Goal: Task Accomplishment & Management: Manage account settings

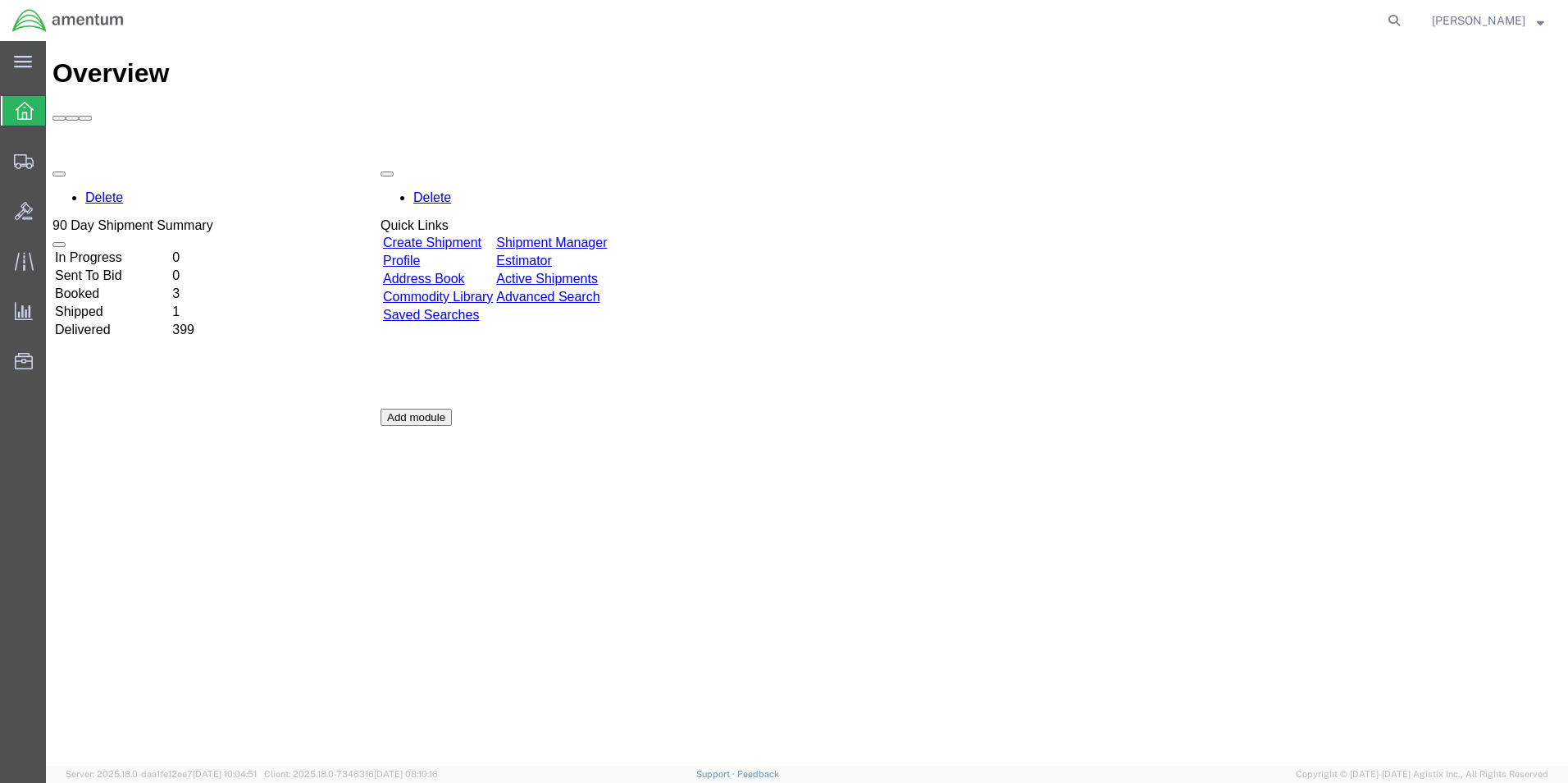
drag, startPoint x: 499, startPoint y: 152, endPoint x: 891, endPoint y: 193, distance: 394.1
click at [482, 235] on link "Create Shipment" at bounding box center [432, 242] width 98 height 14
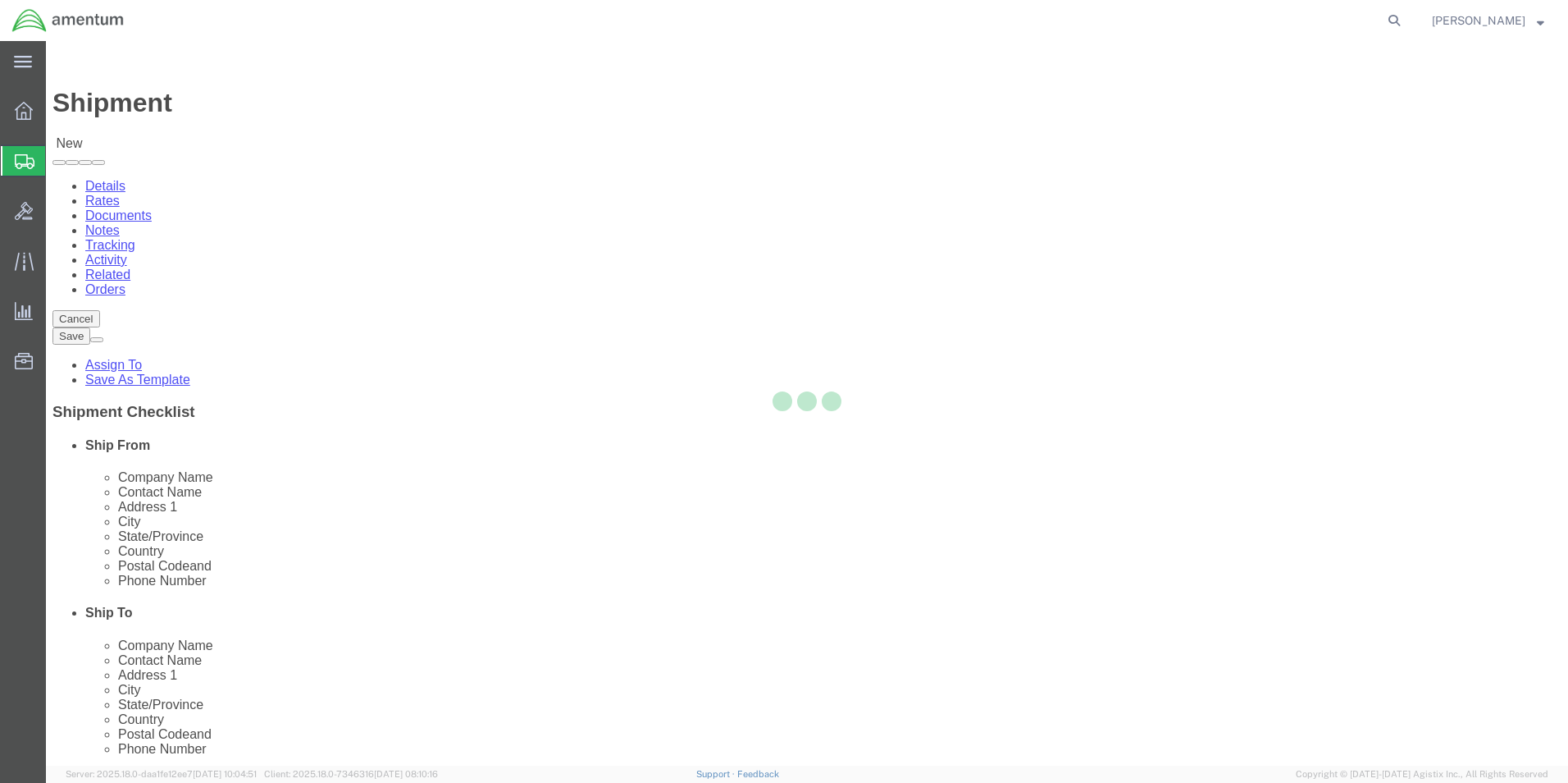
select select
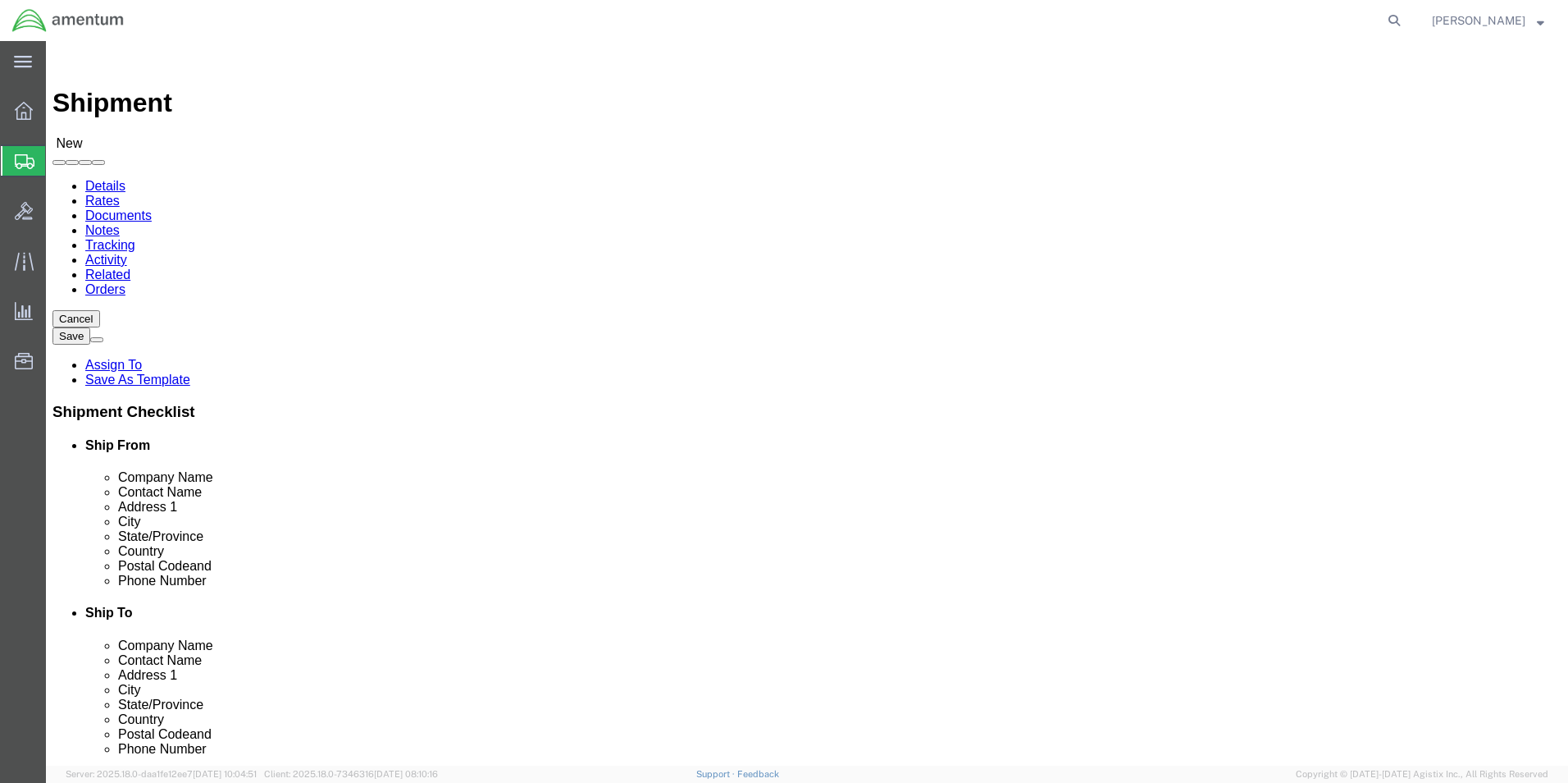
select select "MYPROFILE"
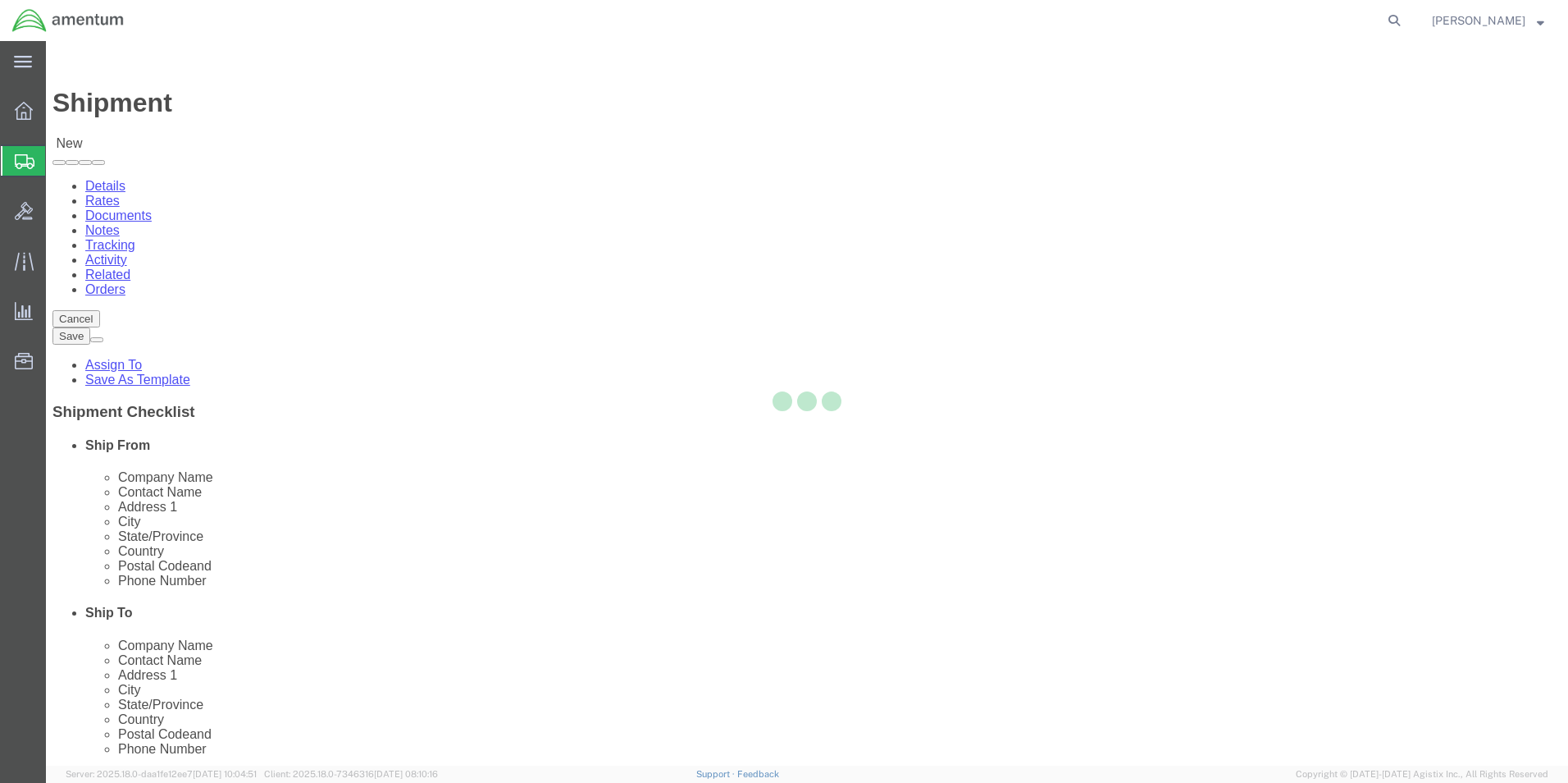
type input "Amentum Services, Inc."
type input "[PERSON_NAME]"
type input "5600 Air Cargo Road"
type input "[US_STATE][GEOGRAPHIC_DATA]"
type input "73159-1109"
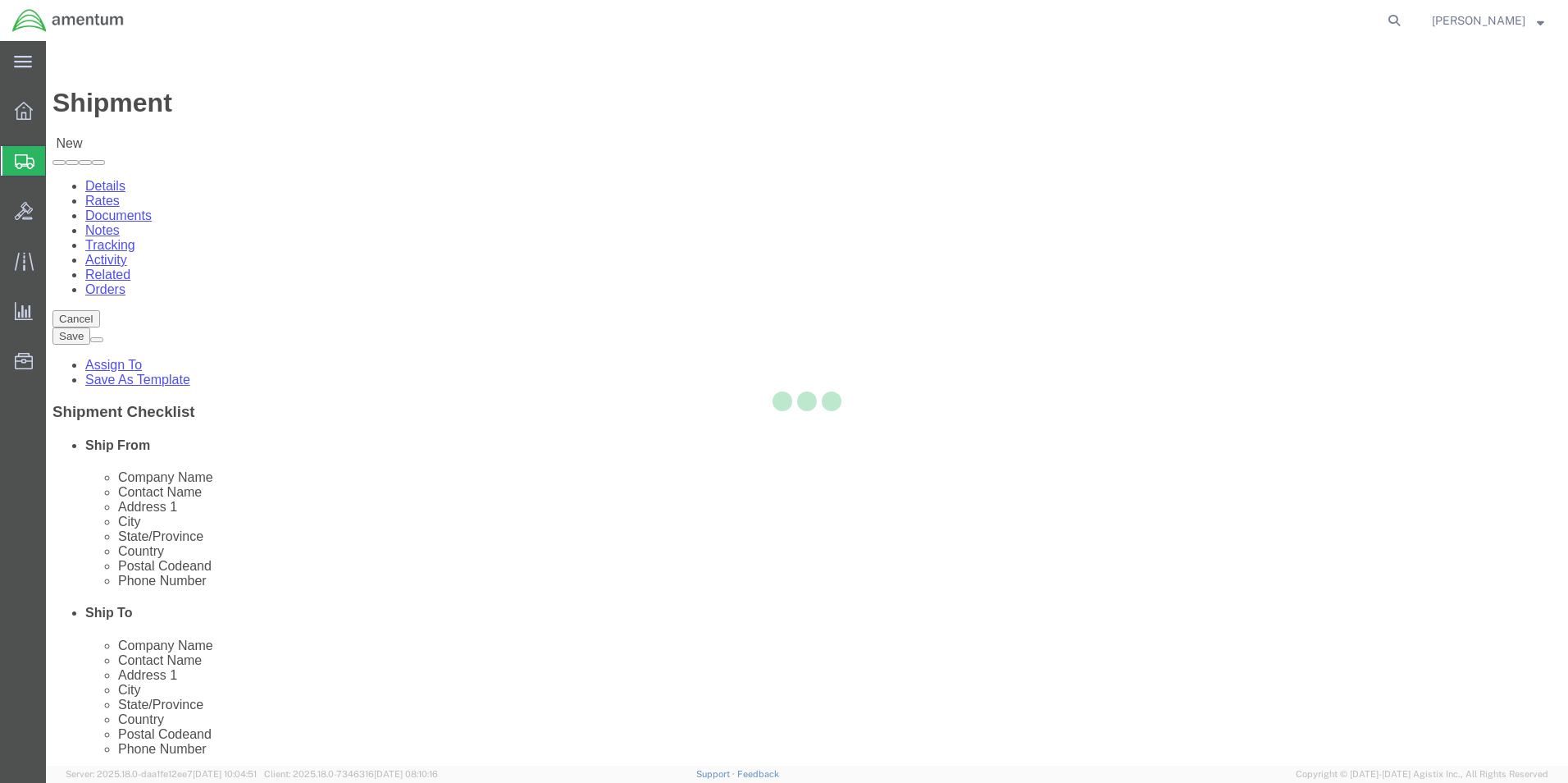
type input "[PHONE_NUMBER]"
type input "[PERSON_NAME][EMAIL_ADDRESS][PERSON_NAME][DOMAIN_NAME]"
checkbox input "true"
select select "OK"
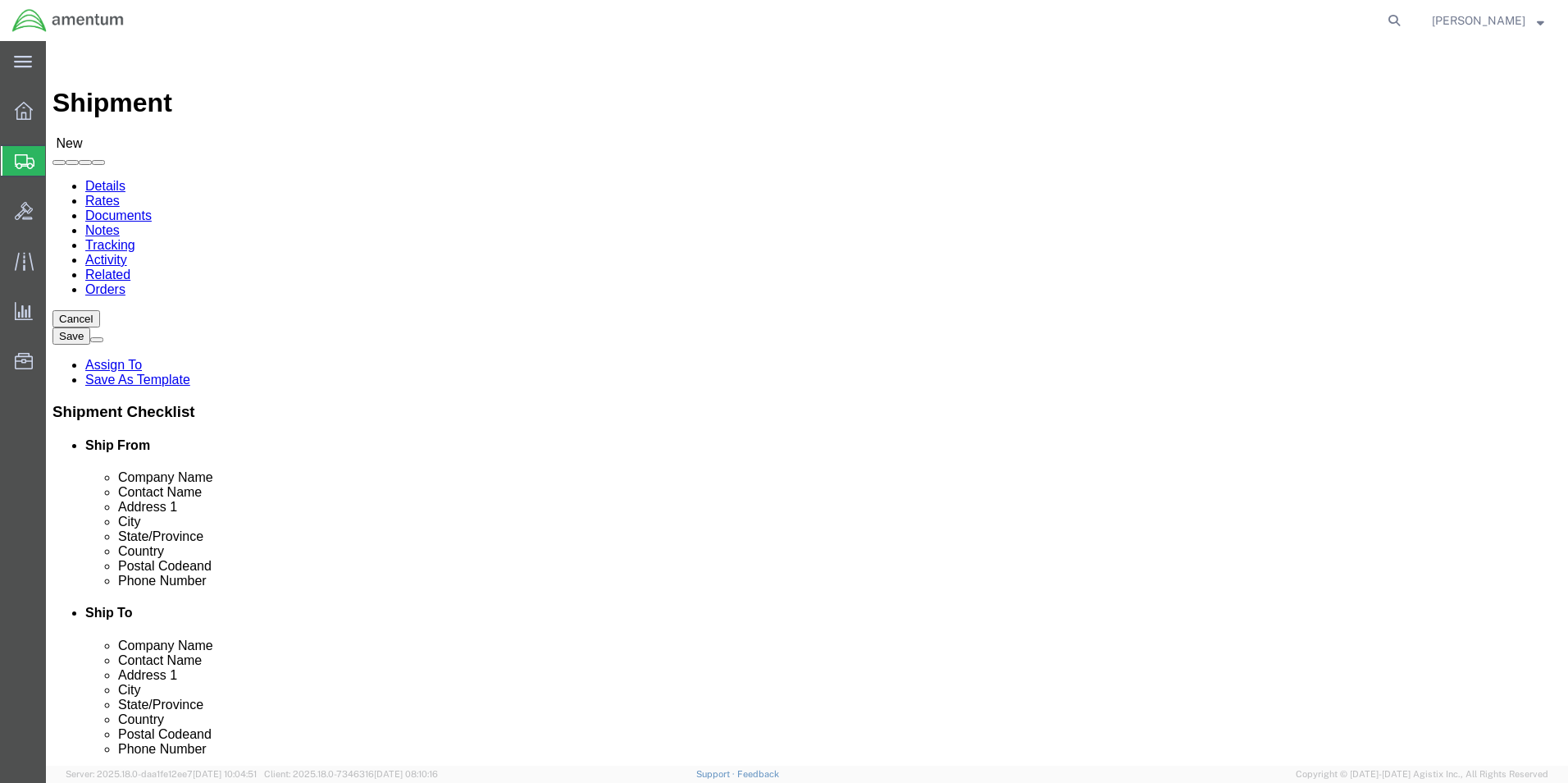
type input "WST"
select select "49945"
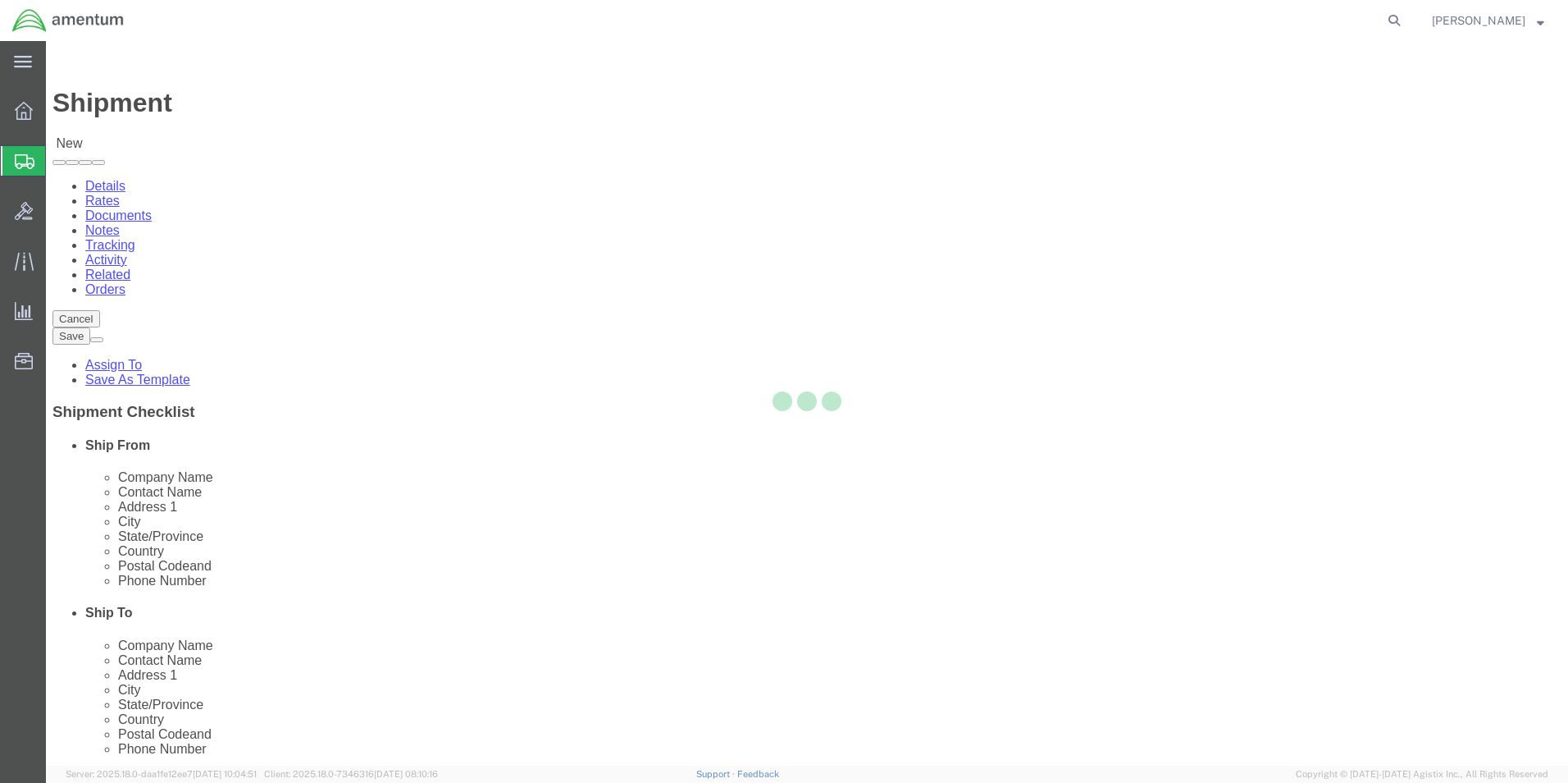
type input "Amentum Services, Inc"
type input "[PERSON_NAME]"
type input "[STREET_ADDRESS][PERSON_NAME]"
type input "Bldg. #2"
type input "San Antonio"
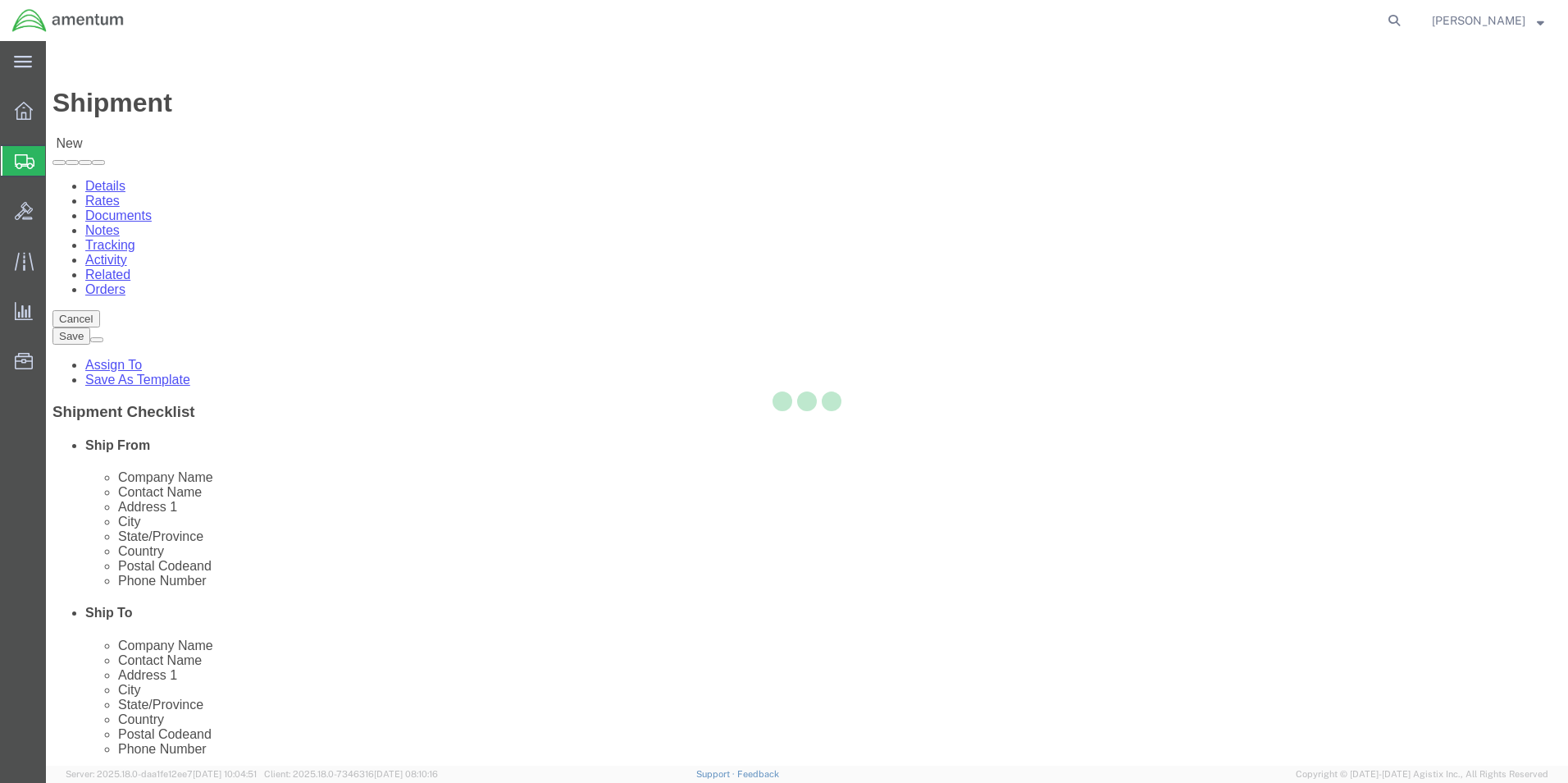
type input "78216"
type input "[PHONE_NUMBER]"
type input "[PERSON_NAME][EMAIL_ADDRESS][PERSON_NAME][DOMAIN_NAME]"
checkbox input "true"
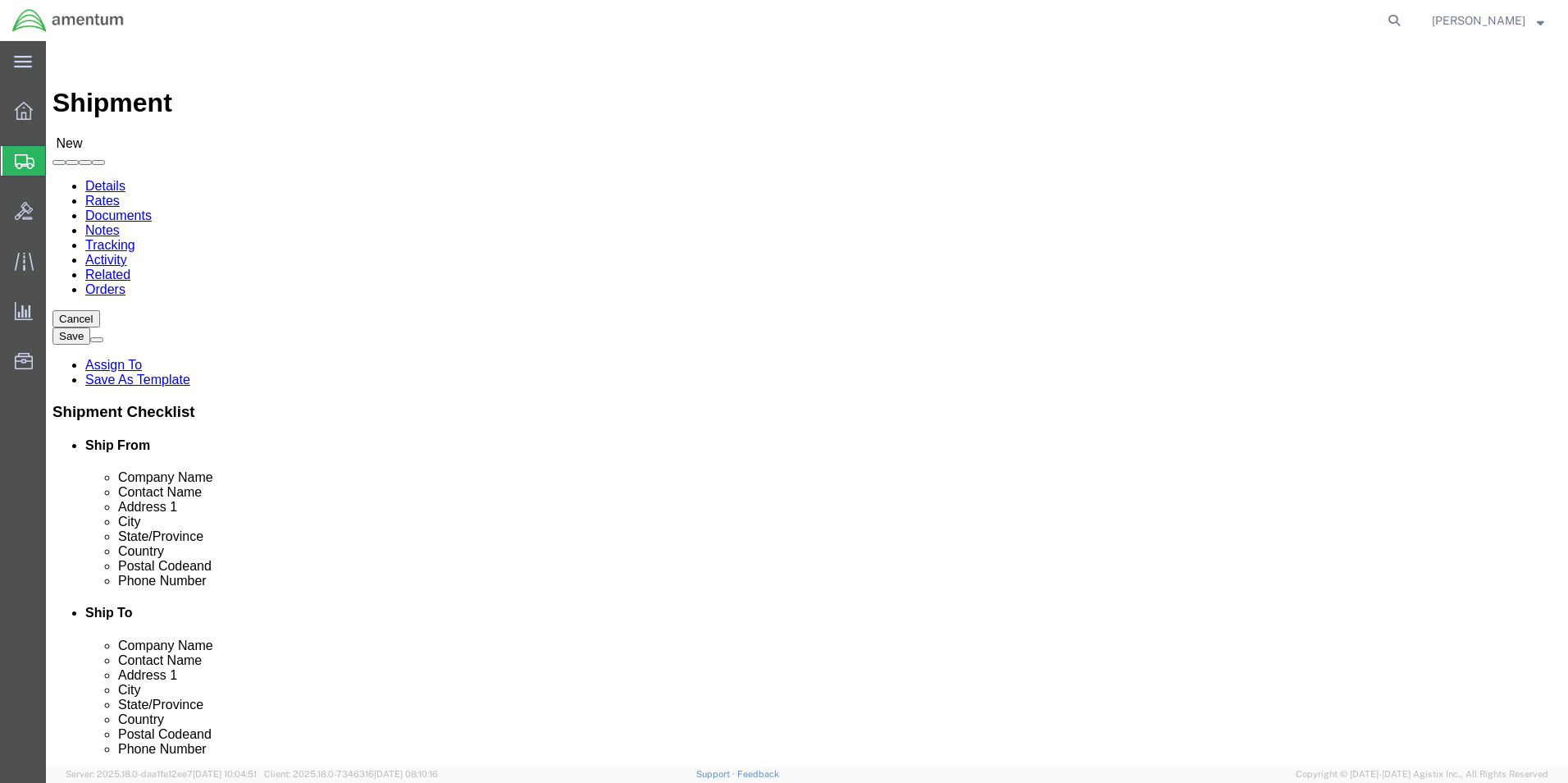
select select "[GEOGRAPHIC_DATA]"
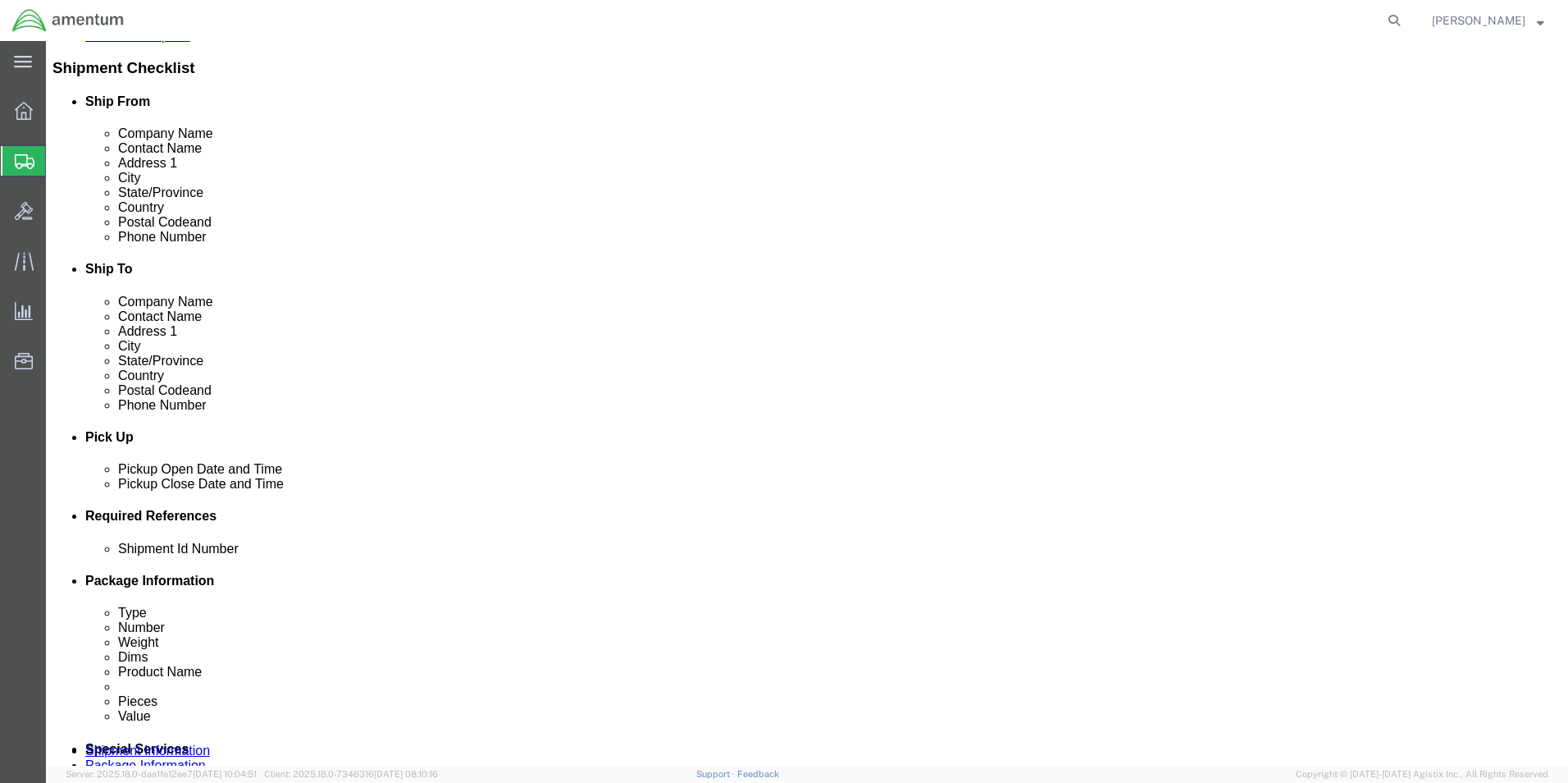
scroll to position [493, 0]
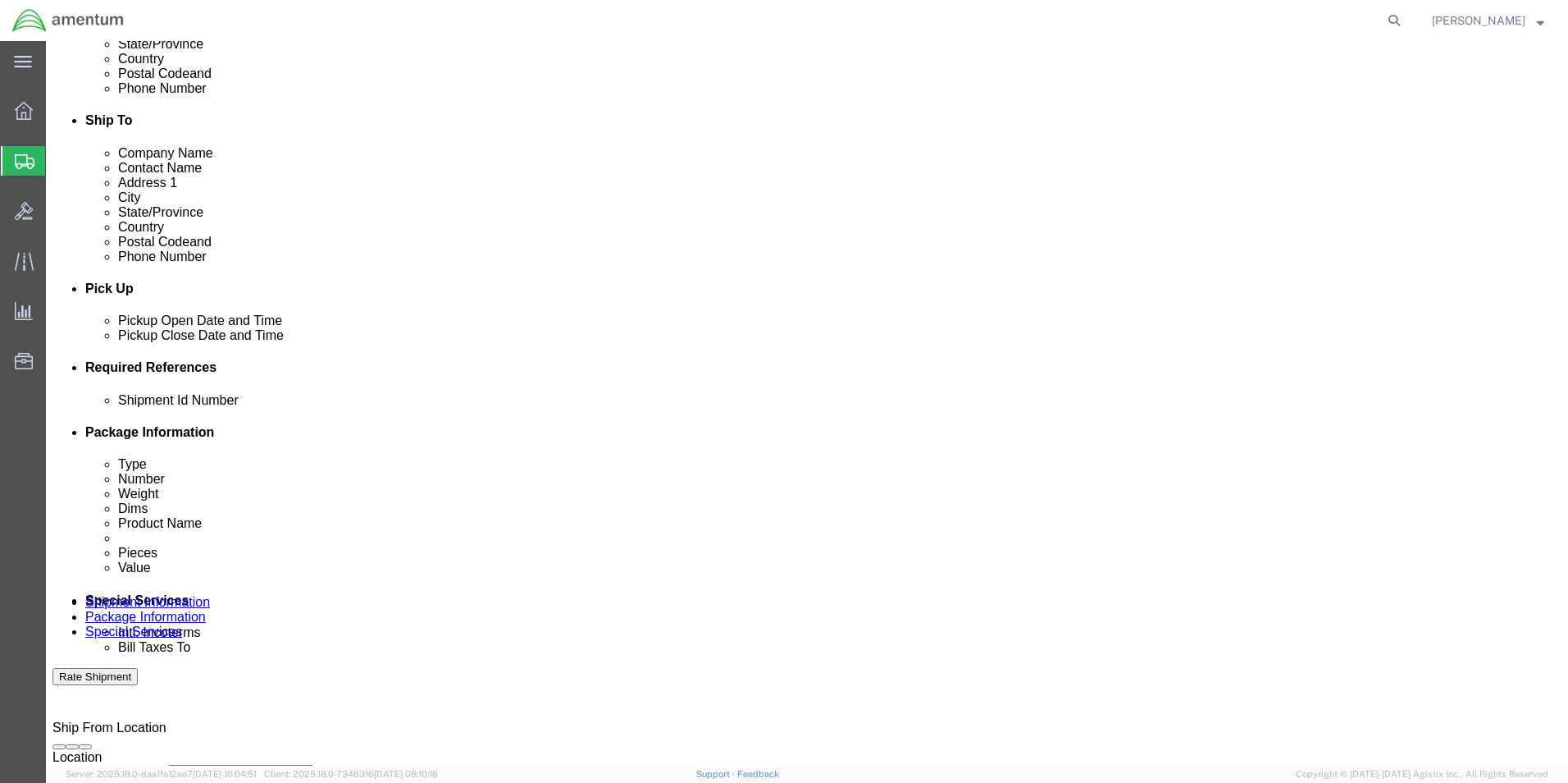
click button "Add reference"
drag, startPoint x: 1082, startPoint y: 464, endPoint x: 517, endPoint y: 410, distance: 567.6
click button "Add reference"
click div "[DATE] 12:00 PM"
type input "1:00 PM"
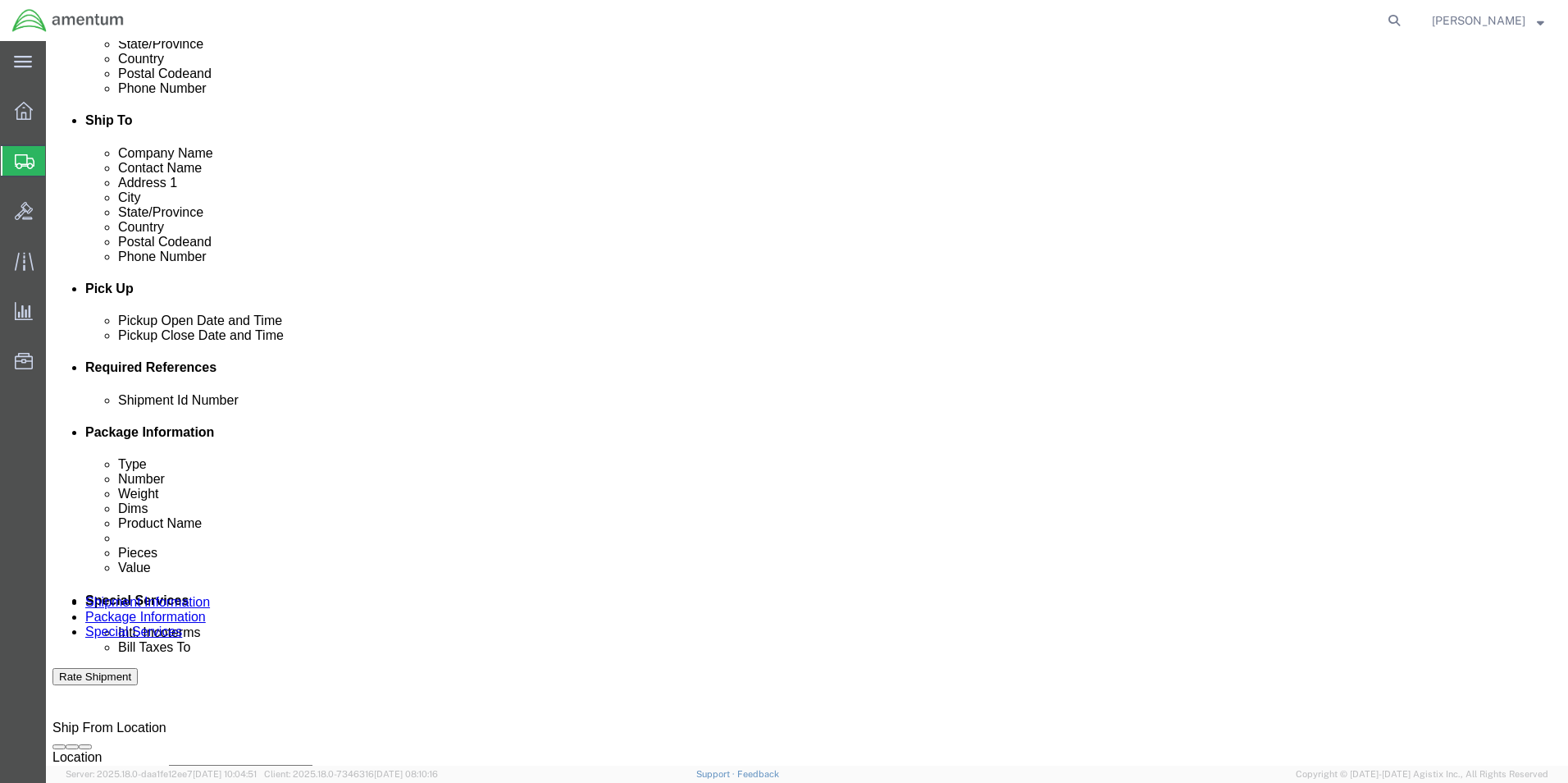
click div "[DATE] 1:00 PM"
type input "15:00 PM"
click button "Apply"
click select "Select Account Type Activity ID Airline Appointment Number ASN Batch Request # …"
select select "DEPT"
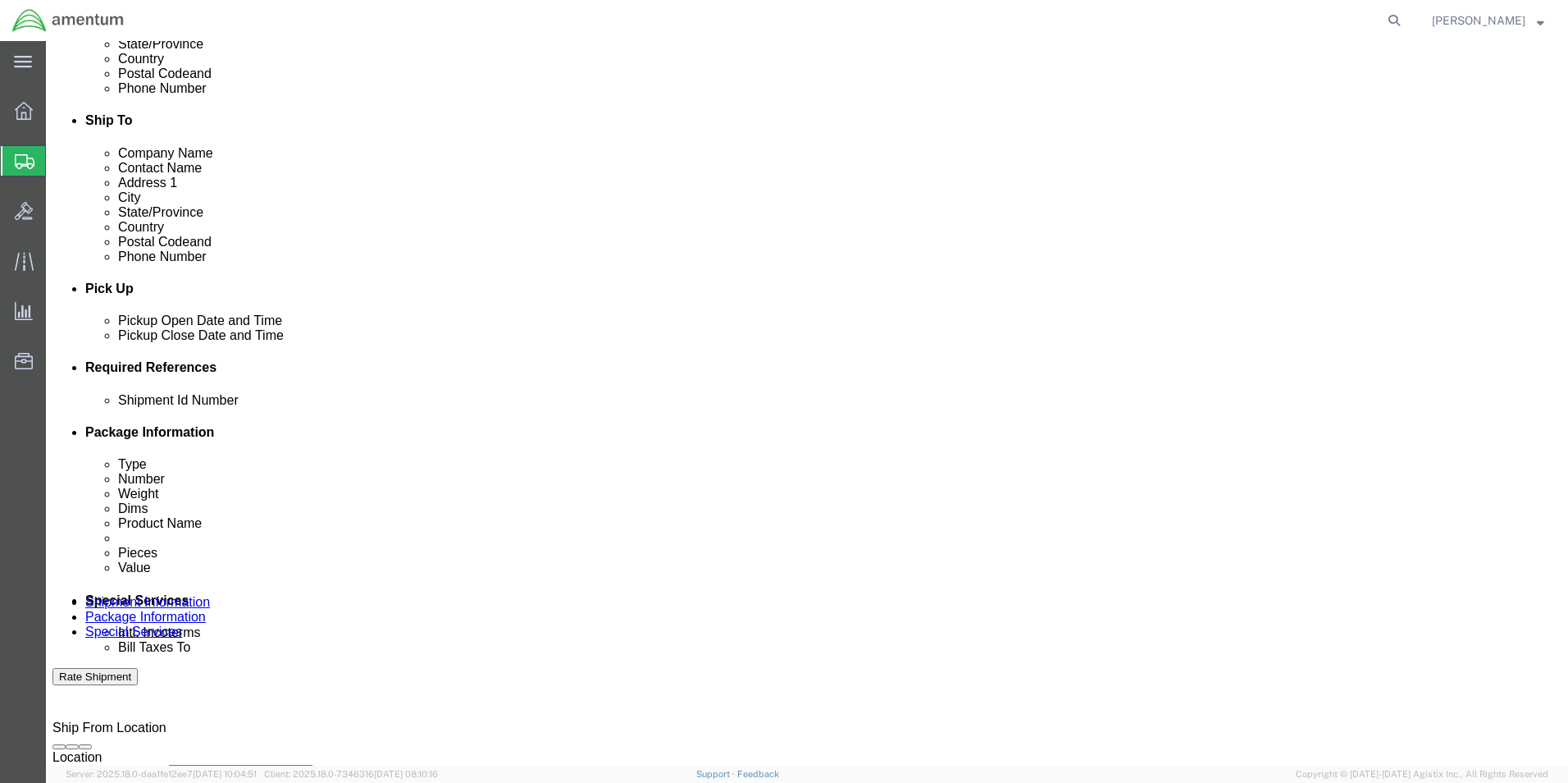
click select "Select Account Type Activity ID Airline Appointment Number ASN Batch Request # …"
select select "CUSTREF"
click select "Select Account Type Activity ID Airline Appointment Number ASN Batch Request # …"
drag, startPoint x: 279, startPoint y: 504, endPoint x: 278, endPoint y: 518, distance: 14.0
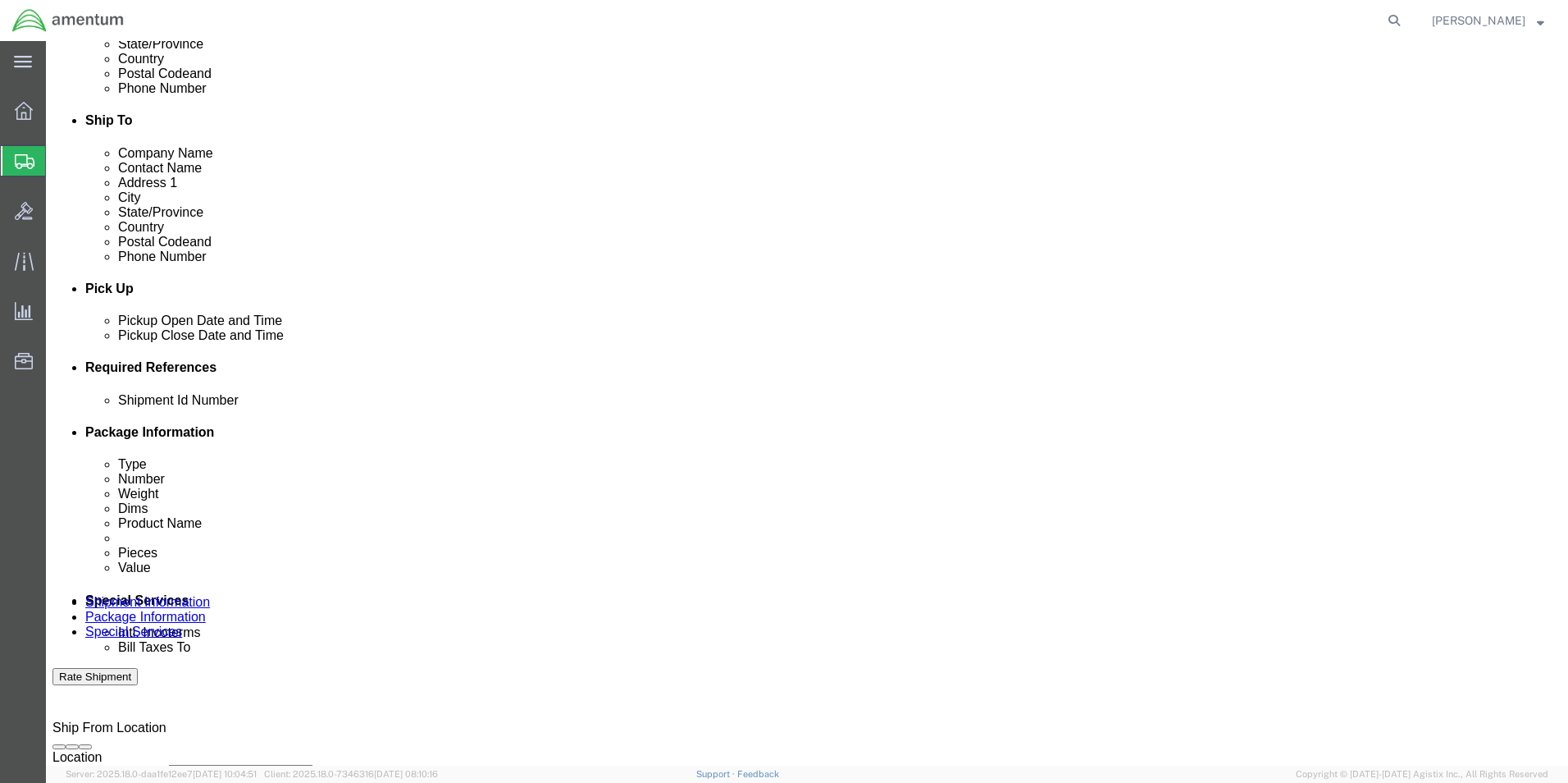
click div "Shipment Id Number Select Account Type Activity ID Airline Appointment Number A…"
click input "text"
type input "96035"
type input "328431"
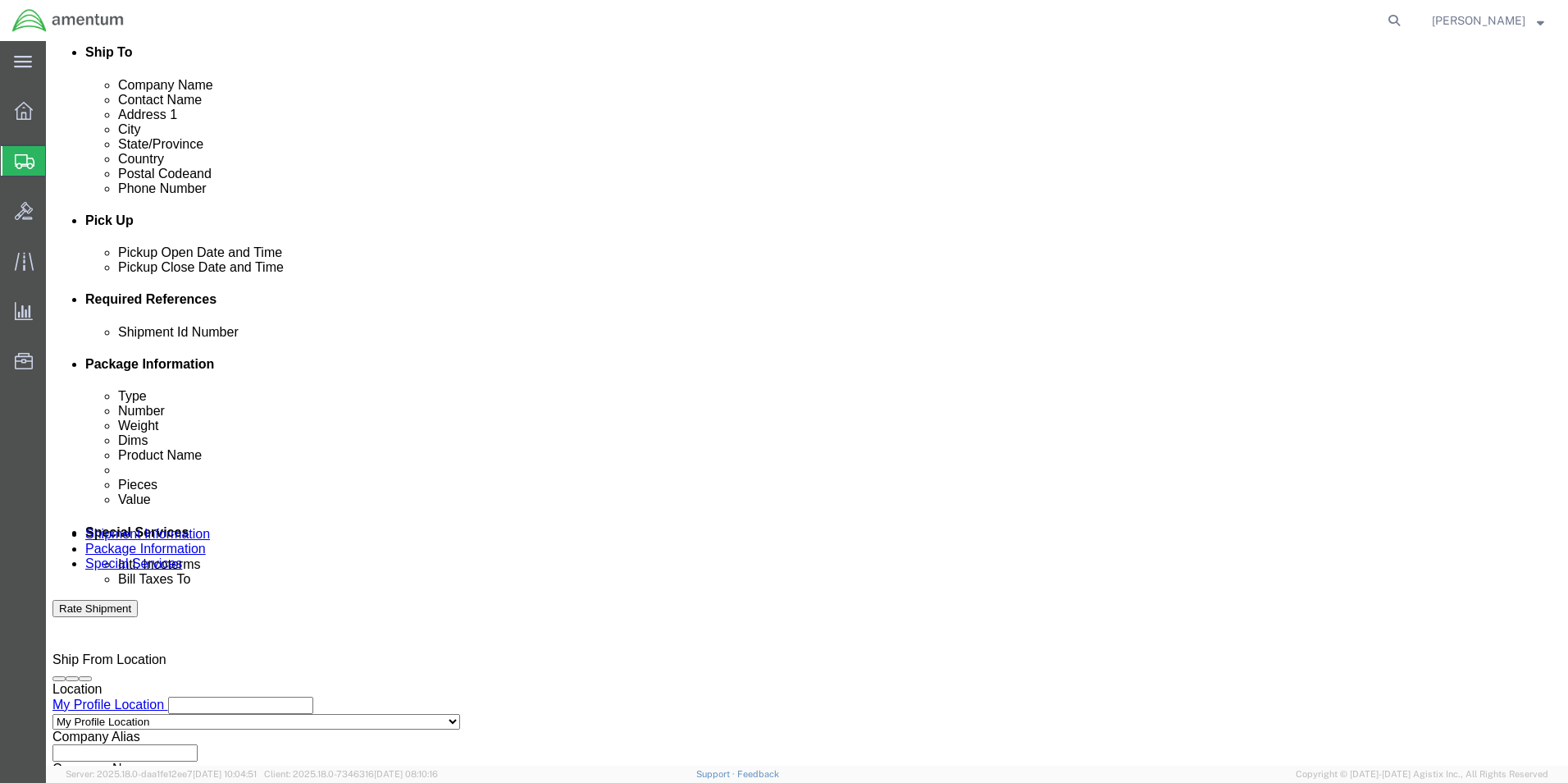
scroll to position [685, 0]
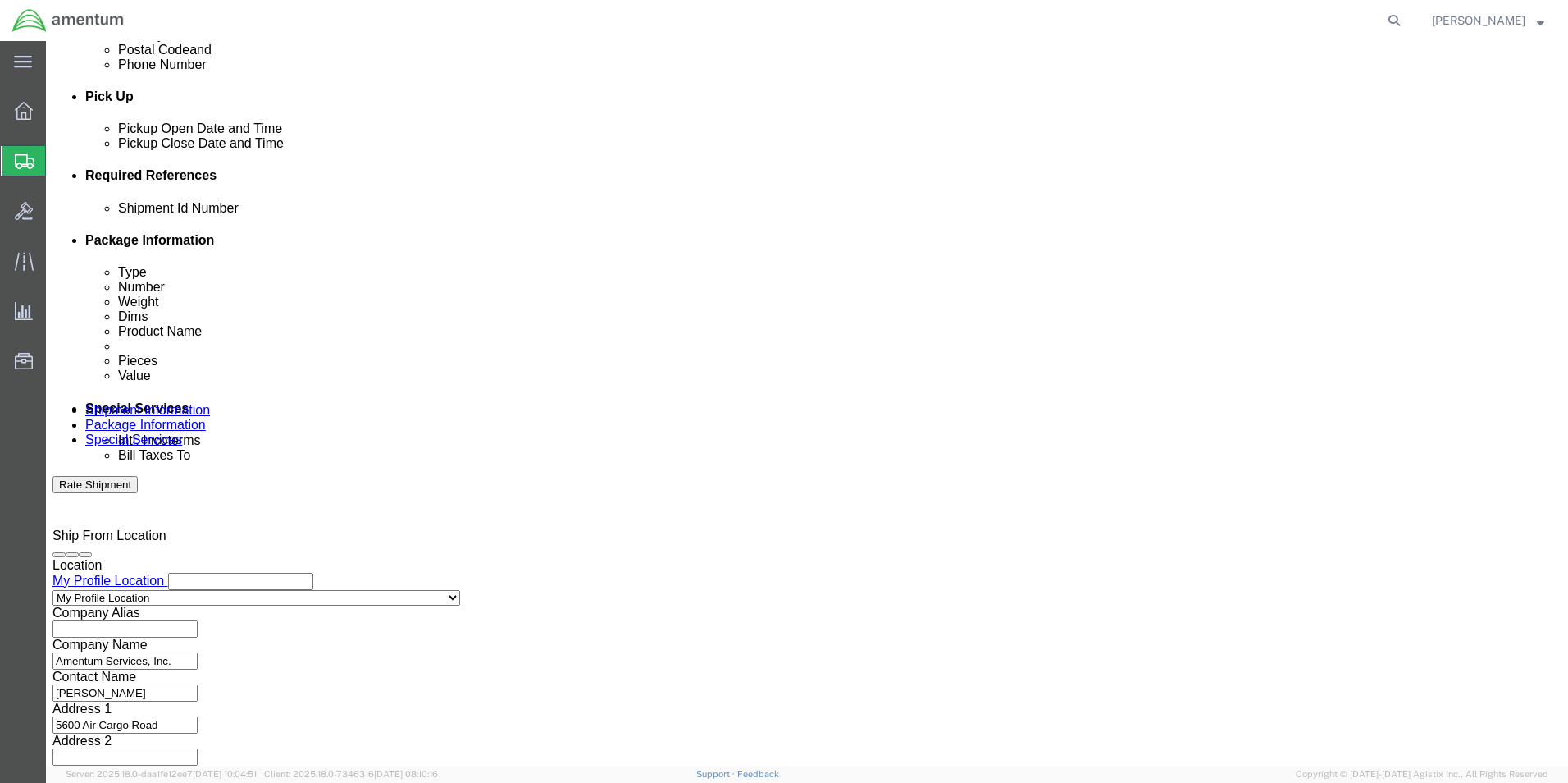
type input "CBP"
click button "Continue"
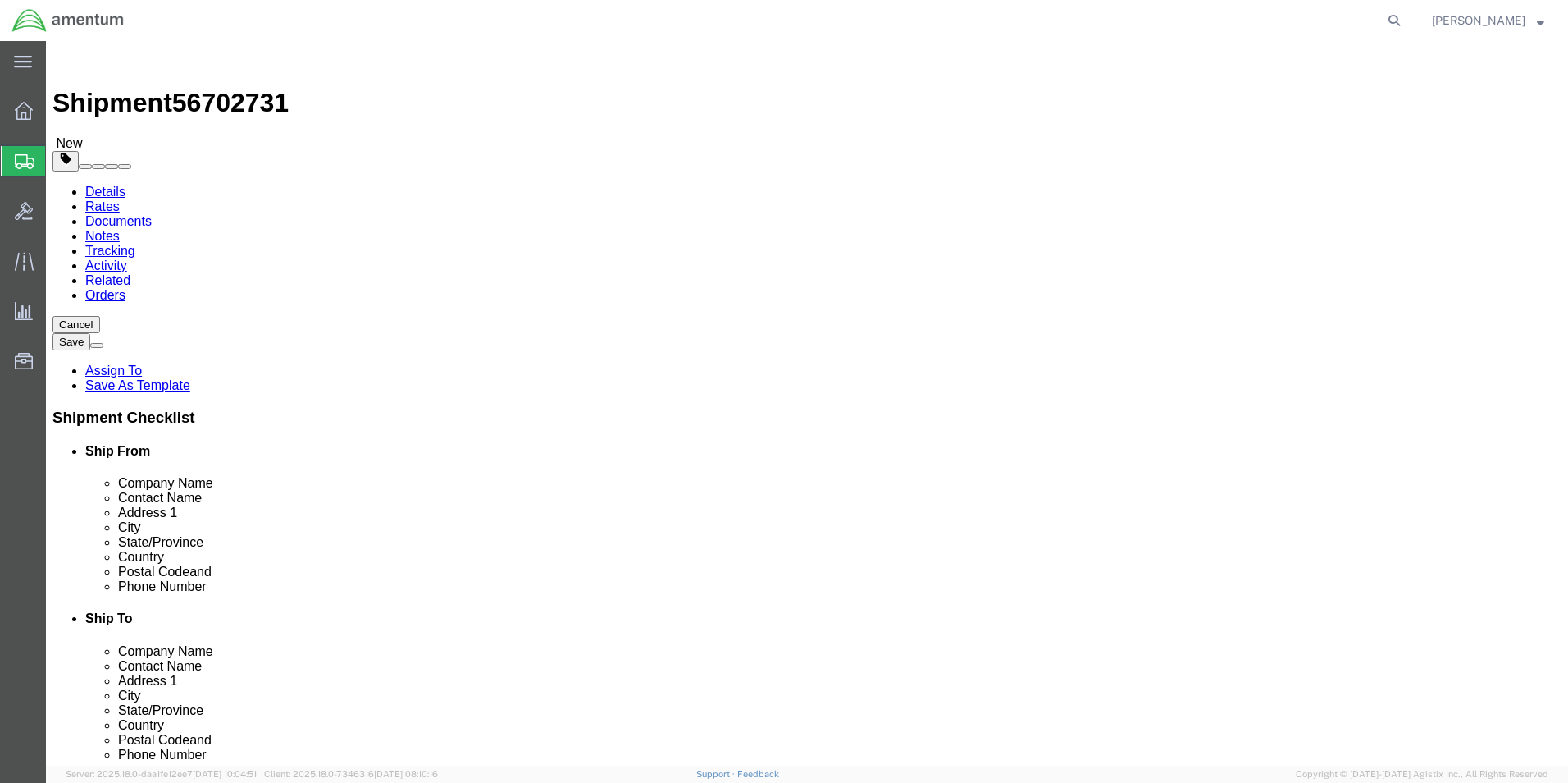
click select "Select BCK Boxes Bale(s) Basket(s) Bolt(s) Bottle(s) Buckets Bulk Bundle(s) Can…"
select select "SBX"
click select "Select BCK Boxes Bale(s) Basket(s) Bolt(s) Bottle(s) Buckets Bulk Bundle(s) Can…"
type input "12.25"
type input "11.00"
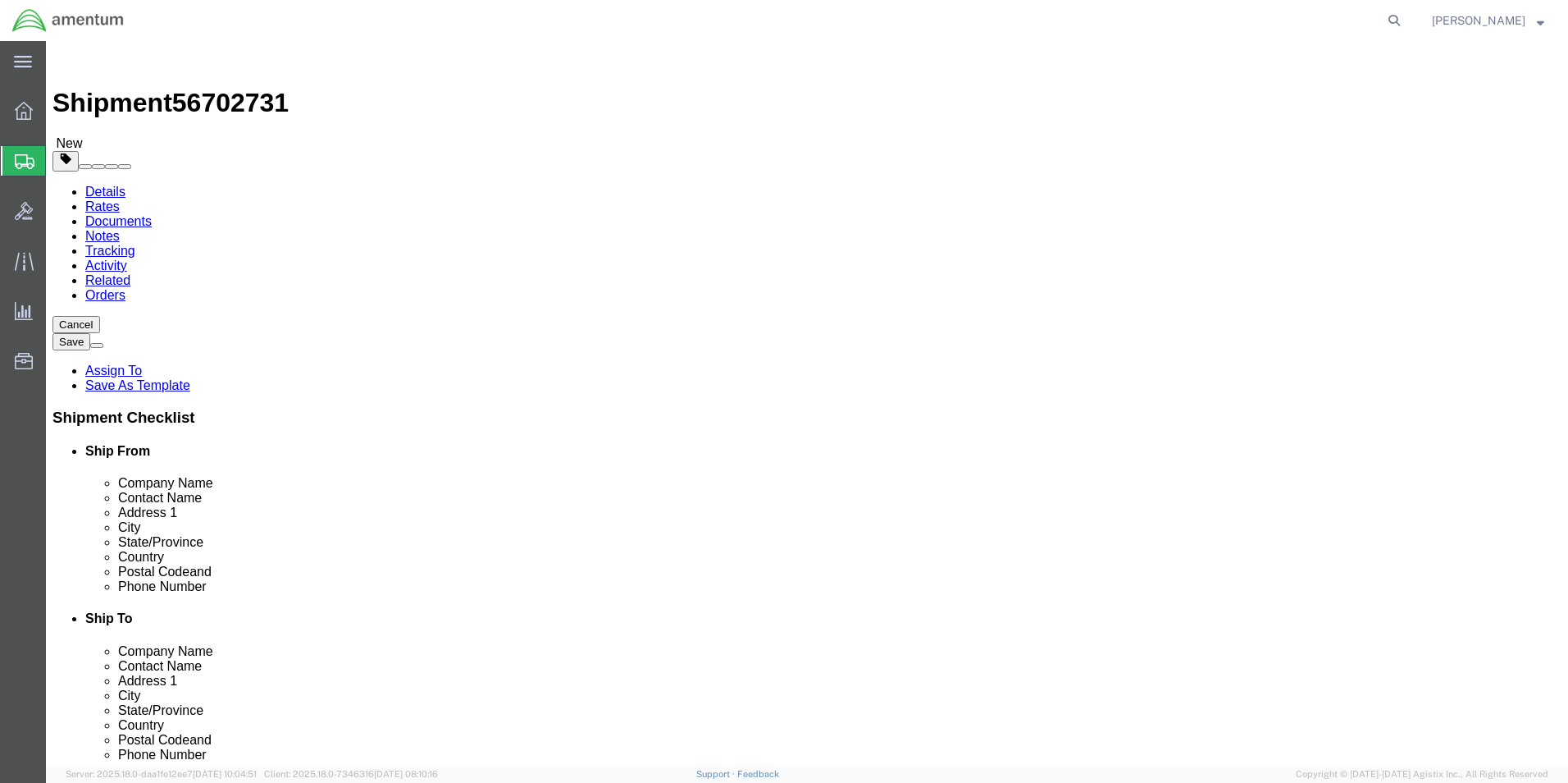
type input "1.50"
click input "0.00"
type input "1.00"
click link "Add Content"
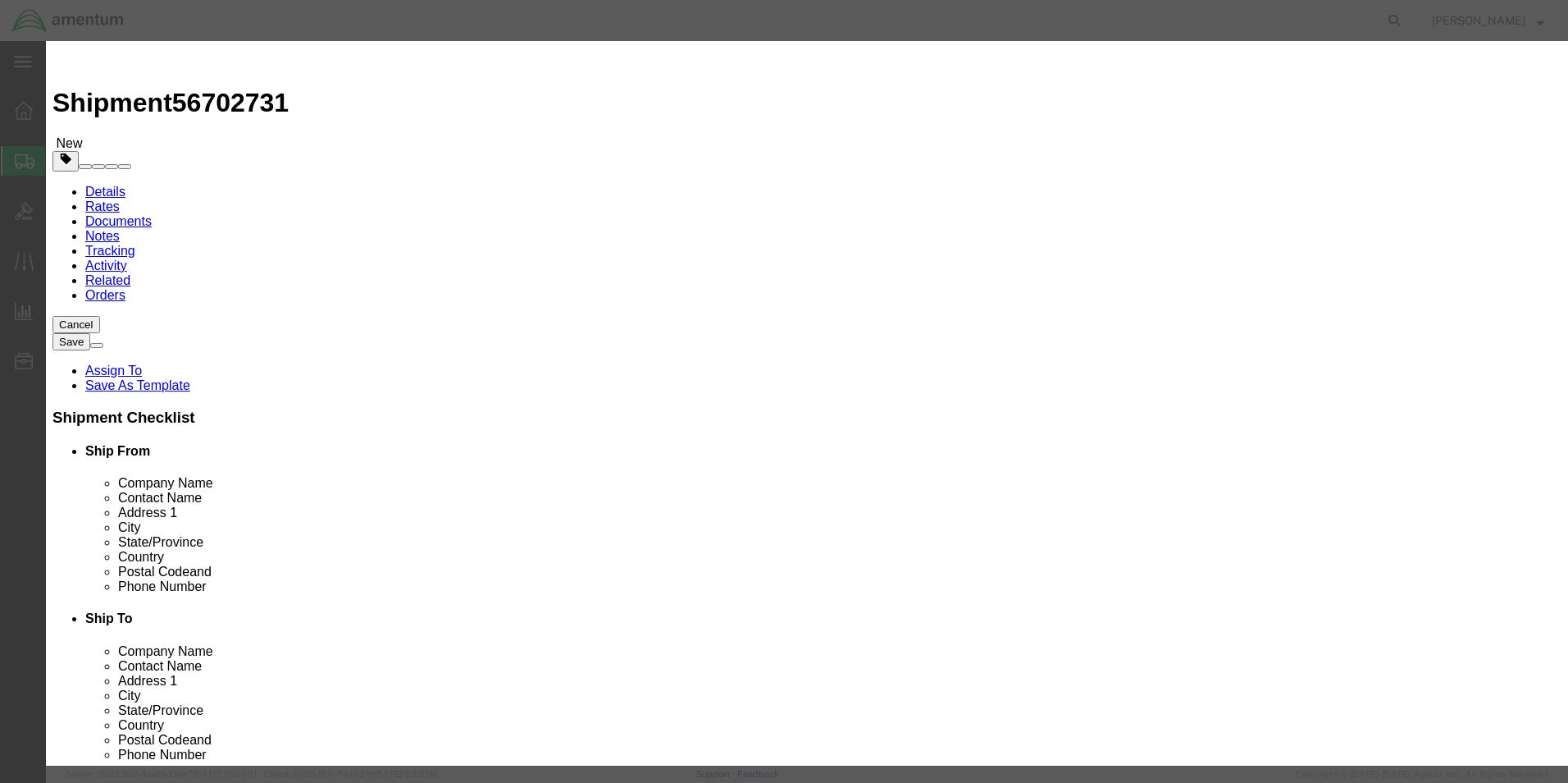
click input "text"
type input "SEAL"
type input "1.00"
type input "100.00"
click div "Save & Add Another Save & Close Close"
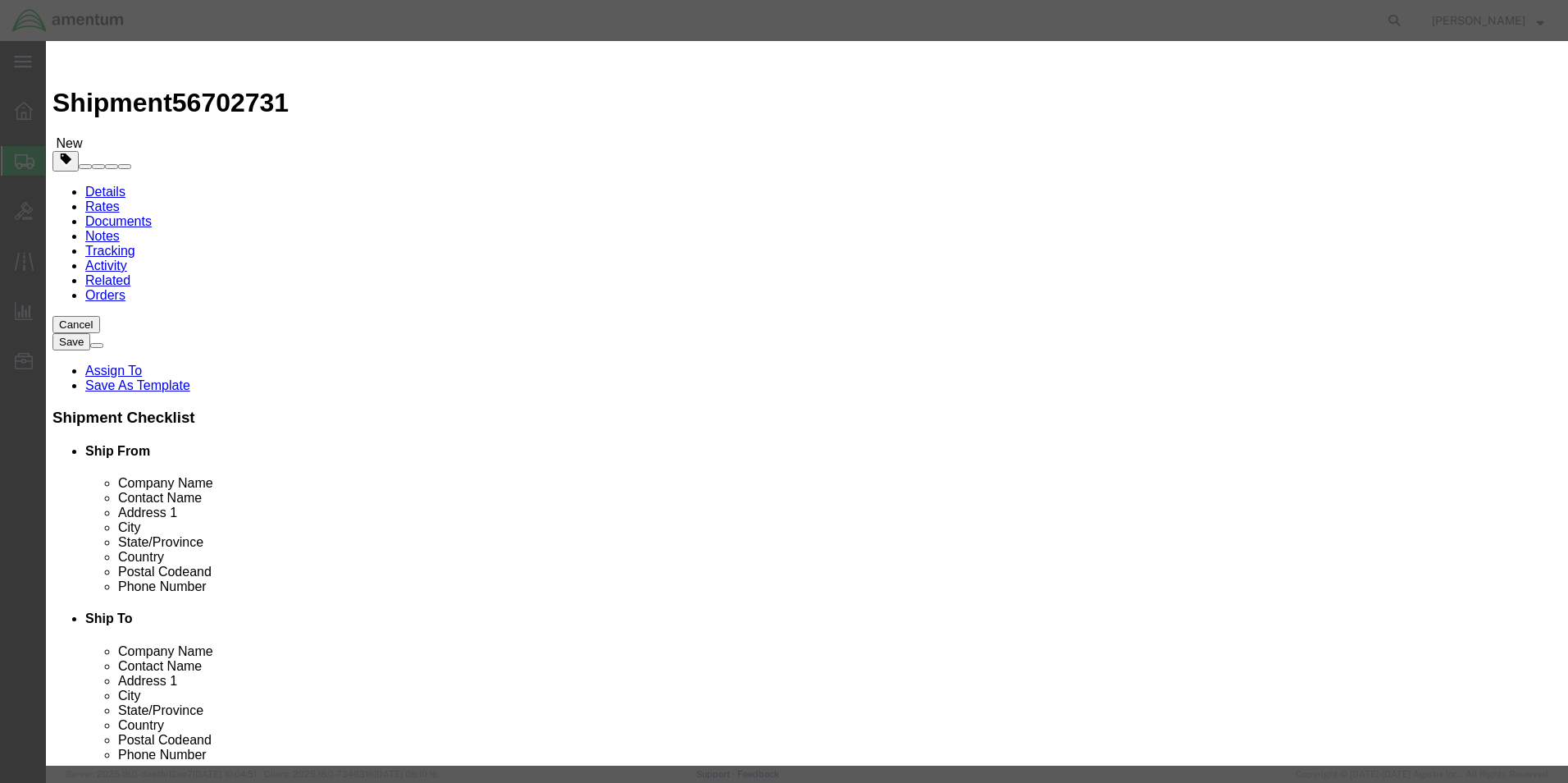
click button "Save & Close"
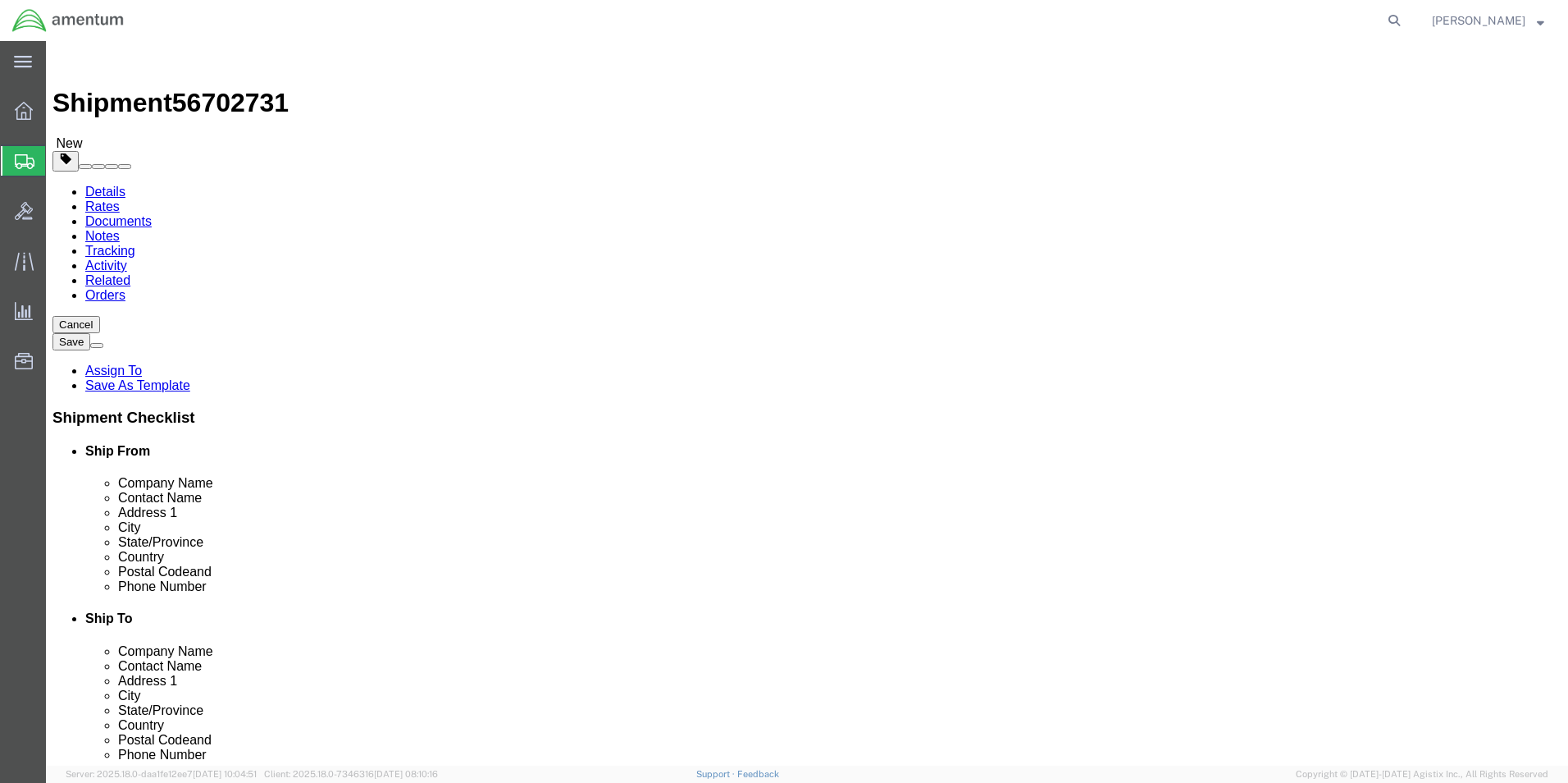
click button "Rate Shipment"
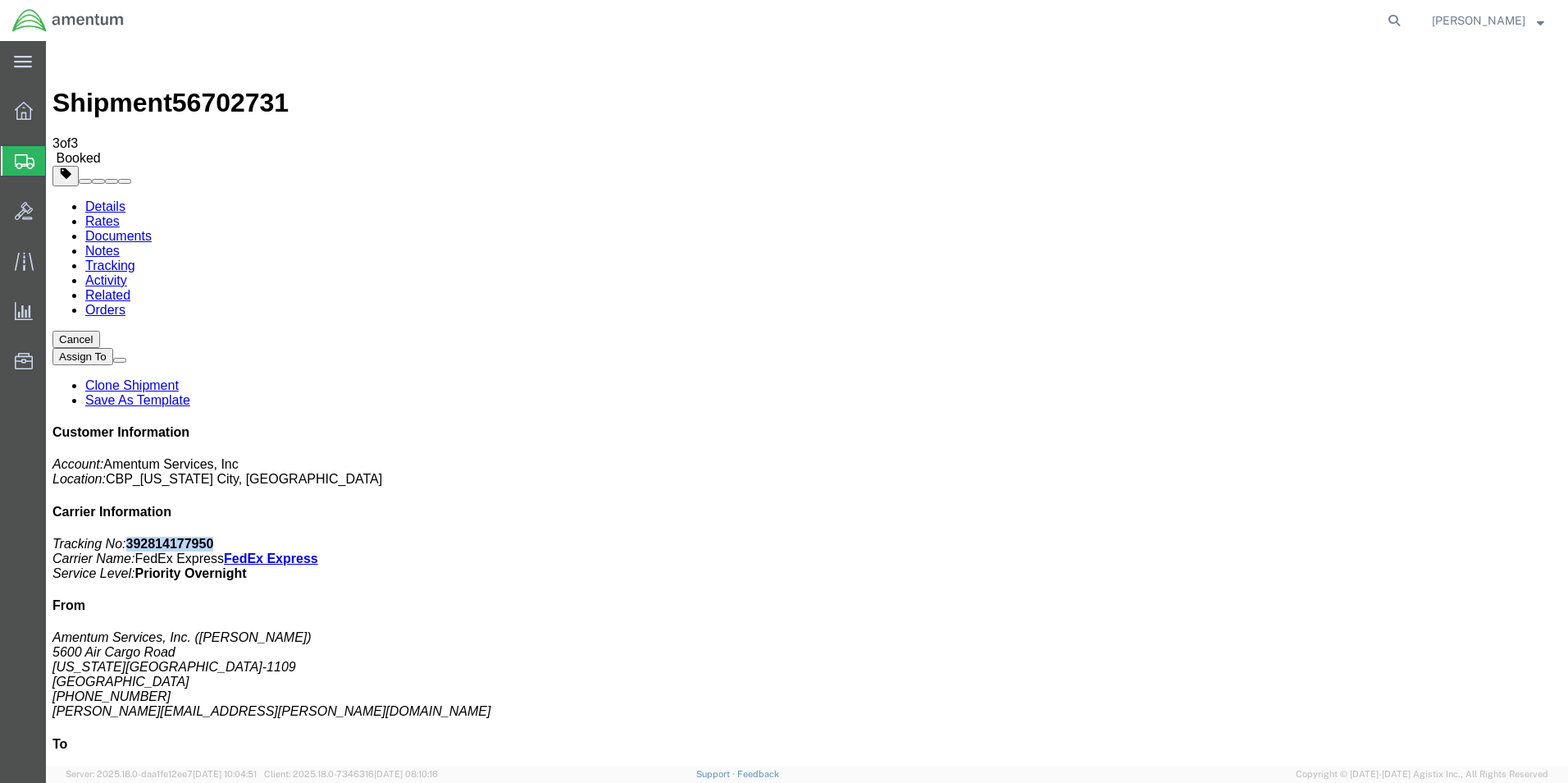
drag, startPoint x: 1425, startPoint y: 254, endPoint x: 1338, endPoint y: 259, distance: 87.1
click at [1338, 537] on p "Tracking No: 392814177950 Carrier Name: FedEx Express FedEx Express Service Lev…" at bounding box center [807, 560] width 1510 height 45
copy b "392814177950"
drag, startPoint x: 684, startPoint y: 294, endPoint x: 1527, endPoint y: 462, distance: 859.6
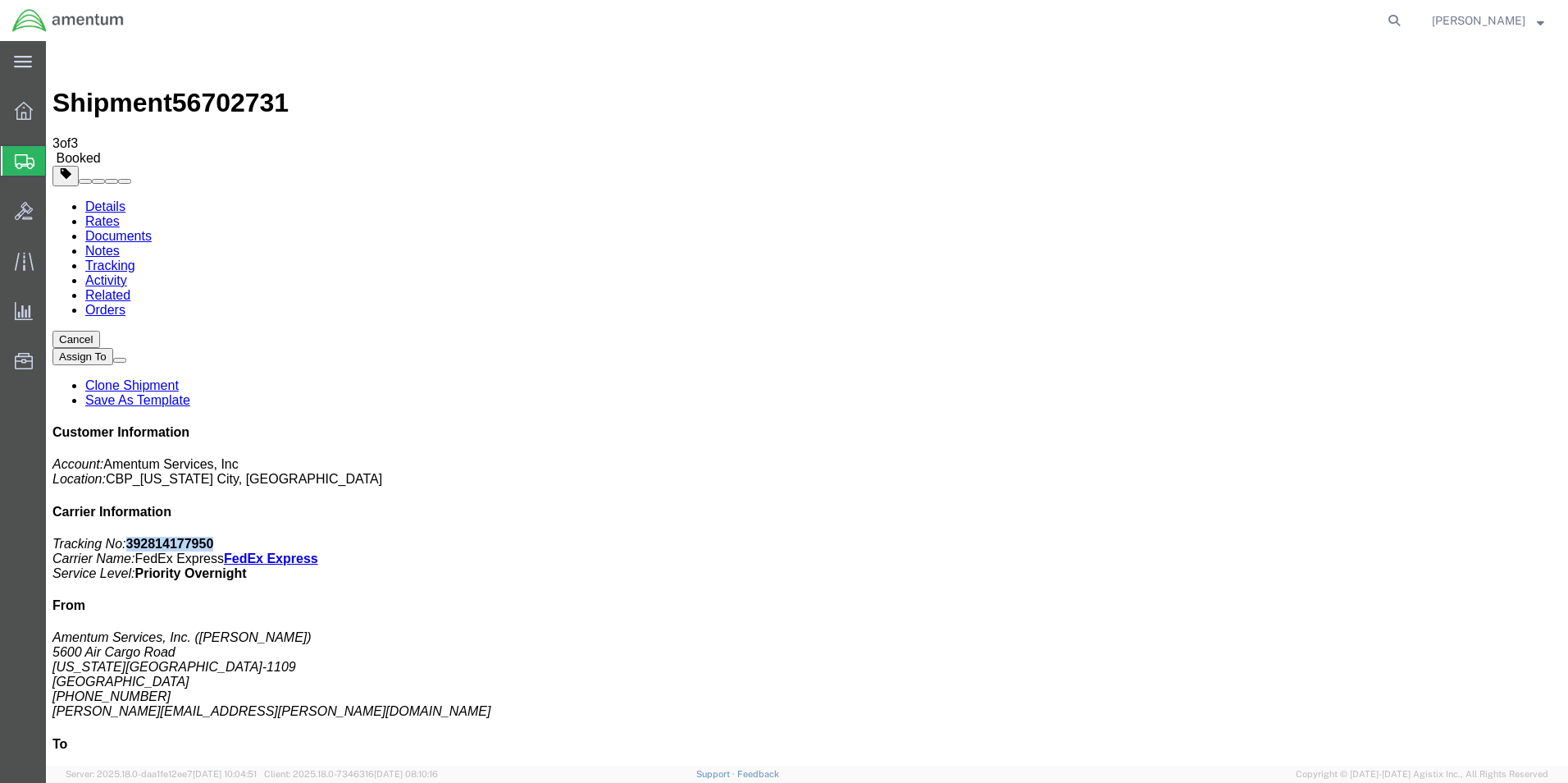
click at [20, 55] on icon at bounding box center [22, 61] width 18 height 13
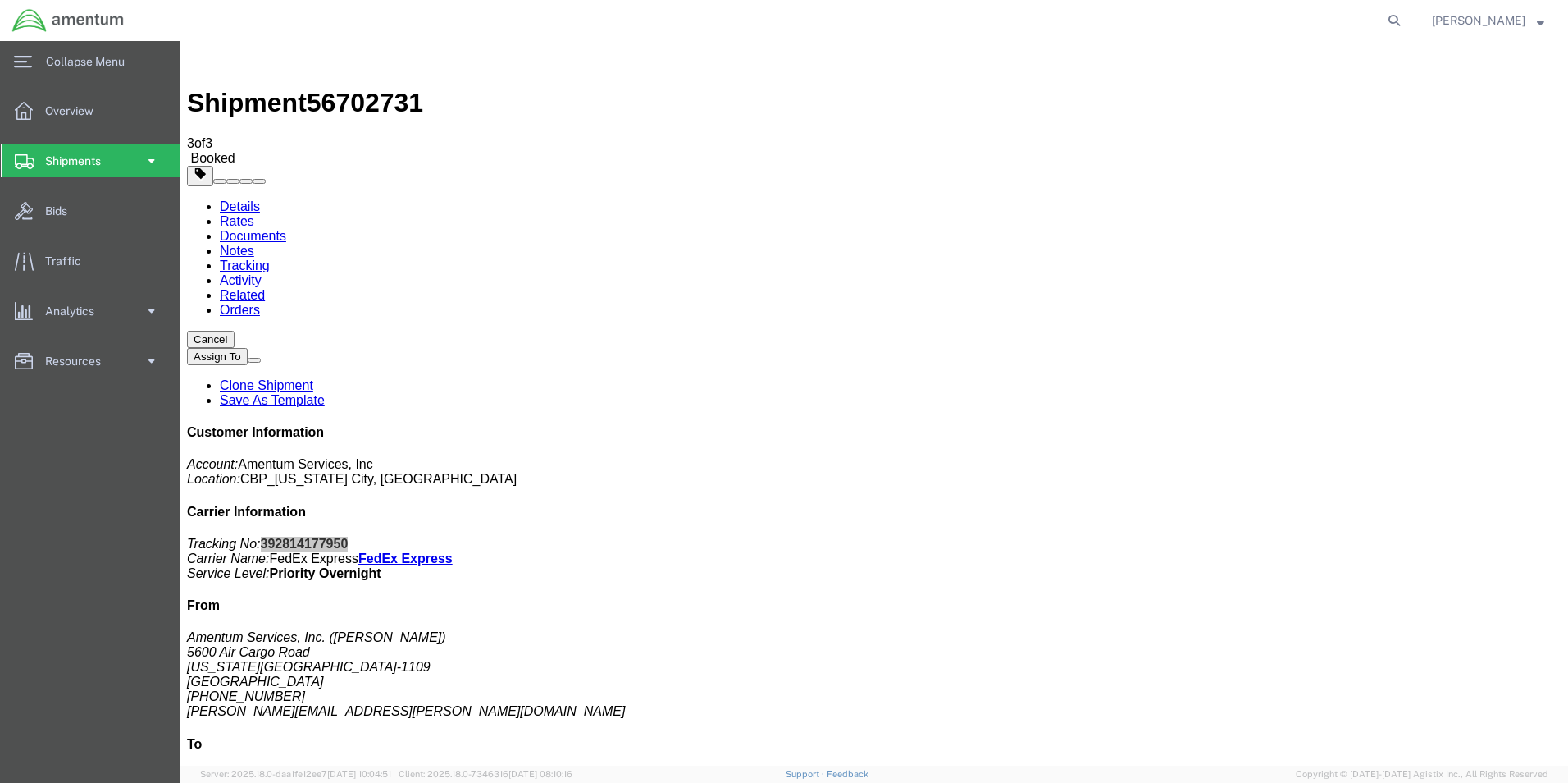
click at [152, 165] on span at bounding box center [151, 161] width 14 height 33
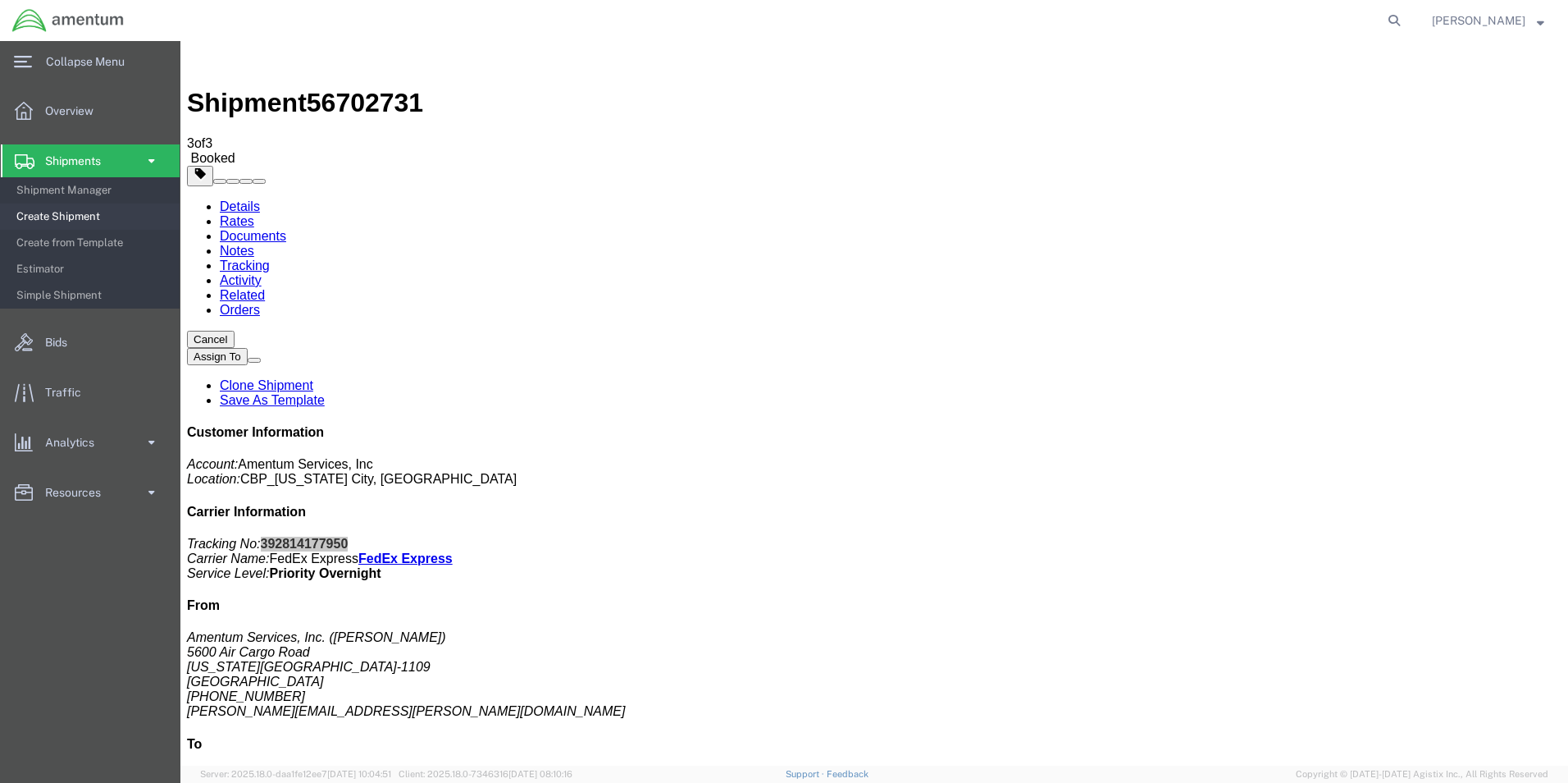
click at [71, 218] on span "Create Shipment" at bounding box center [92, 217] width 151 height 33
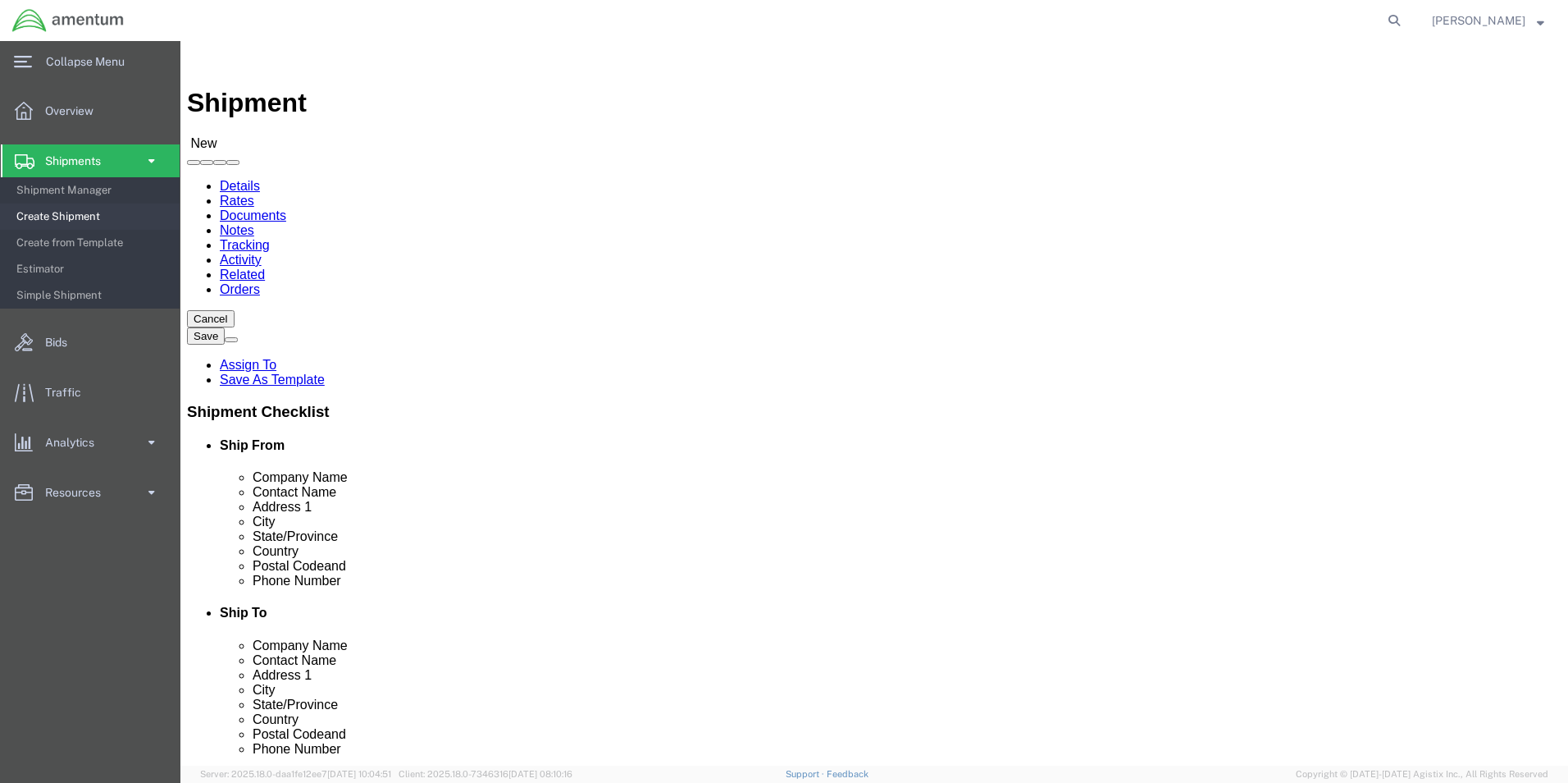
select select "MYPROFILE"
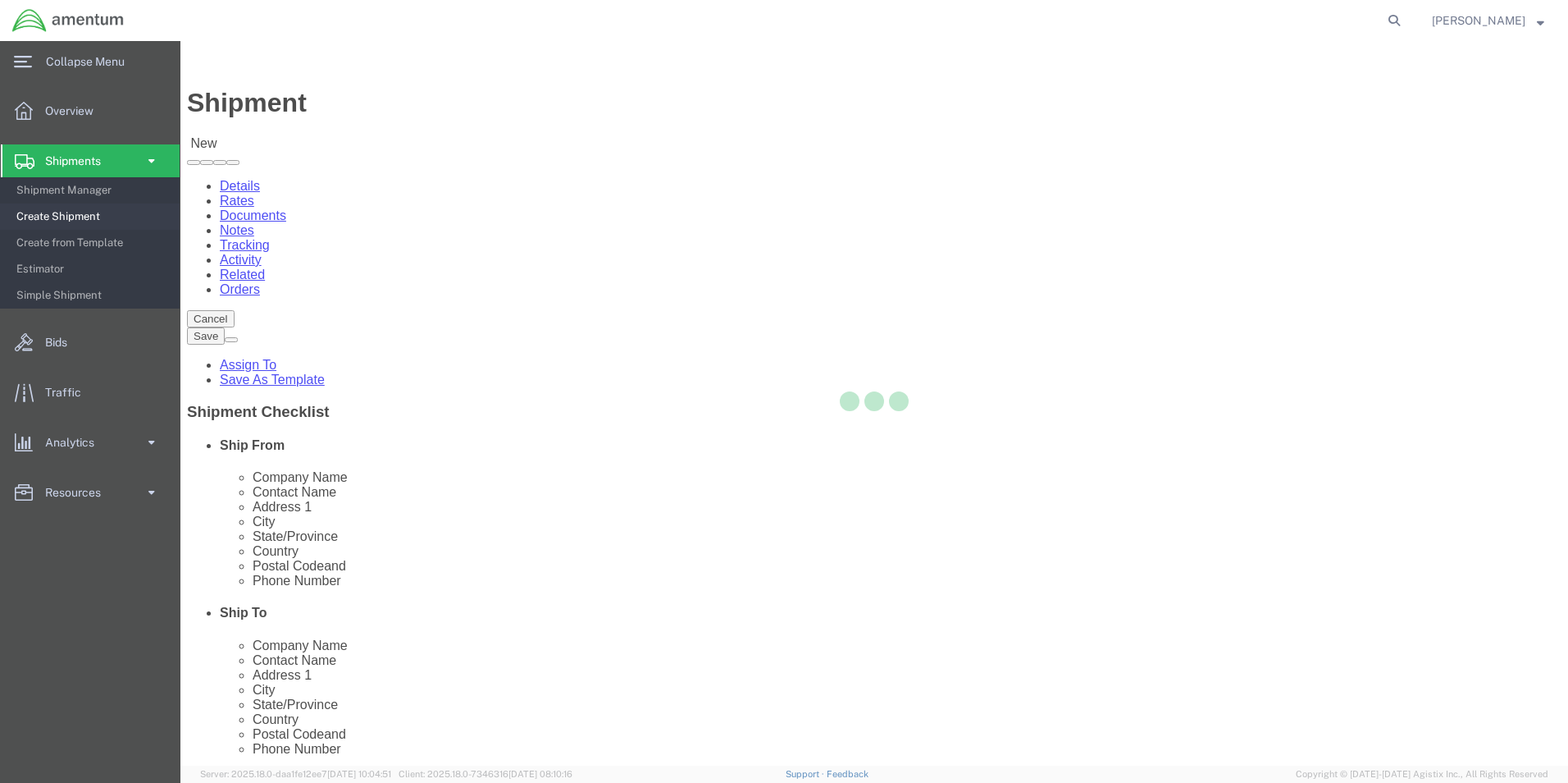
select select "OK"
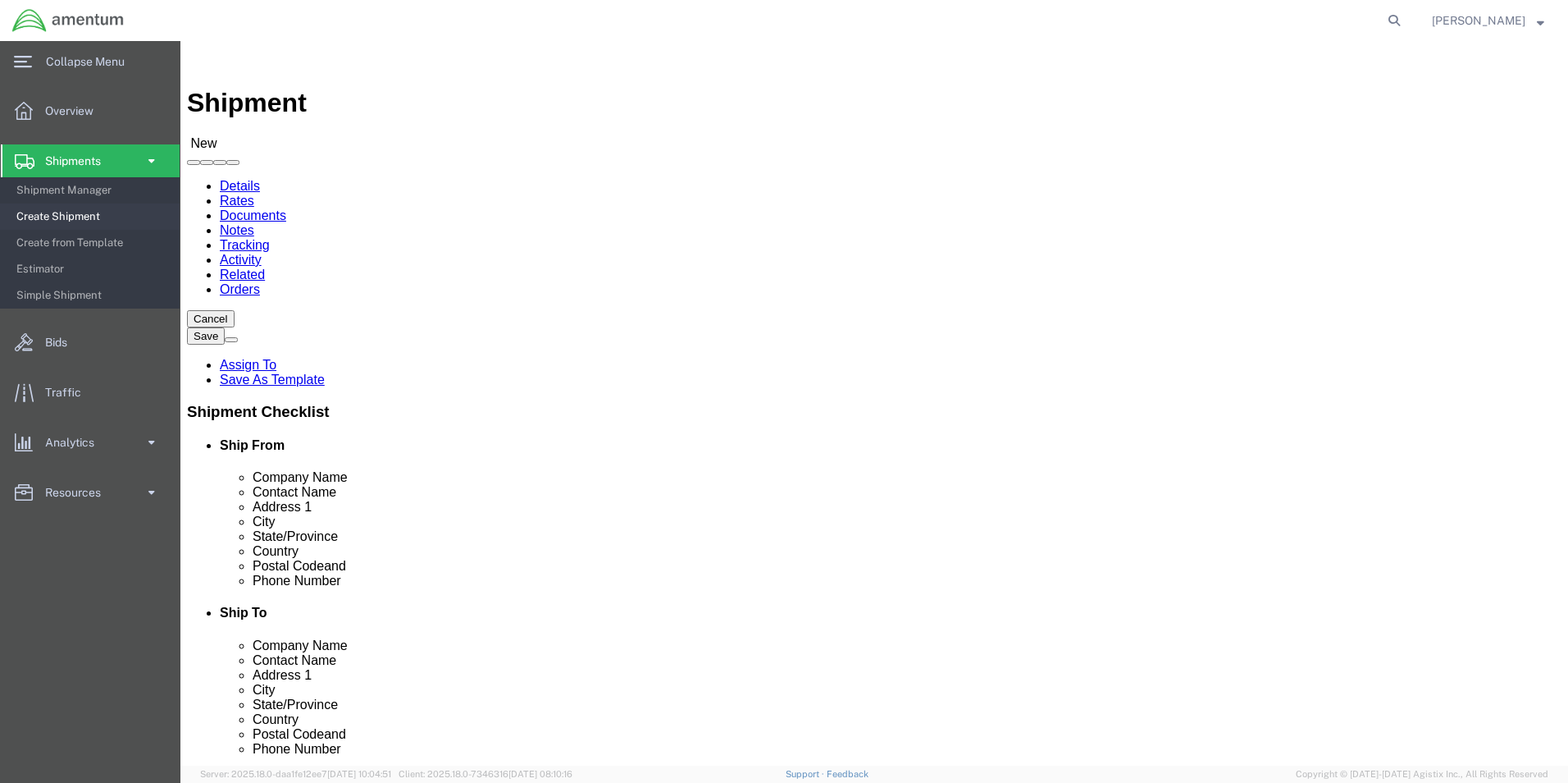
type input "ELP"
select select "49939"
select select "[GEOGRAPHIC_DATA]"
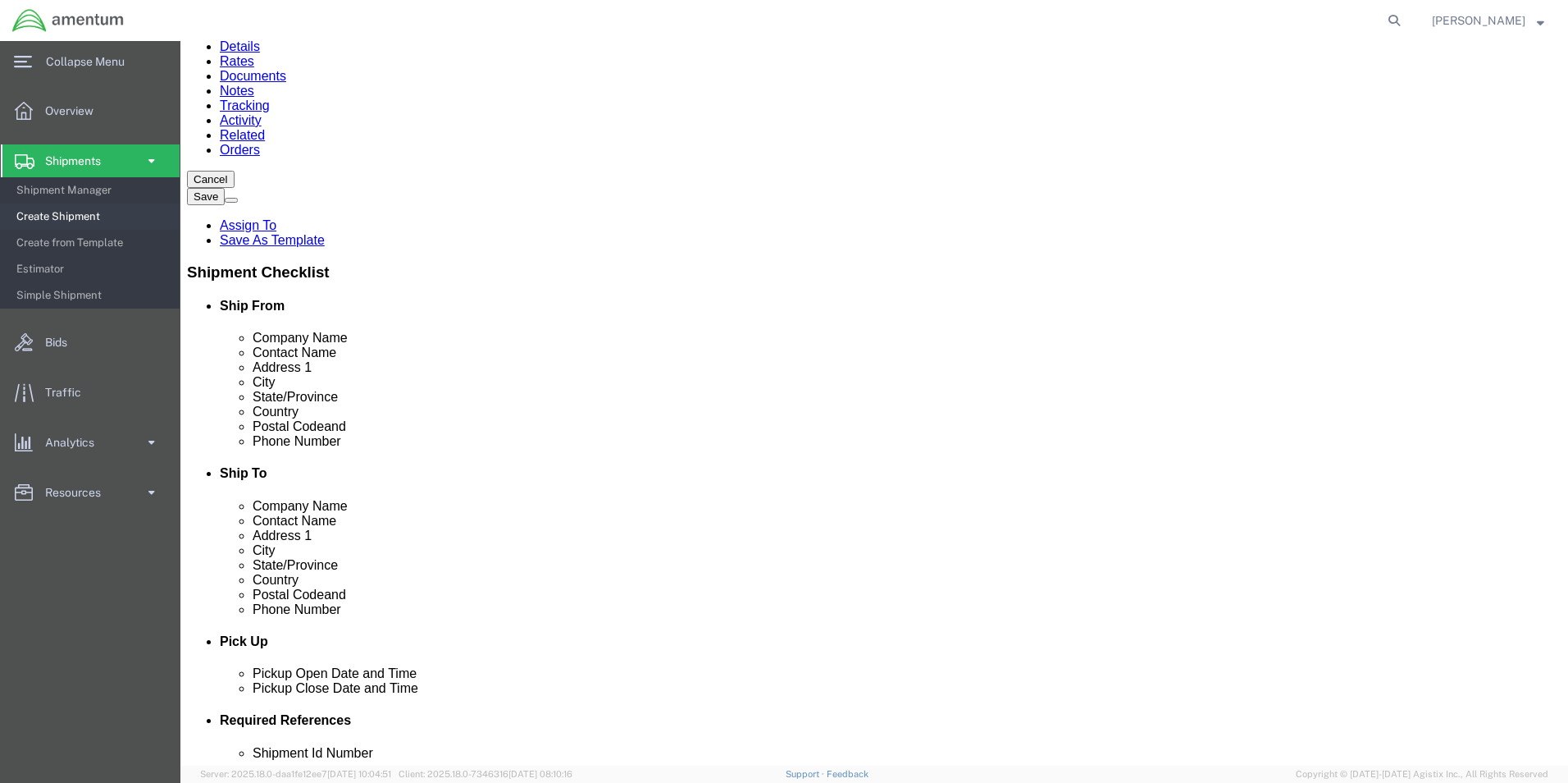
scroll to position [493, 0]
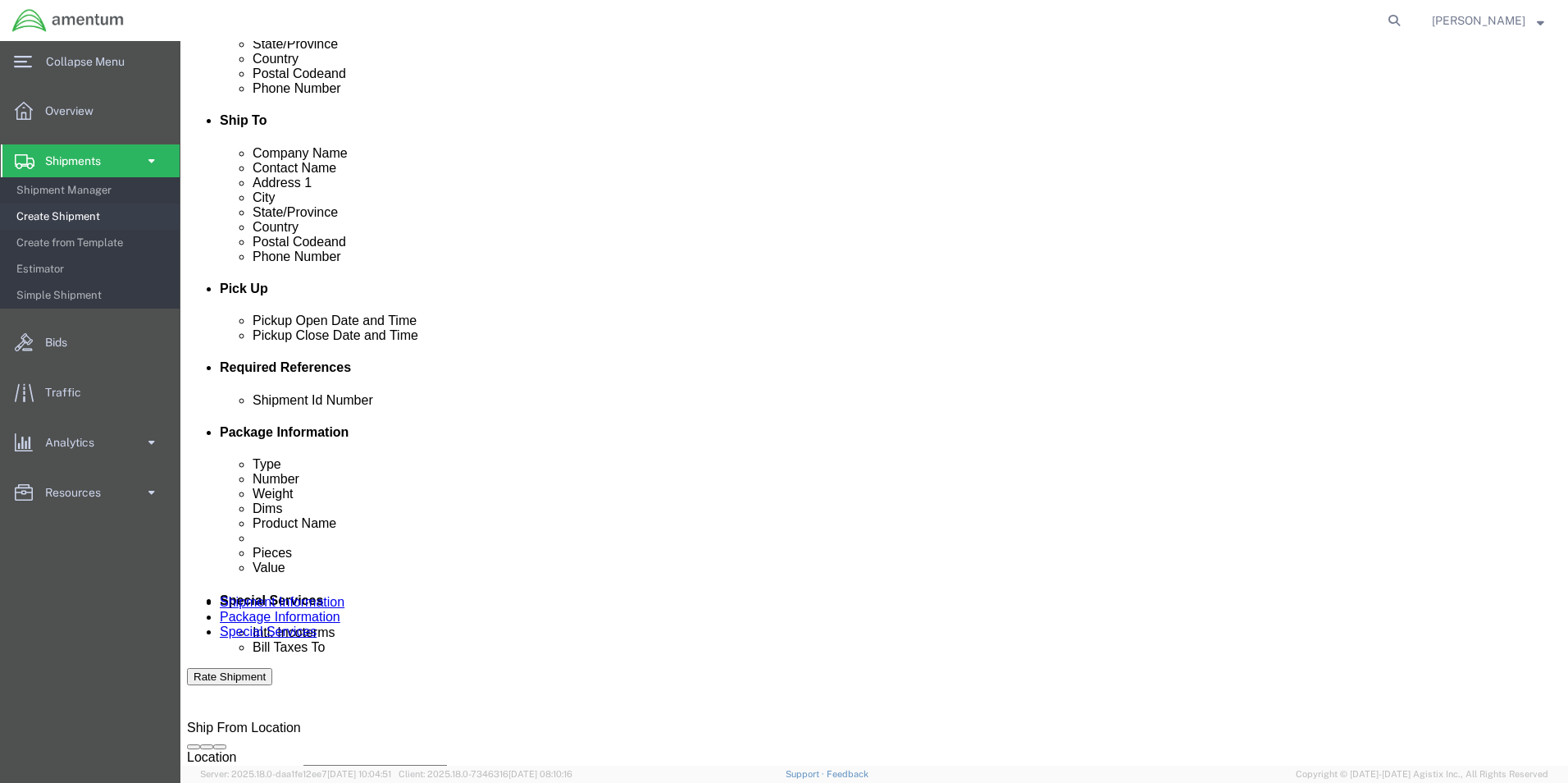
click button "Add reference"
drag, startPoint x: 782, startPoint y: 525, endPoint x: 766, endPoint y: 510, distance: 21.9
click select "Select Account Type Activity ID Airline Appointment Number ASN Batch Request # …"
select select "DEPT"
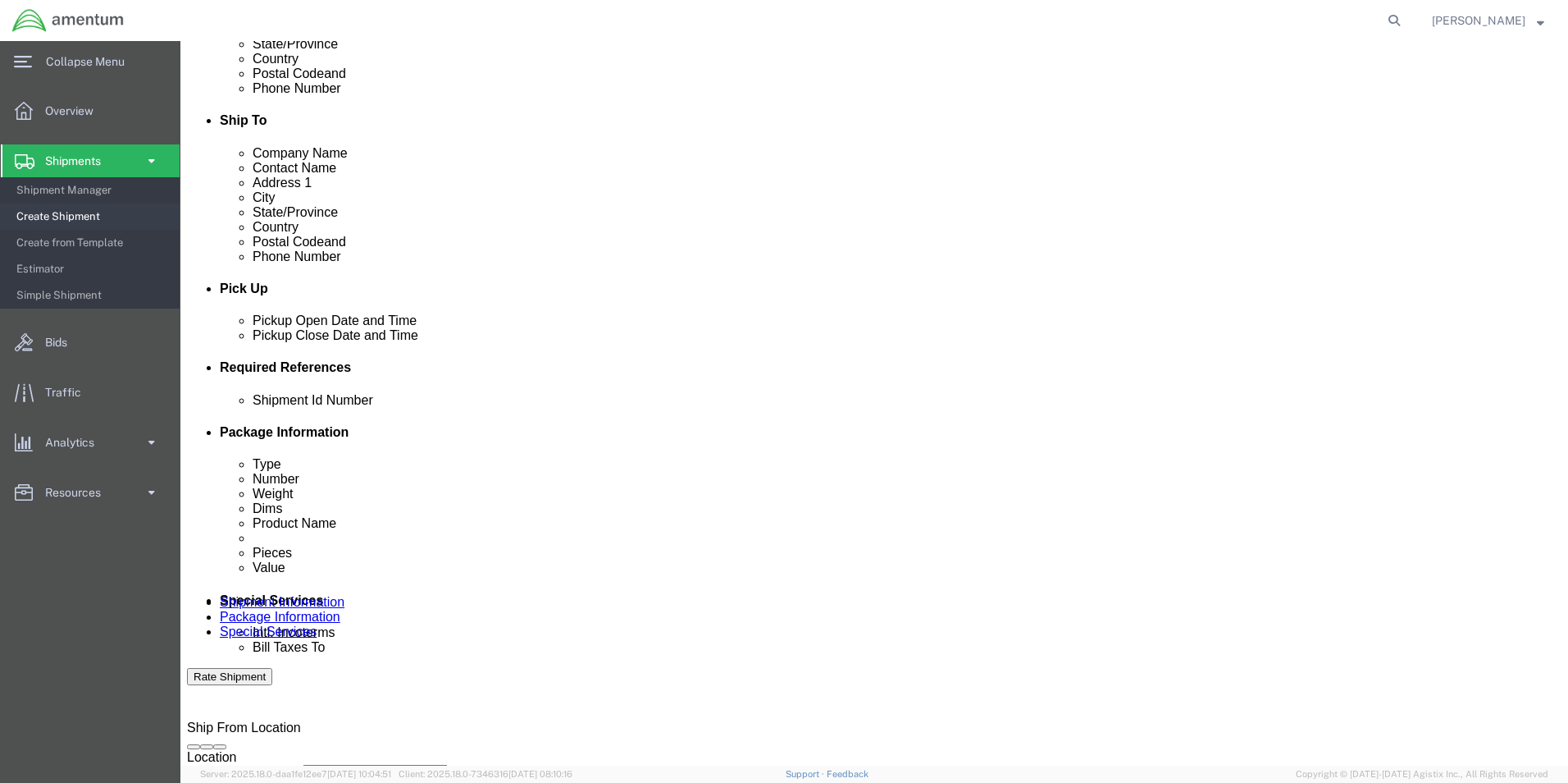
click select "Select Account Type Activity ID Airline Appointment Number ASN Batch Request # …"
select select "CUSTREF"
click select "Select Account Type Activity ID Airline Appointment Number ASN Batch Request # …"
click div "[DATE] 1:00 PM"
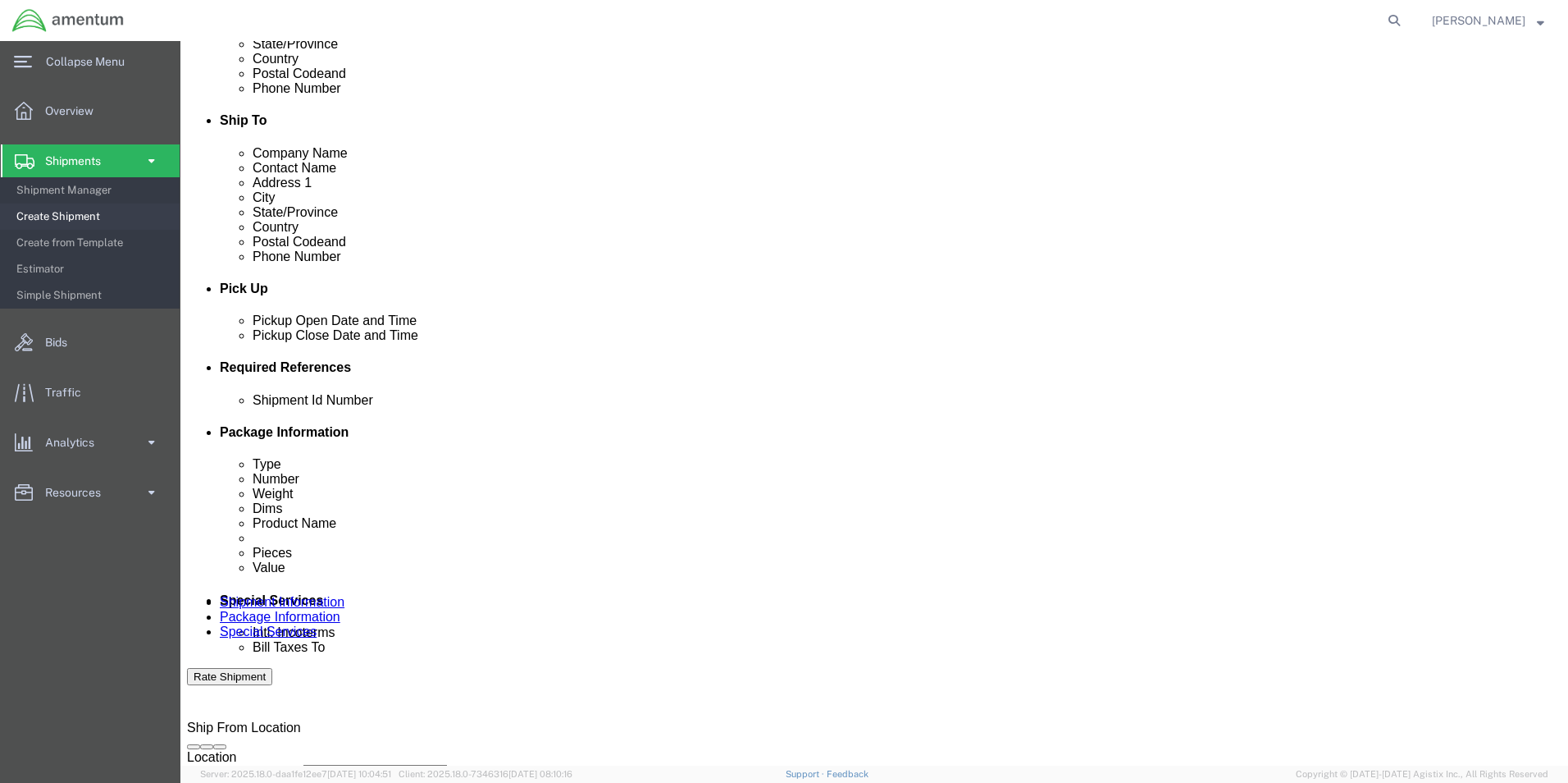
click div "[DATE] 2:00 PM"
type input "3:00 PM"
click button "Apply"
click input "text"
type input "96037"
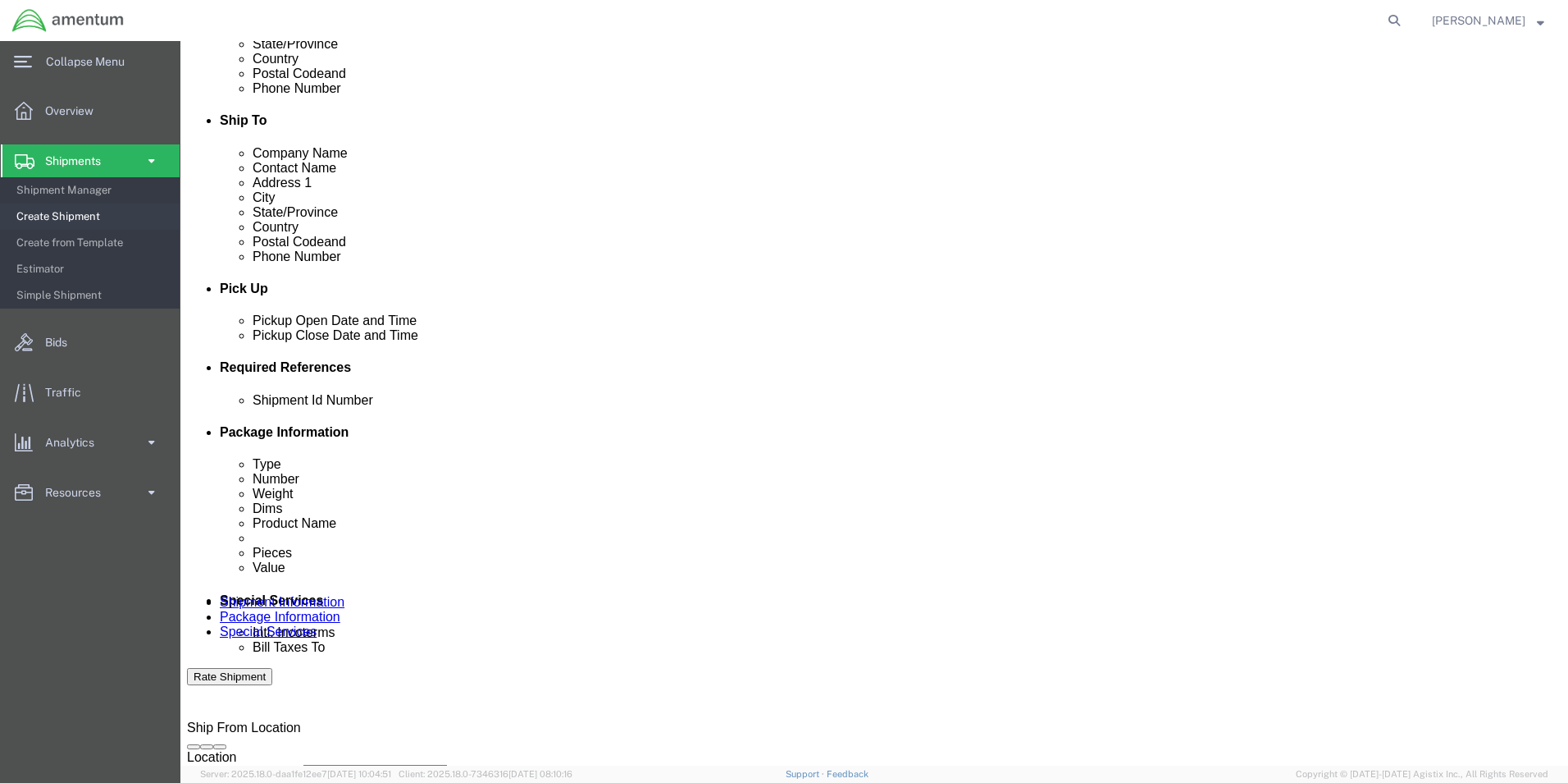
type input "328485"
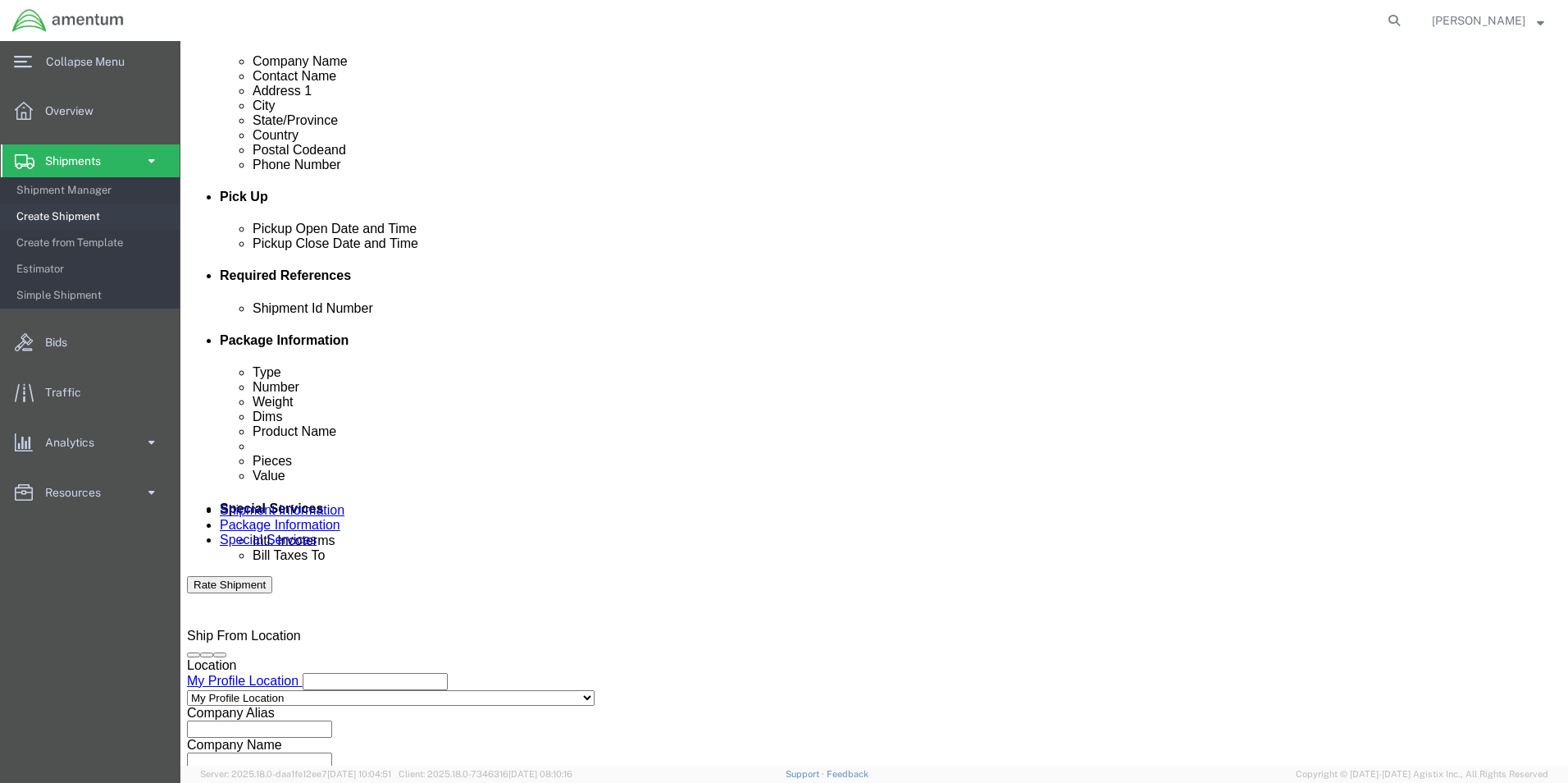
scroll to position [685, 0]
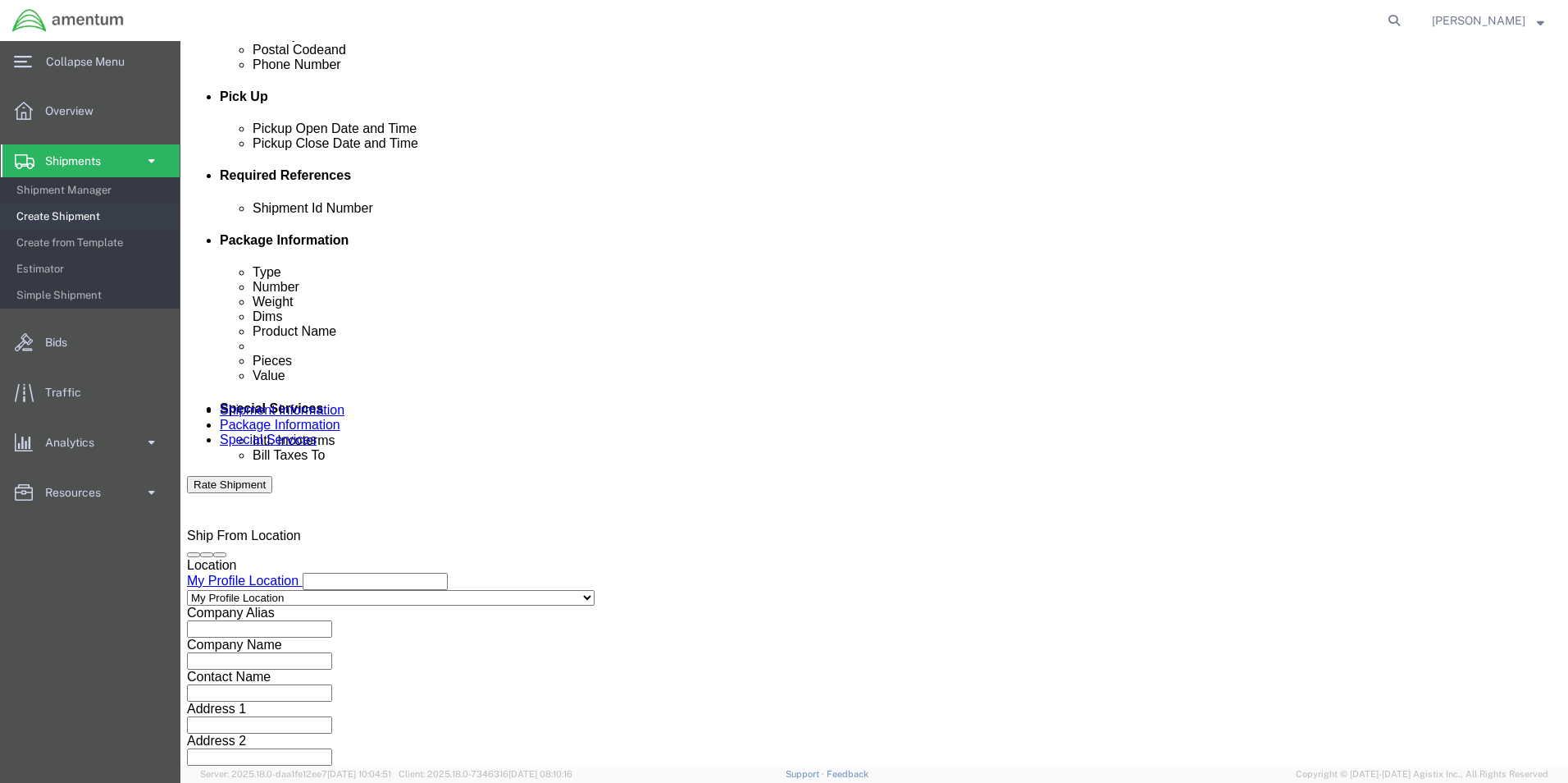
type input "CBP"
click button "Continue"
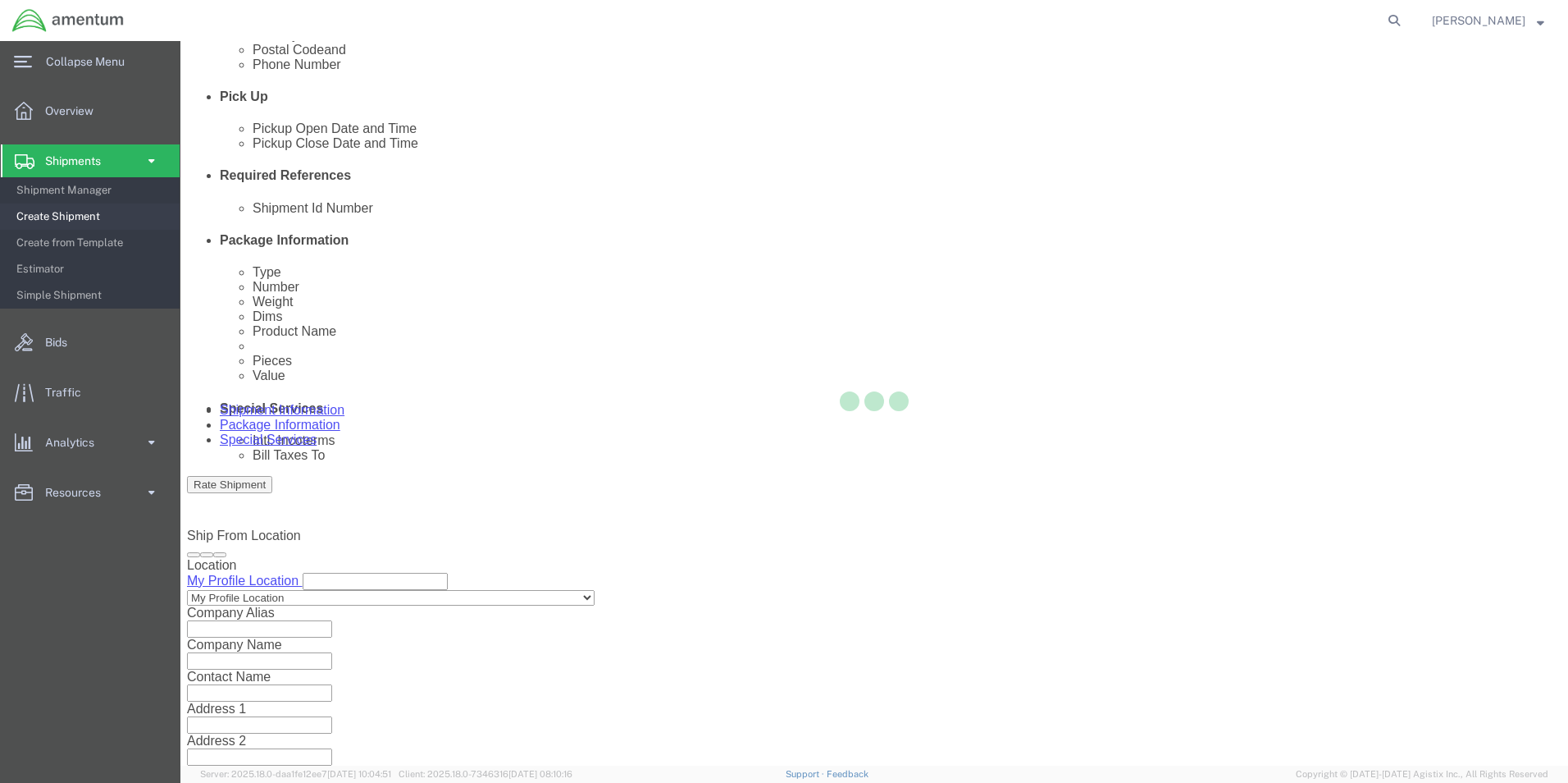
click at [1187, 697] on div at bounding box center [875, 403] width 1388 height 725
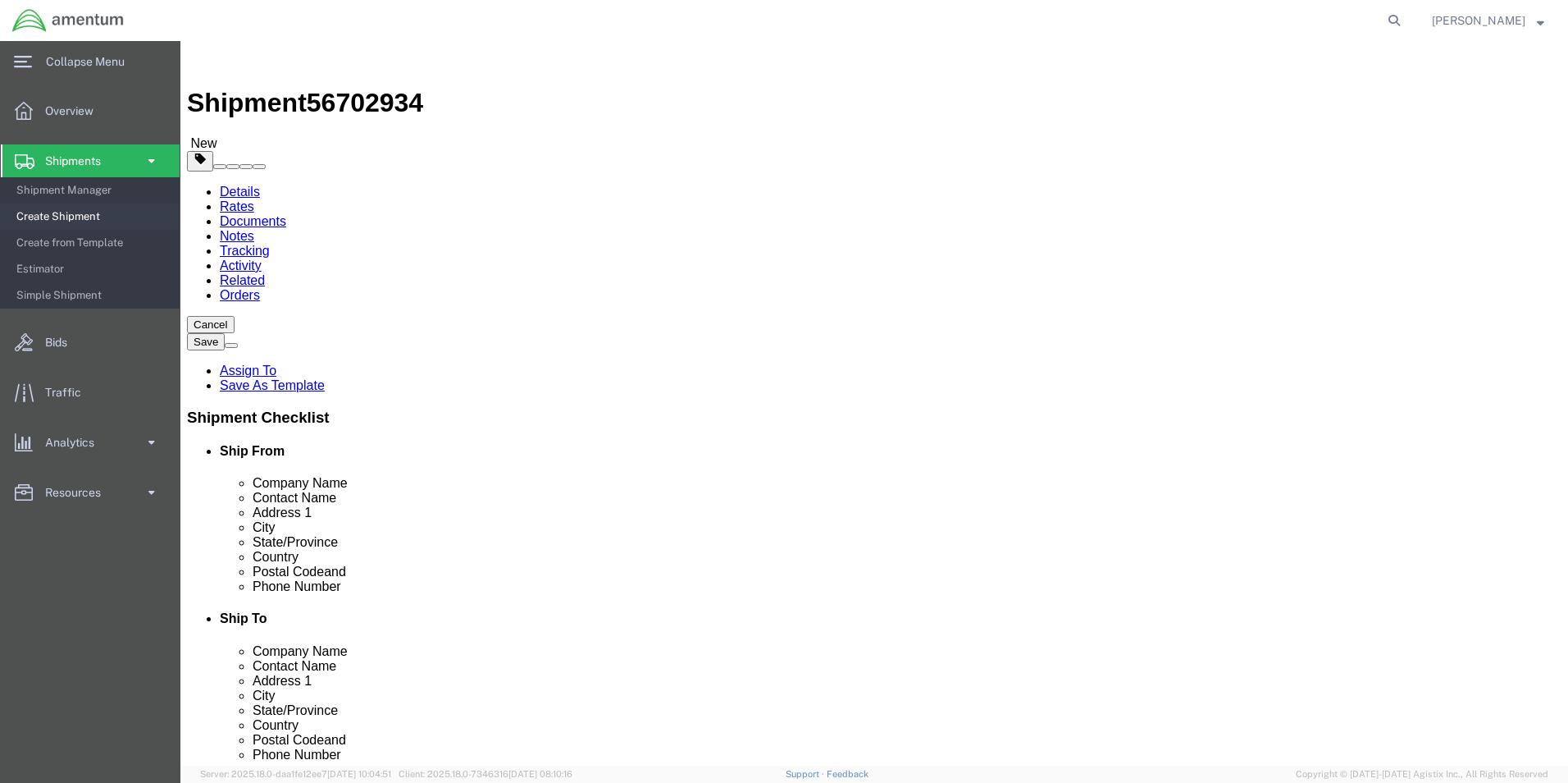
click select "Select BCK Boxes Bale(s) Basket(s) Bolt(s) Bottle(s) Buckets Bulk Bundle(s) Can…"
select select "CRAT"
click select "Select BCK Boxes Bale(s) Basket(s) Bolt(s) Bottle(s) Buckets Bulk Bundle(s) Can…"
click input "text"
type input "40"
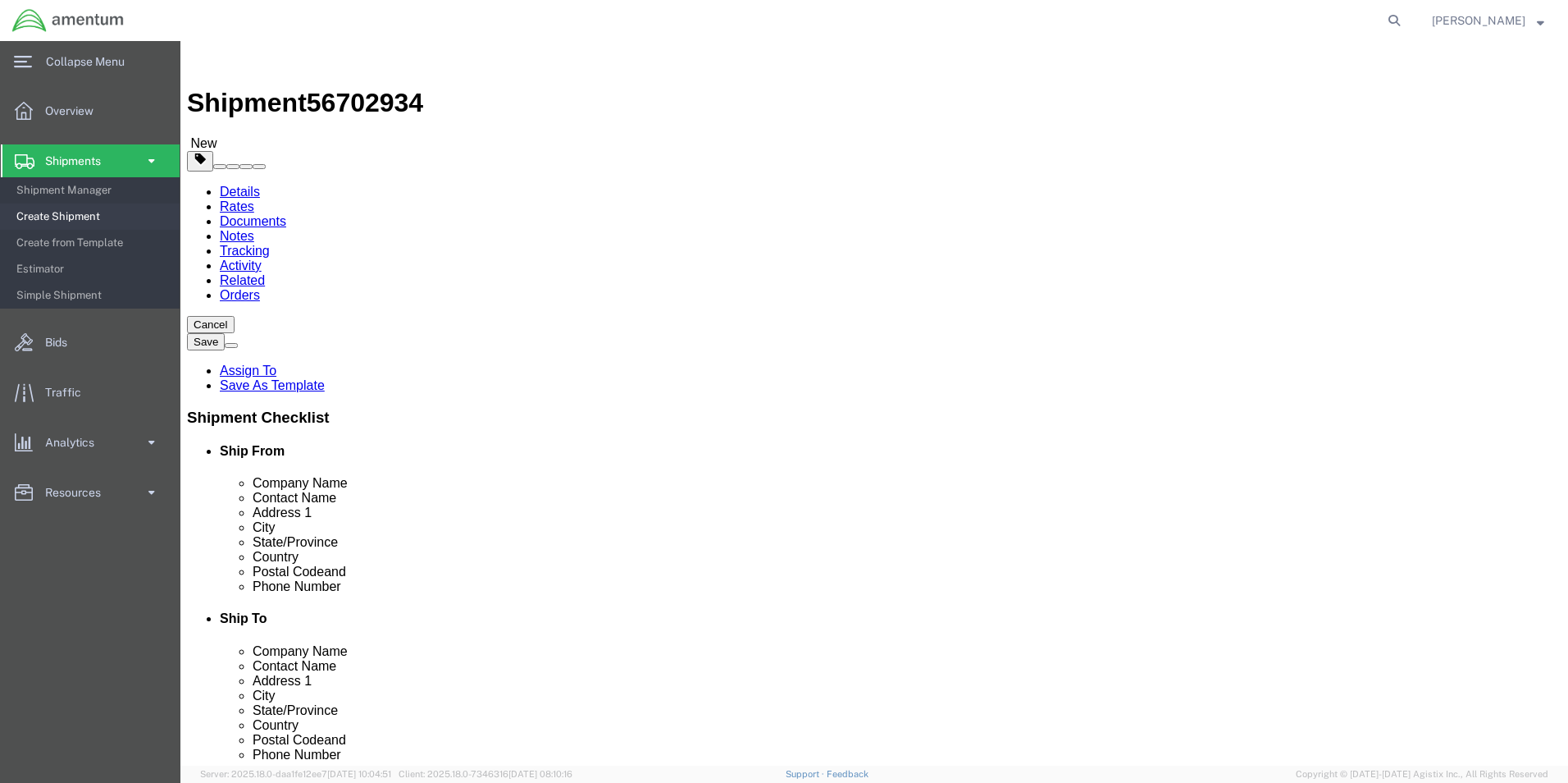
type input "9"
type input "20"
click span
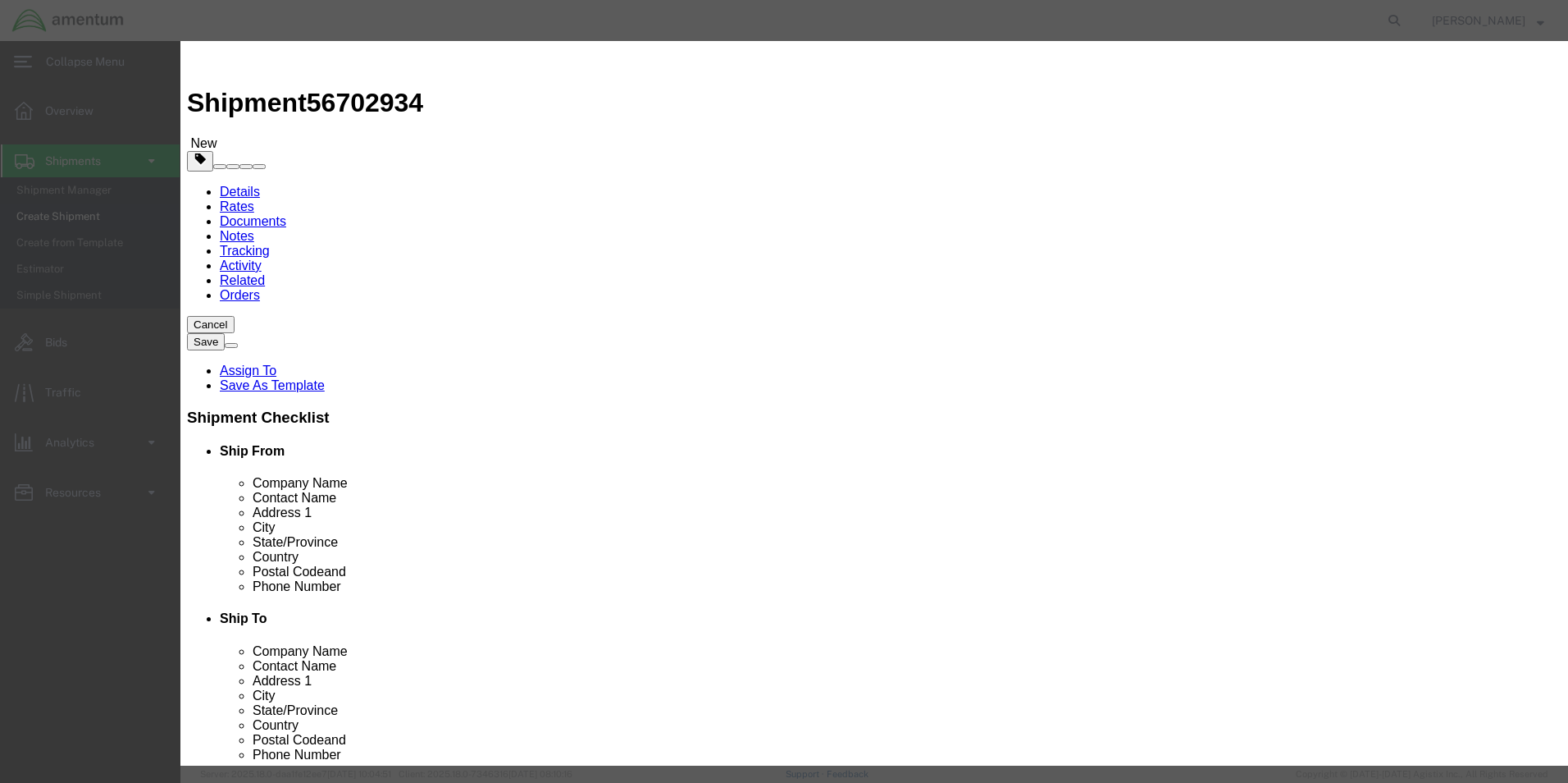
click input "text"
type input "SHORT SHAFT"
type input "1.00"
type input "10500.00"
select select "USD"
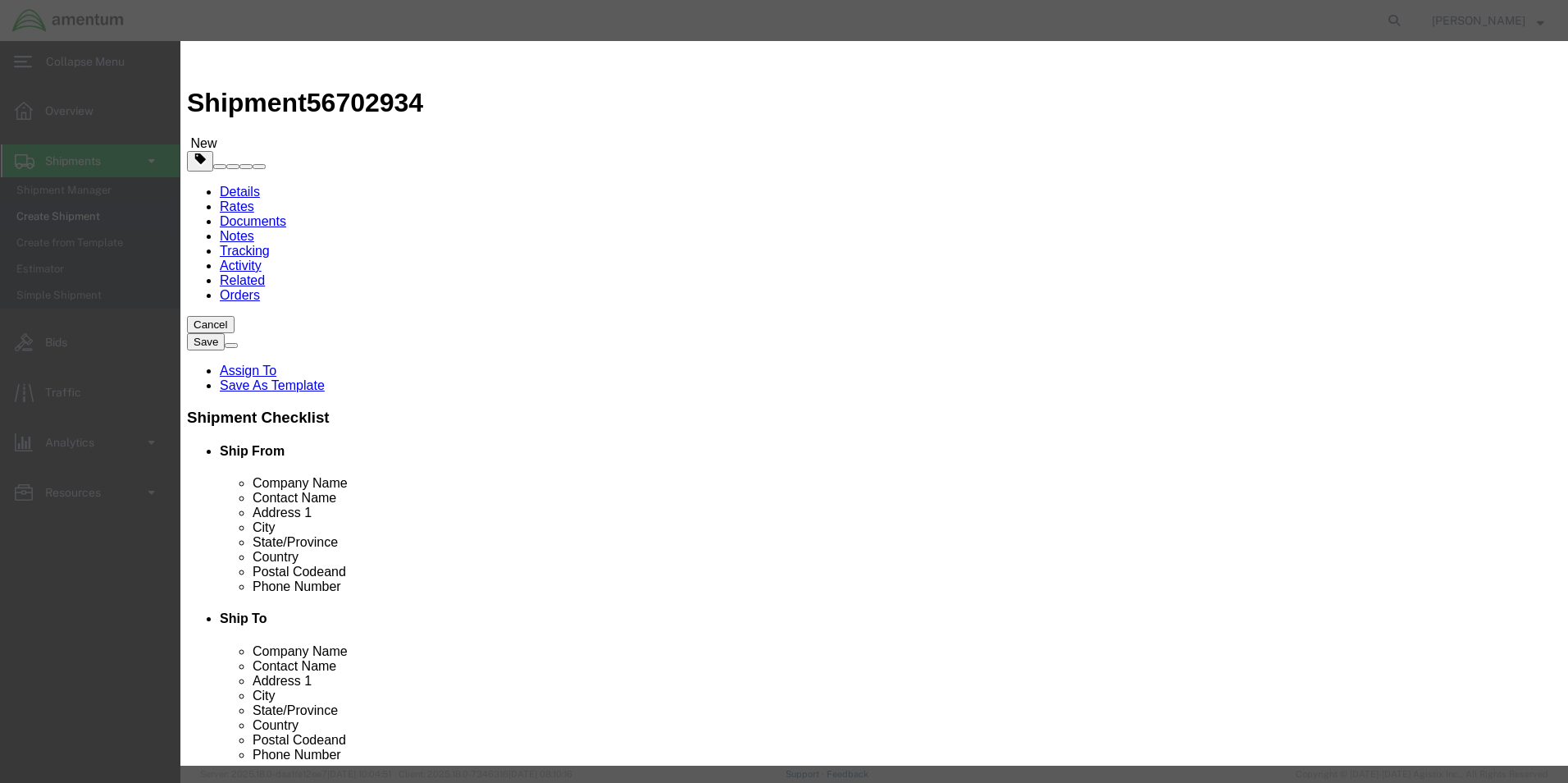
click button "Save & Close"
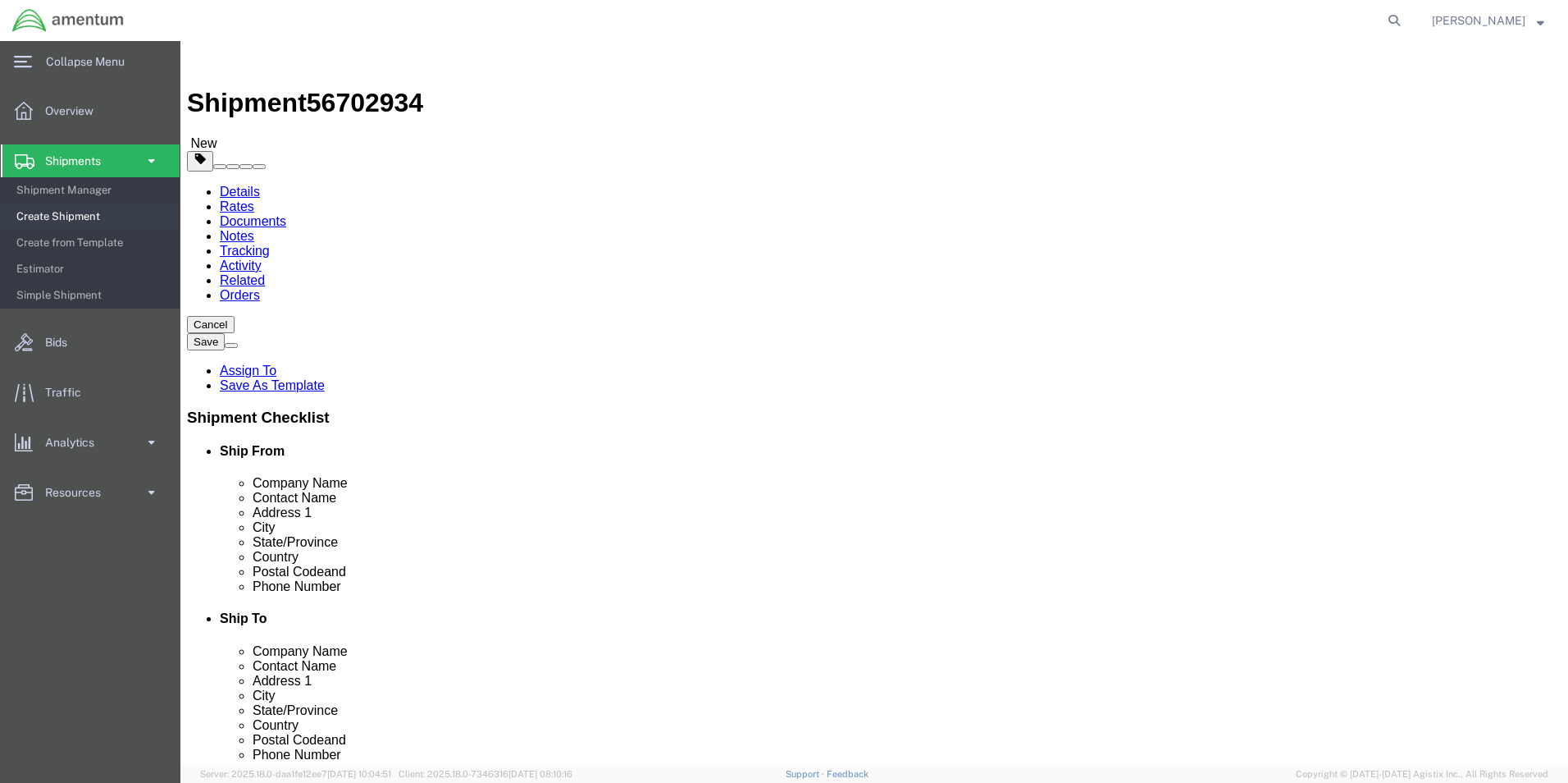
click button "Rate Shipment"
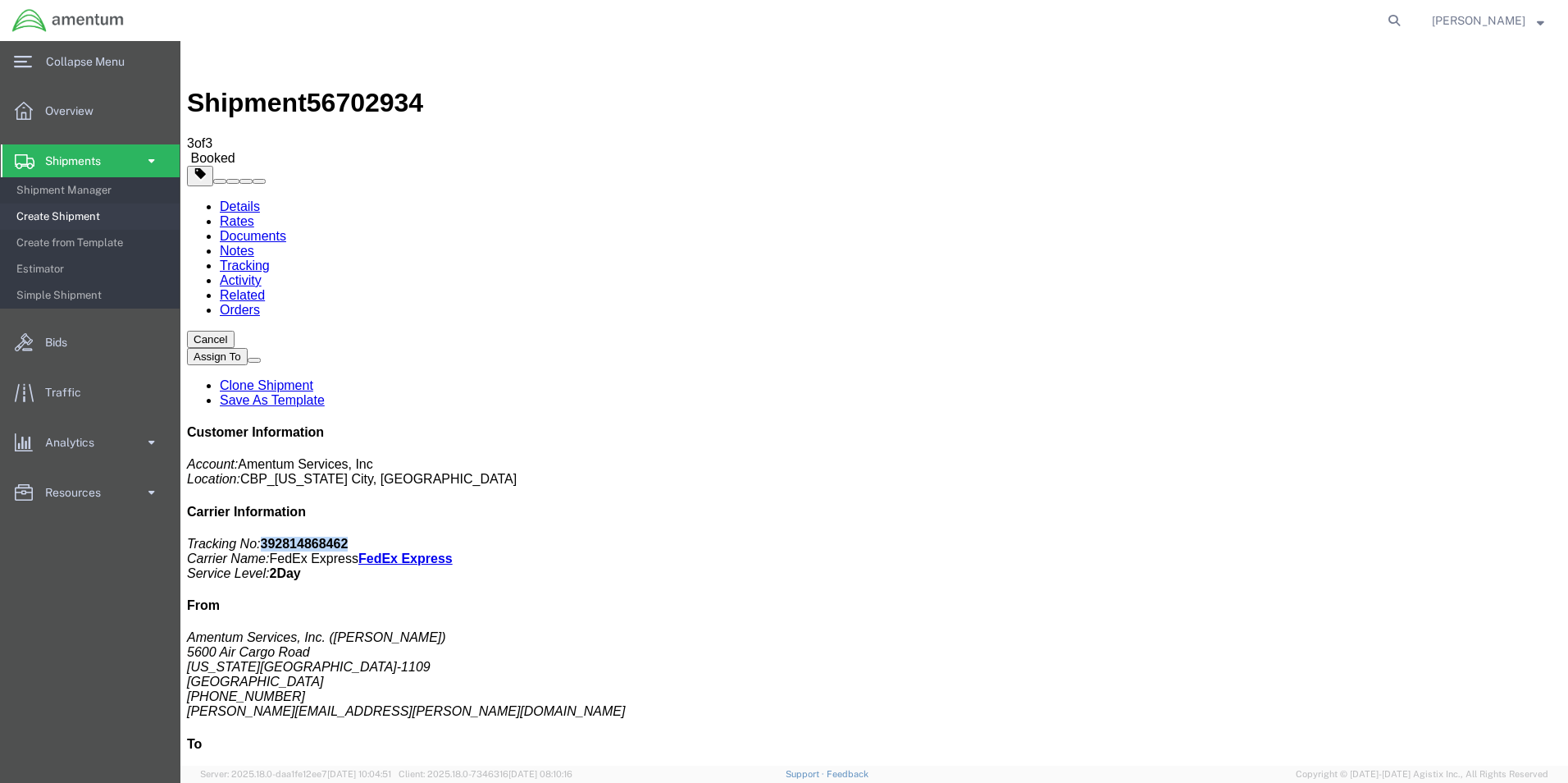
drag, startPoint x: 1419, startPoint y: 254, endPoint x: 1339, endPoint y: 252, distance: 80.0
click at [1339, 537] on p "Tracking No: 392814868462 Carrier Name: FedEx Express FedEx Express Service Lev…" at bounding box center [875, 560] width 1375 height 45
copy b "392814868462"
drag, startPoint x: 743, startPoint y: 296, endPoint x: 907, endPoint y: 527, distance: 283.3
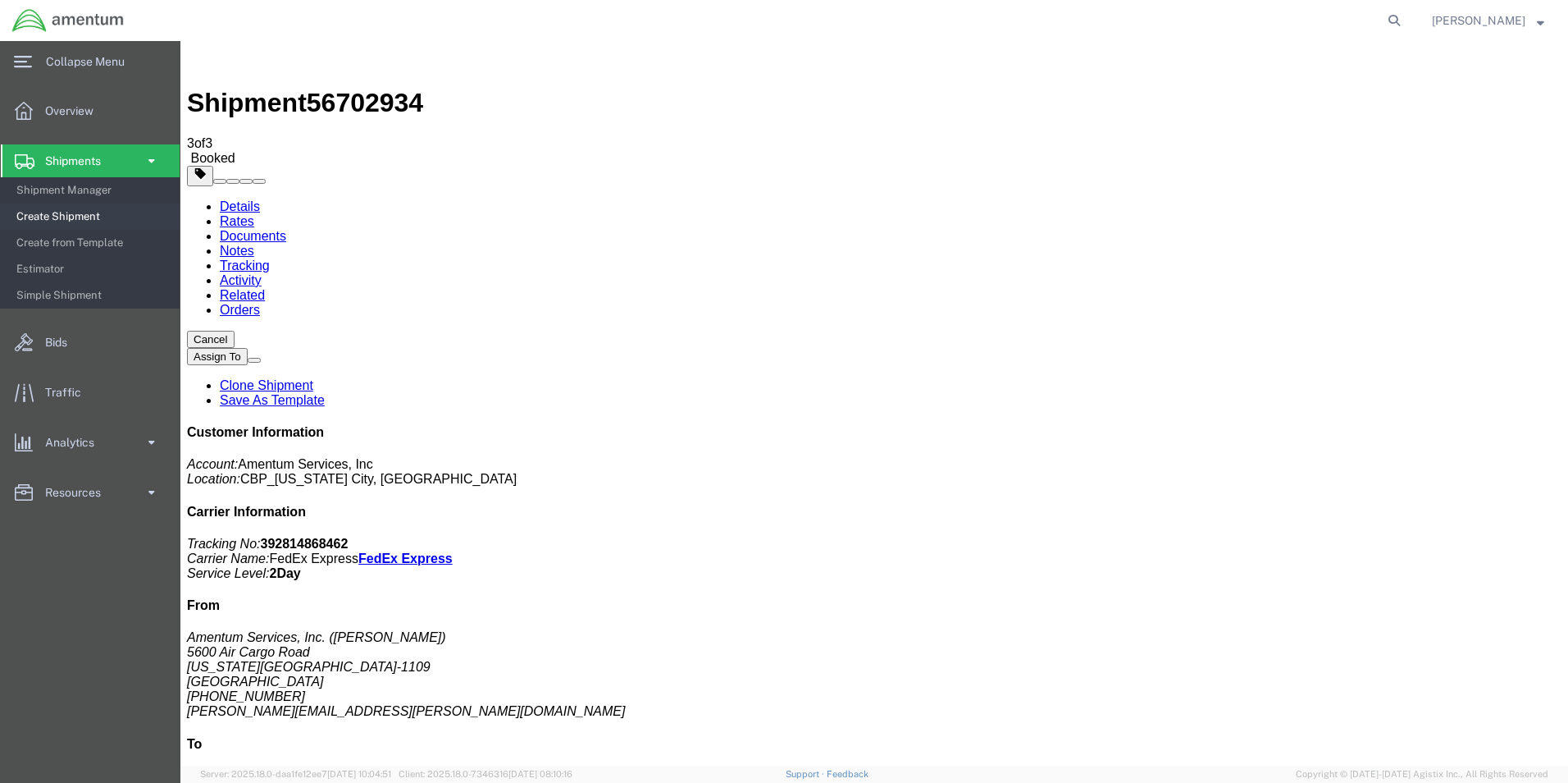
click at [73, 212] on span "Create Shipment" at bounding box center [92, 217] width 151 height 33
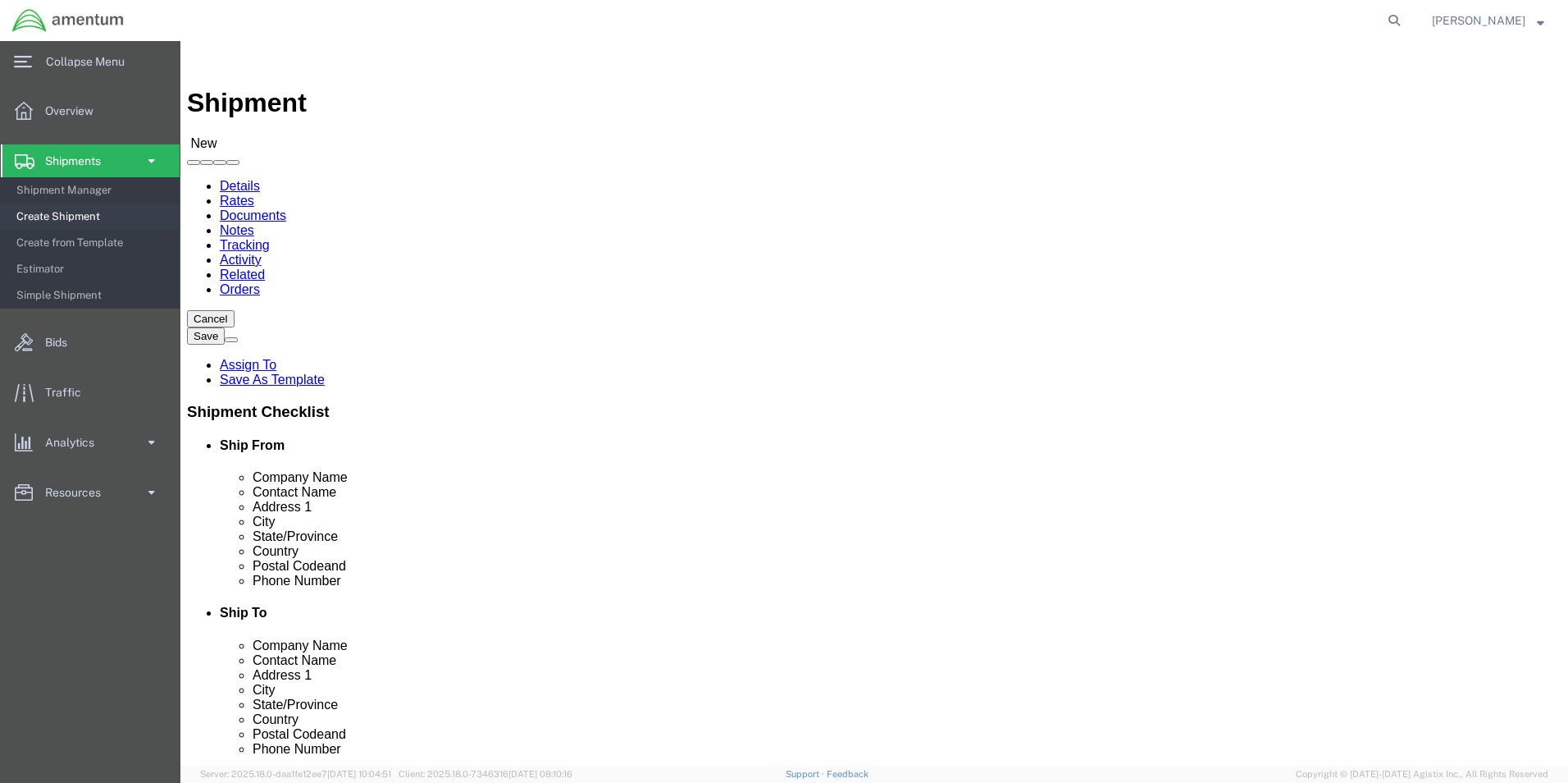
select select "MYPROFILE"
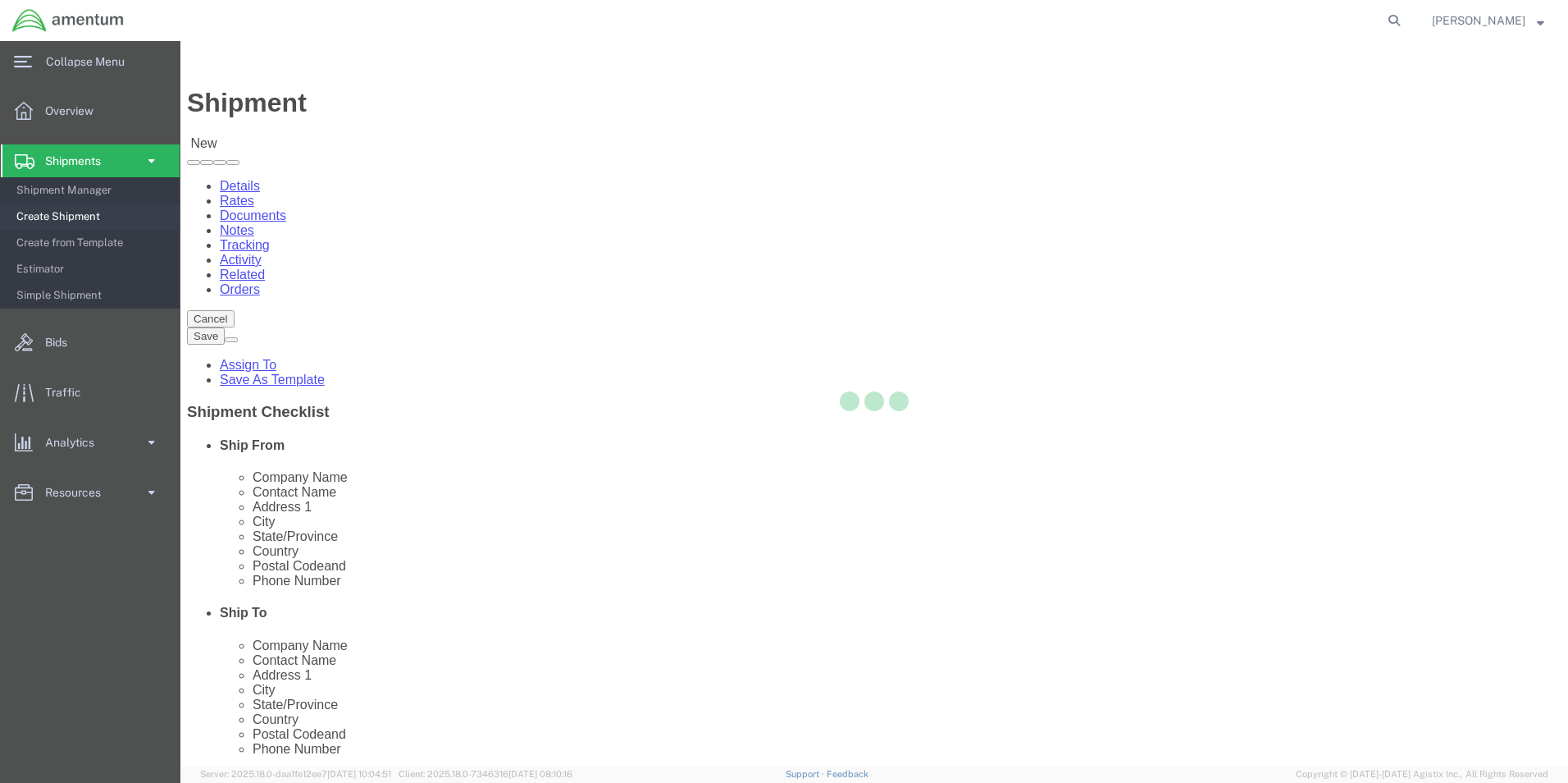
select select "OK"
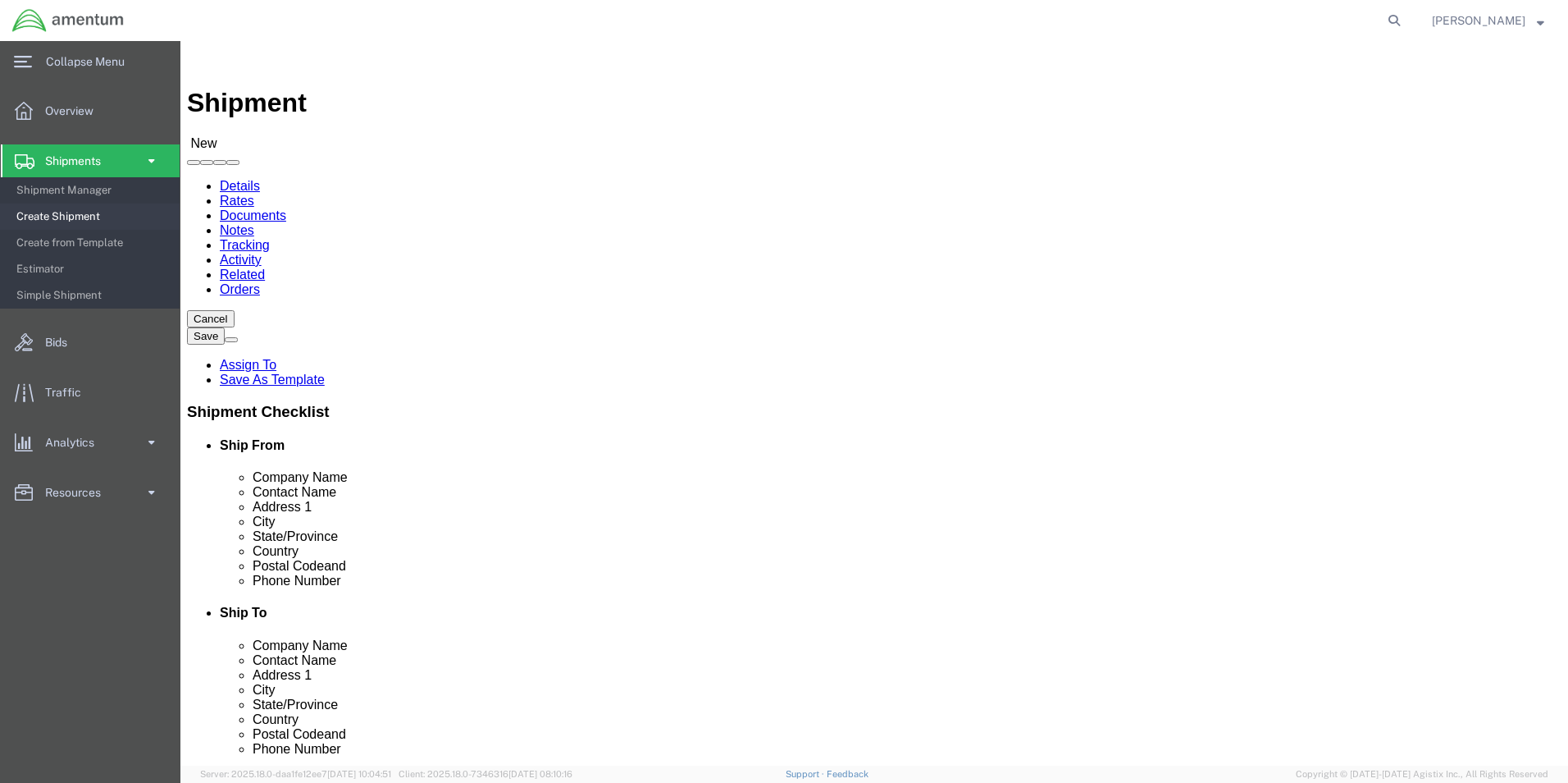
type input "WSA"
select select "49914"
select select "[GEOGRAPHIC_DATA]"
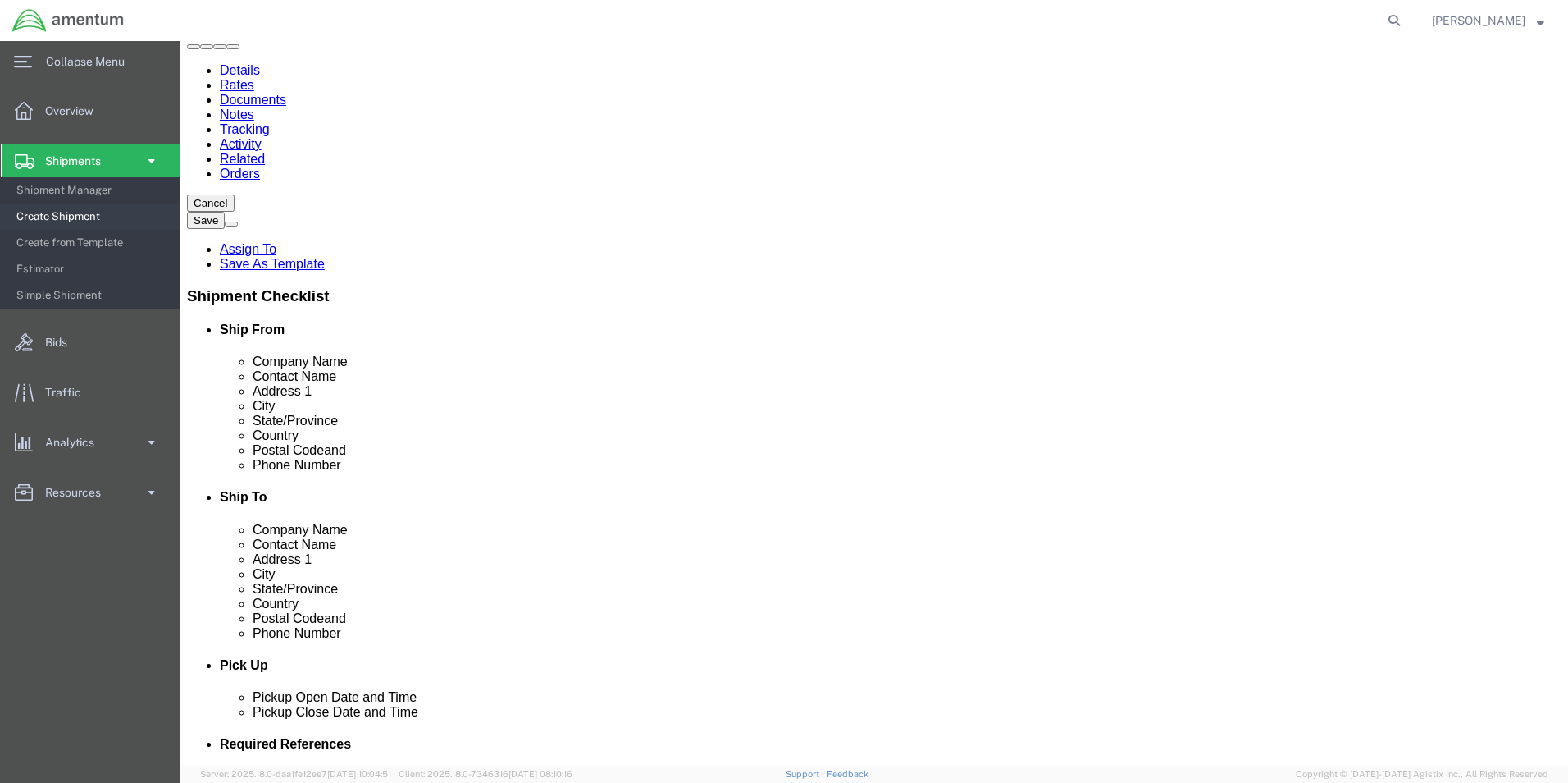
scroll to position [410, 0]
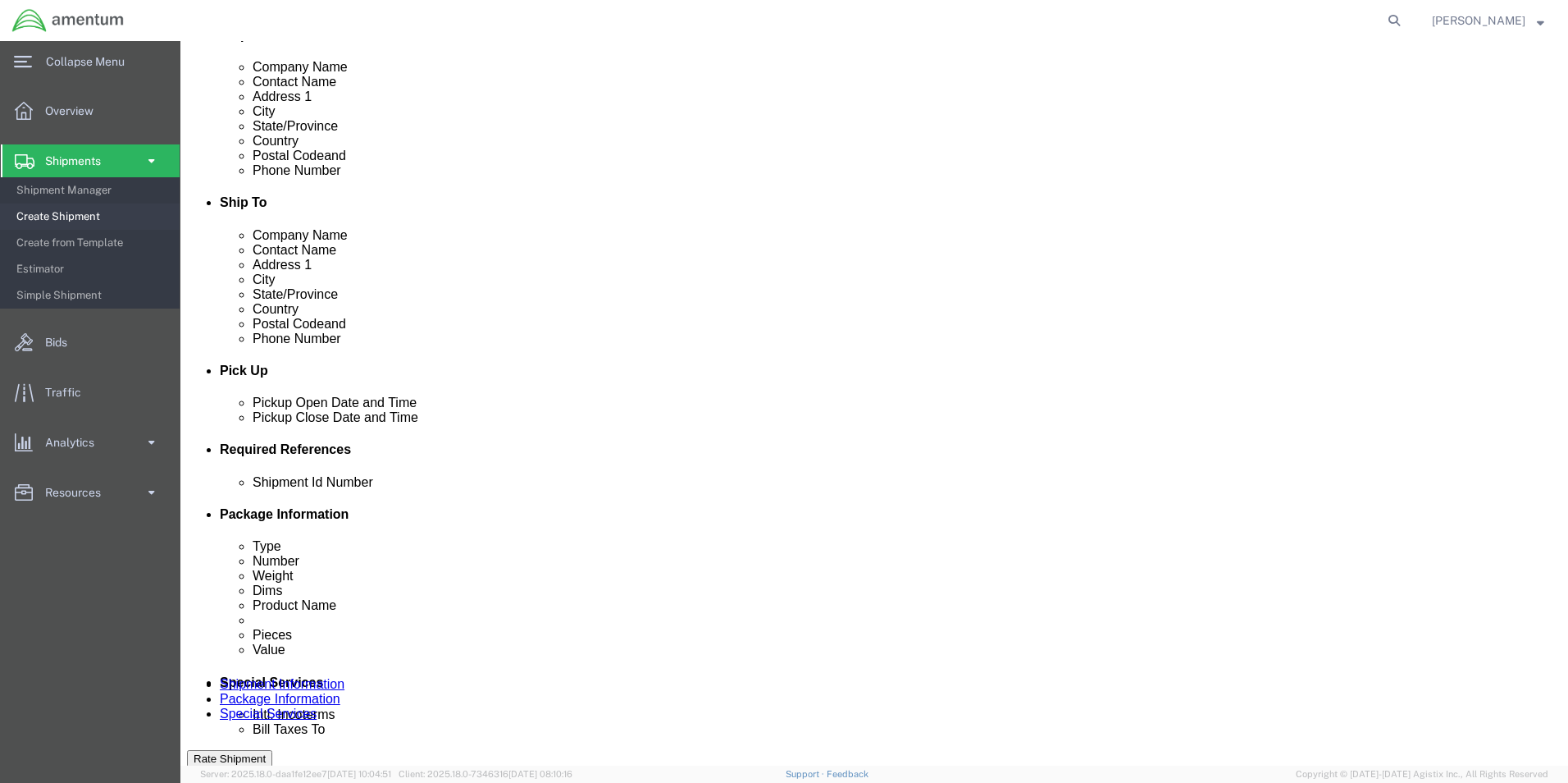
click div "[DATE] 2:00 PM"
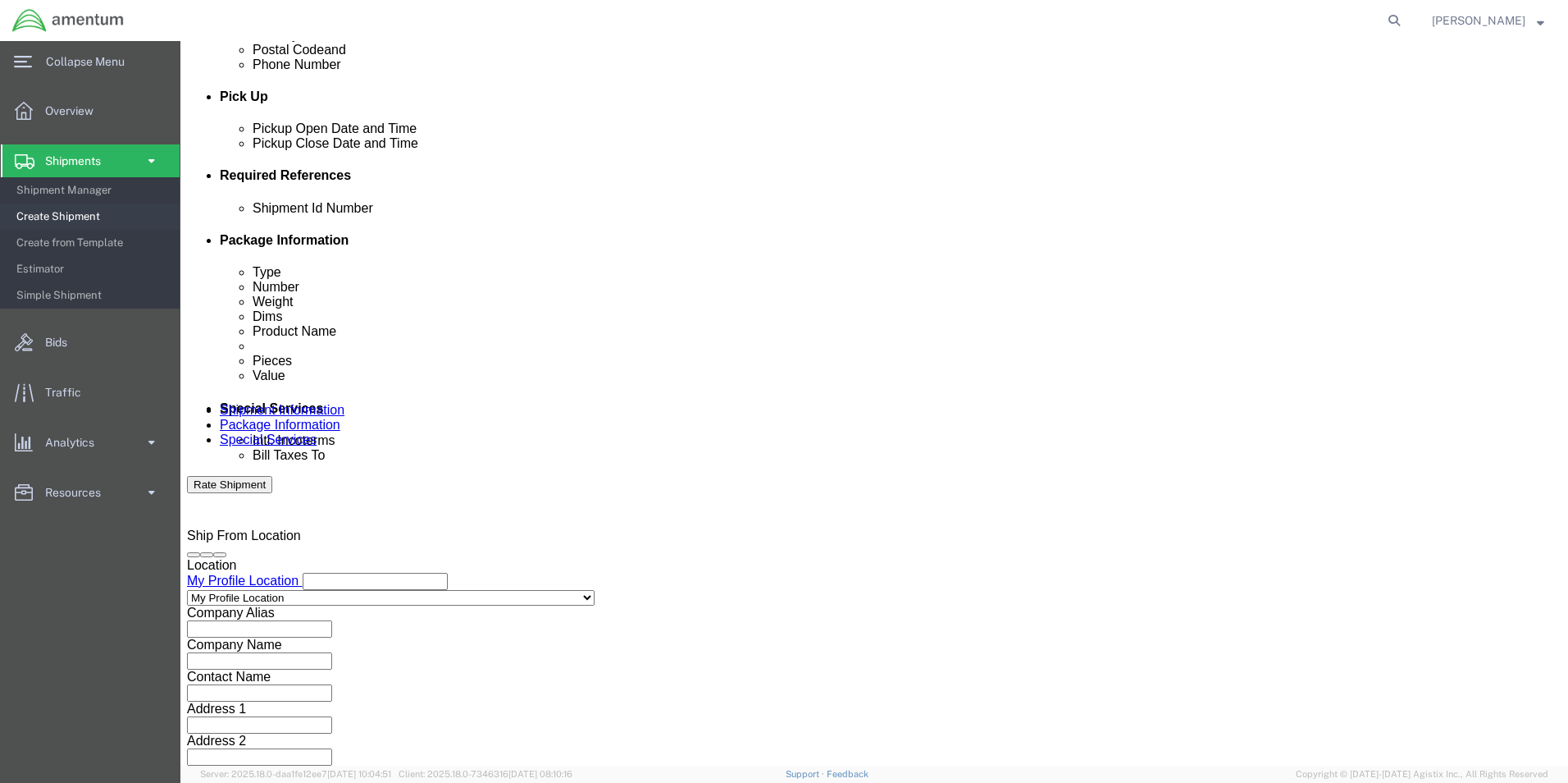
type input "3:00 PM"
click button "Apply"
click button "Add reference"
drag, startPoint x: 809, startPoint y: 325, endPoint x: 802, endPoint y: 312, distance: 14.8
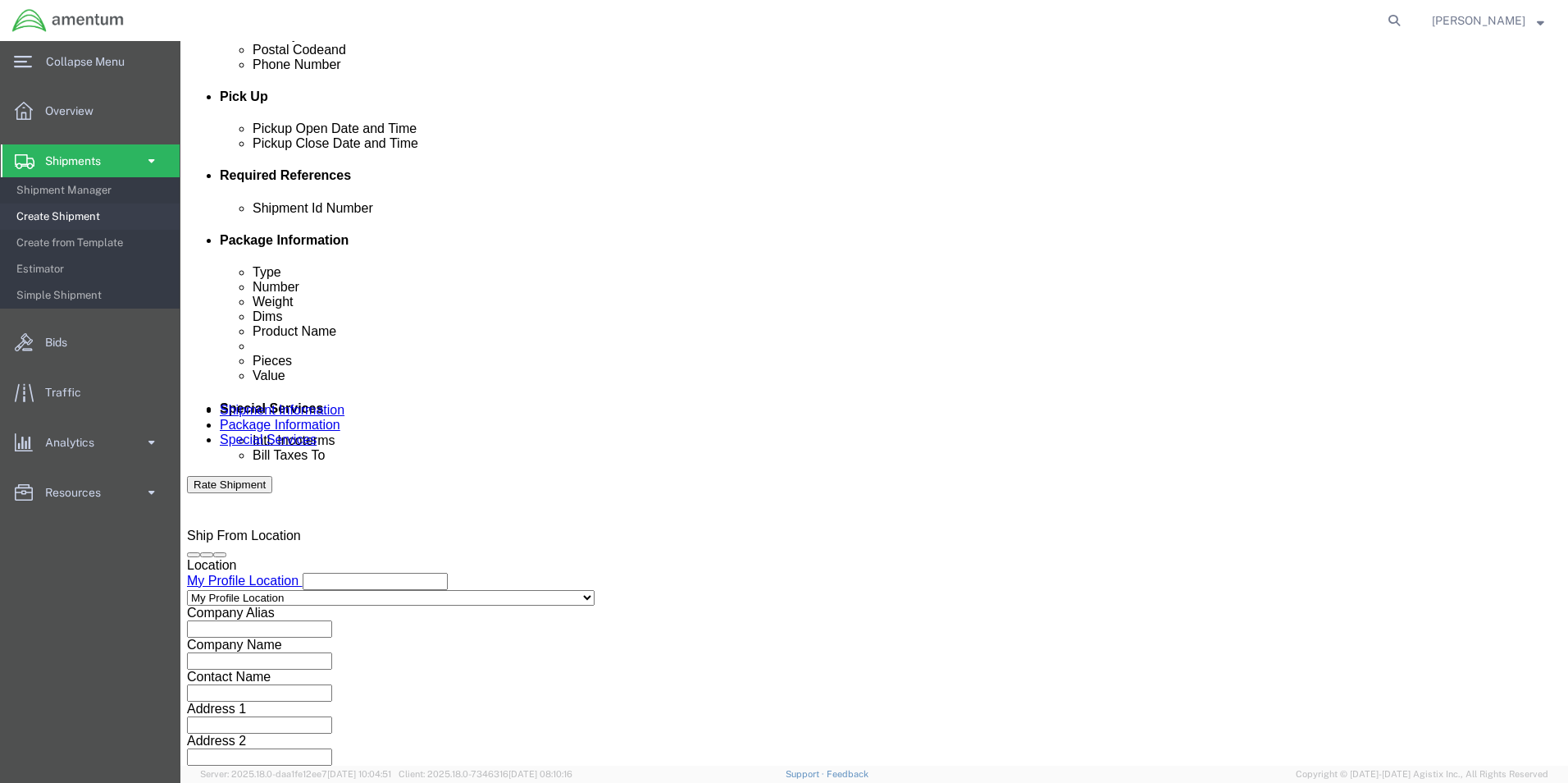
click select "Select Account Type Activity ID Airline Appointment Number ASN Batch Request # …"
select select "DEPT"
click select "Select Account Type Activity ID Airline Appointment Number ASN Batch Request # …"
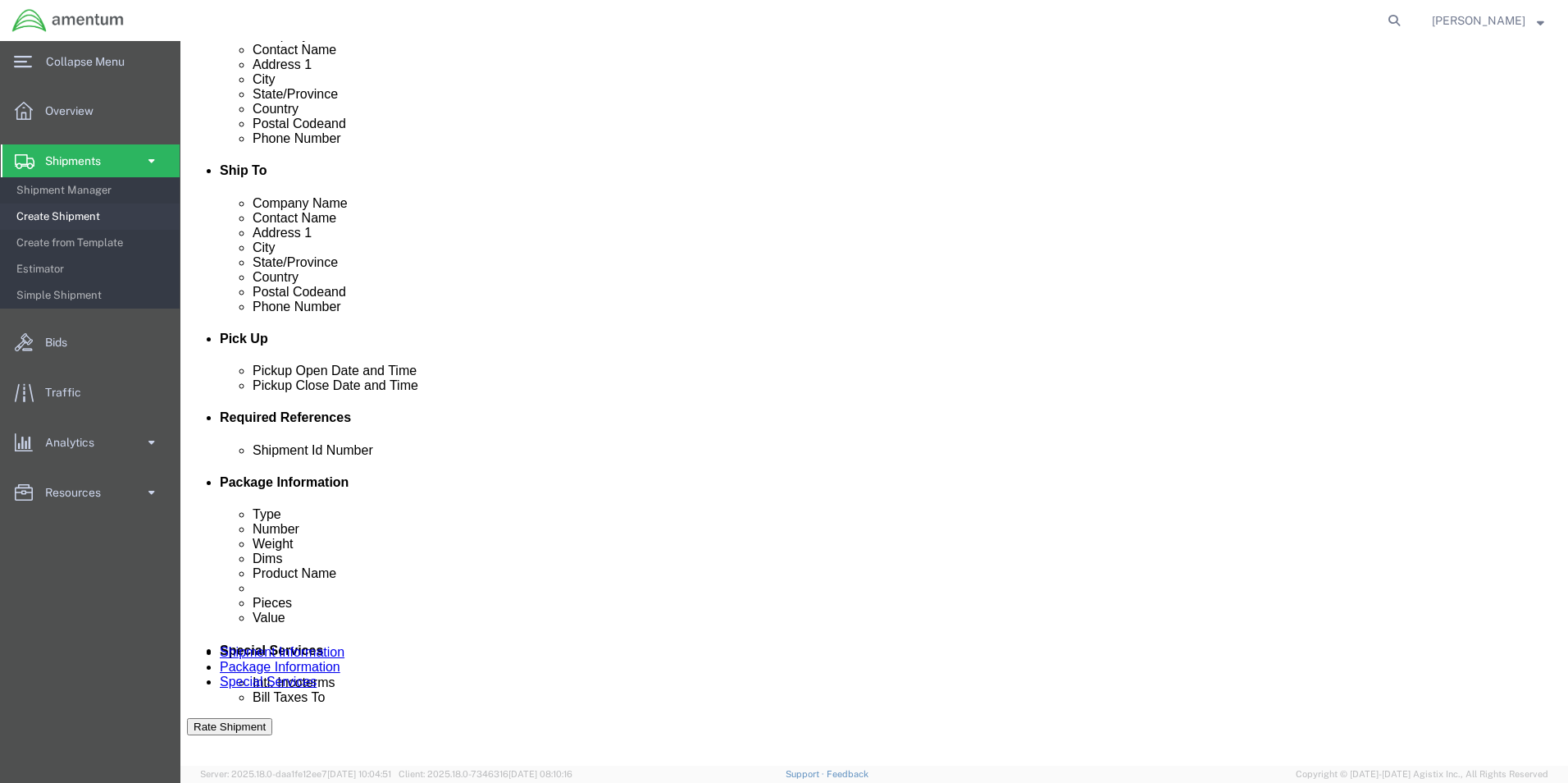
scroll to position [438, 0]
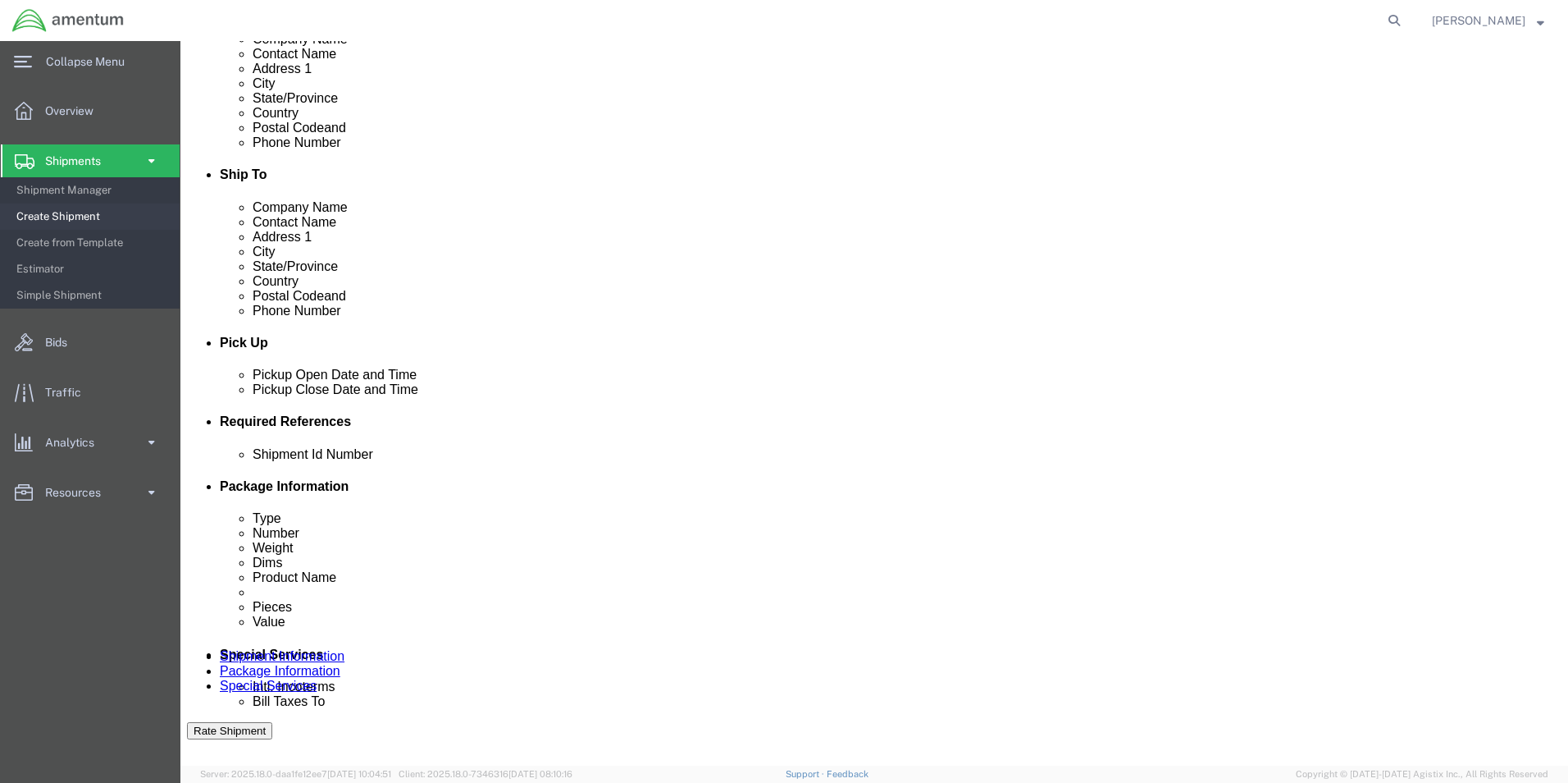
click select "Select Account Type Activity ID Airline Appointment Number ASN Batch Request # …"
select select "CUSTREF"
click select "Select Account Type Activity ID Airline Appointment Number ASN Batch Request # …"
click input "text"
type input "96040"
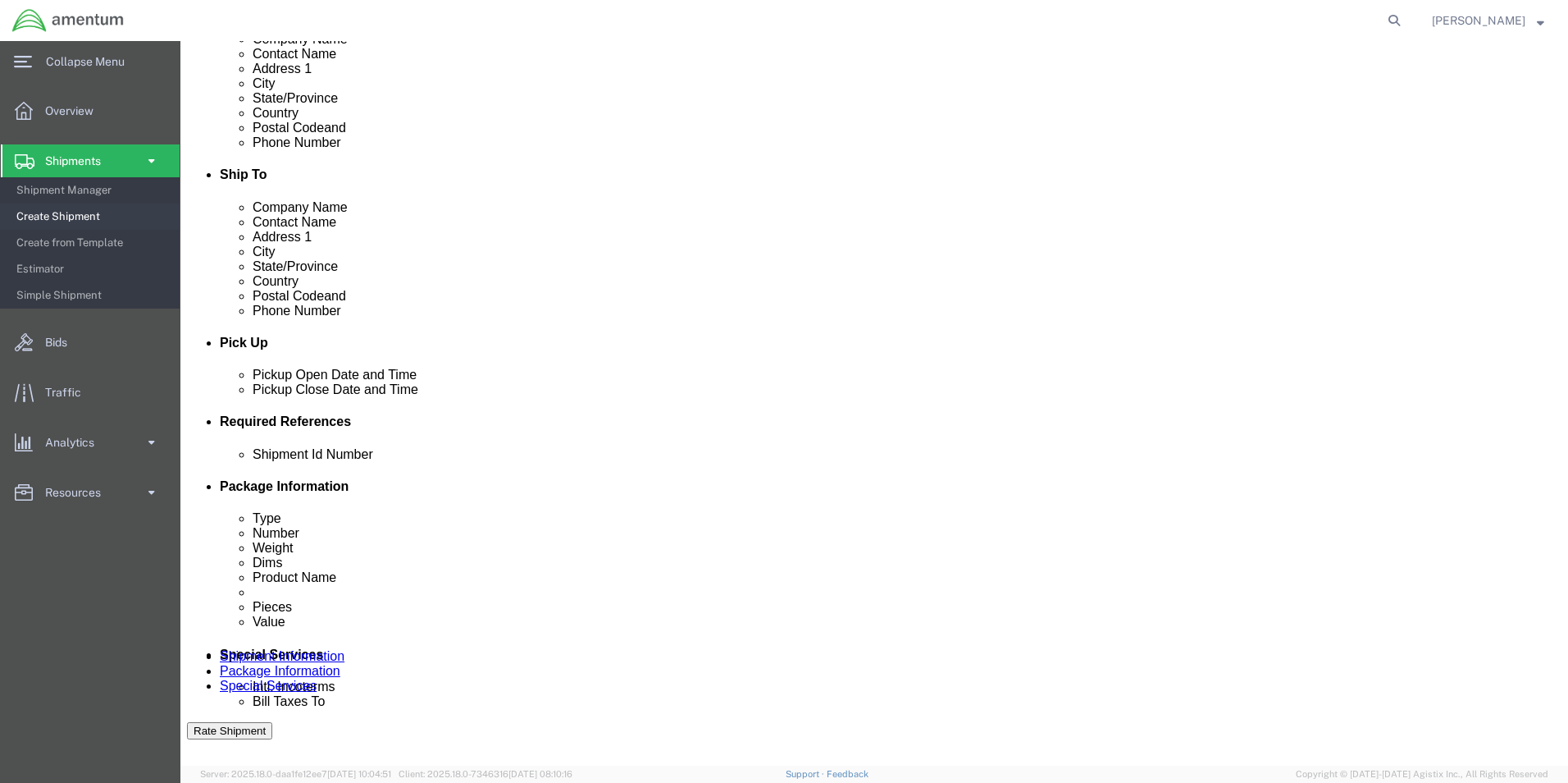
type input "328536"
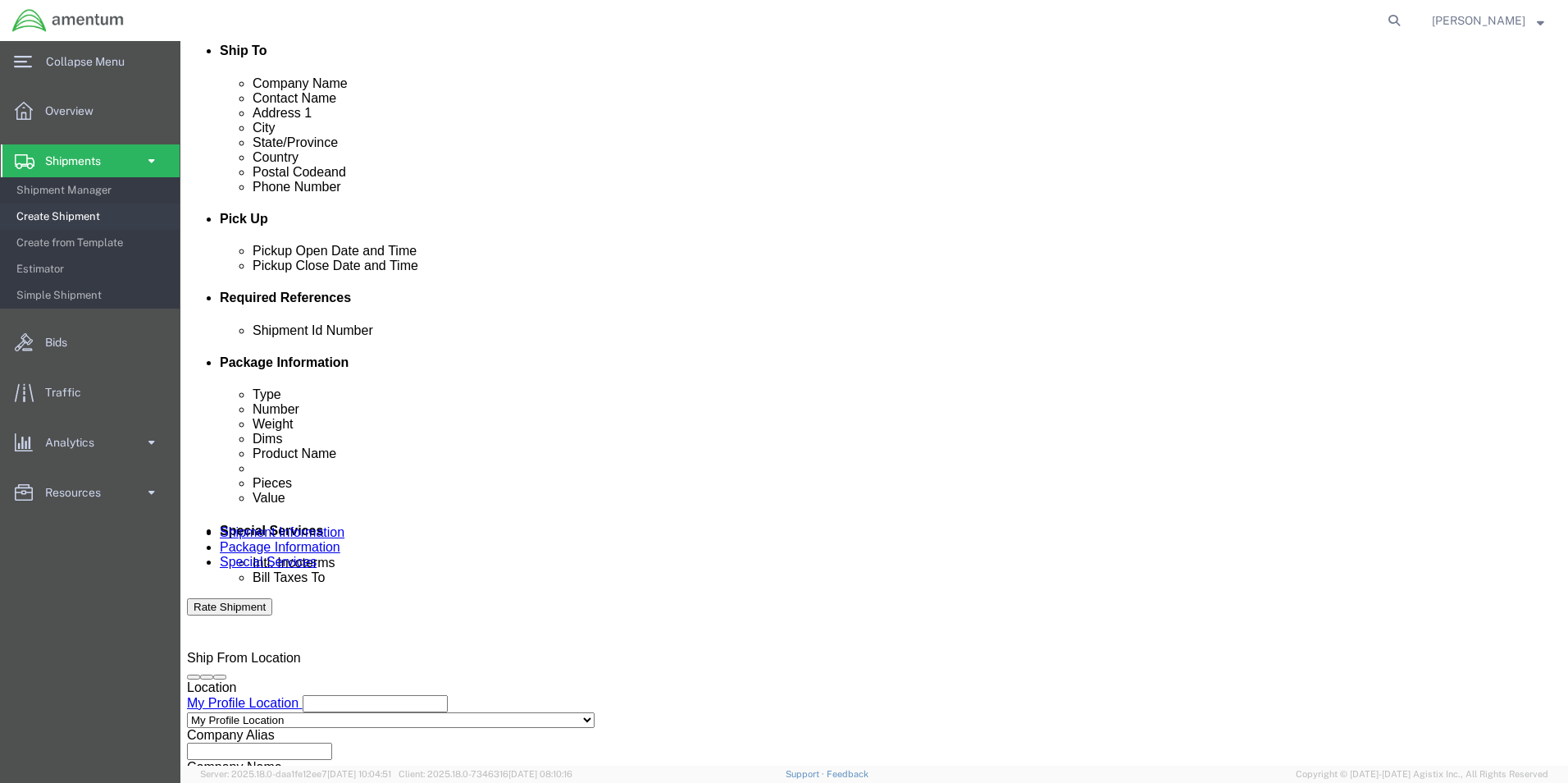
scroll to position [685, 0]
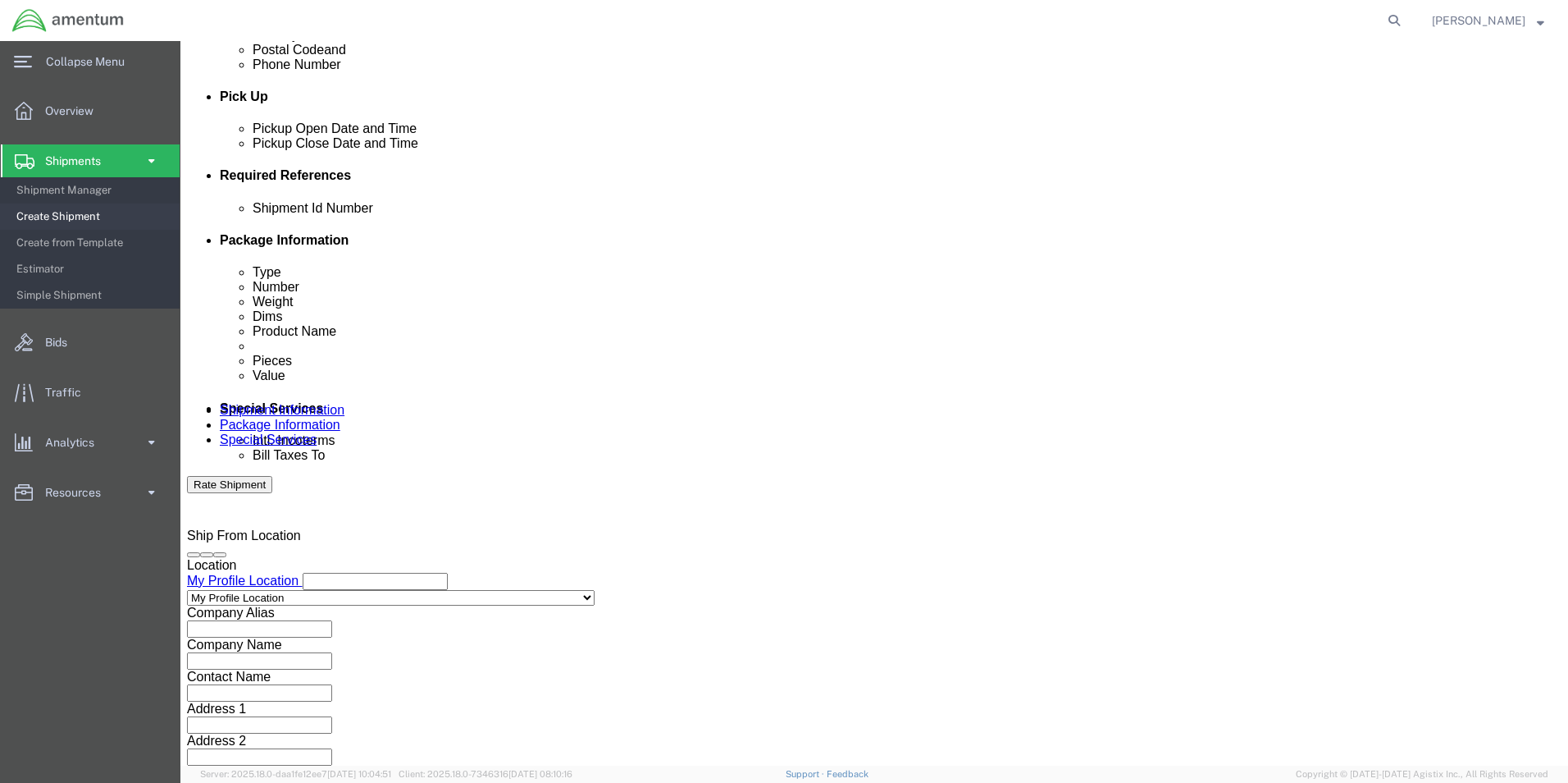
type input "CBP"
click div "Previous Continue"
click button "Continue"
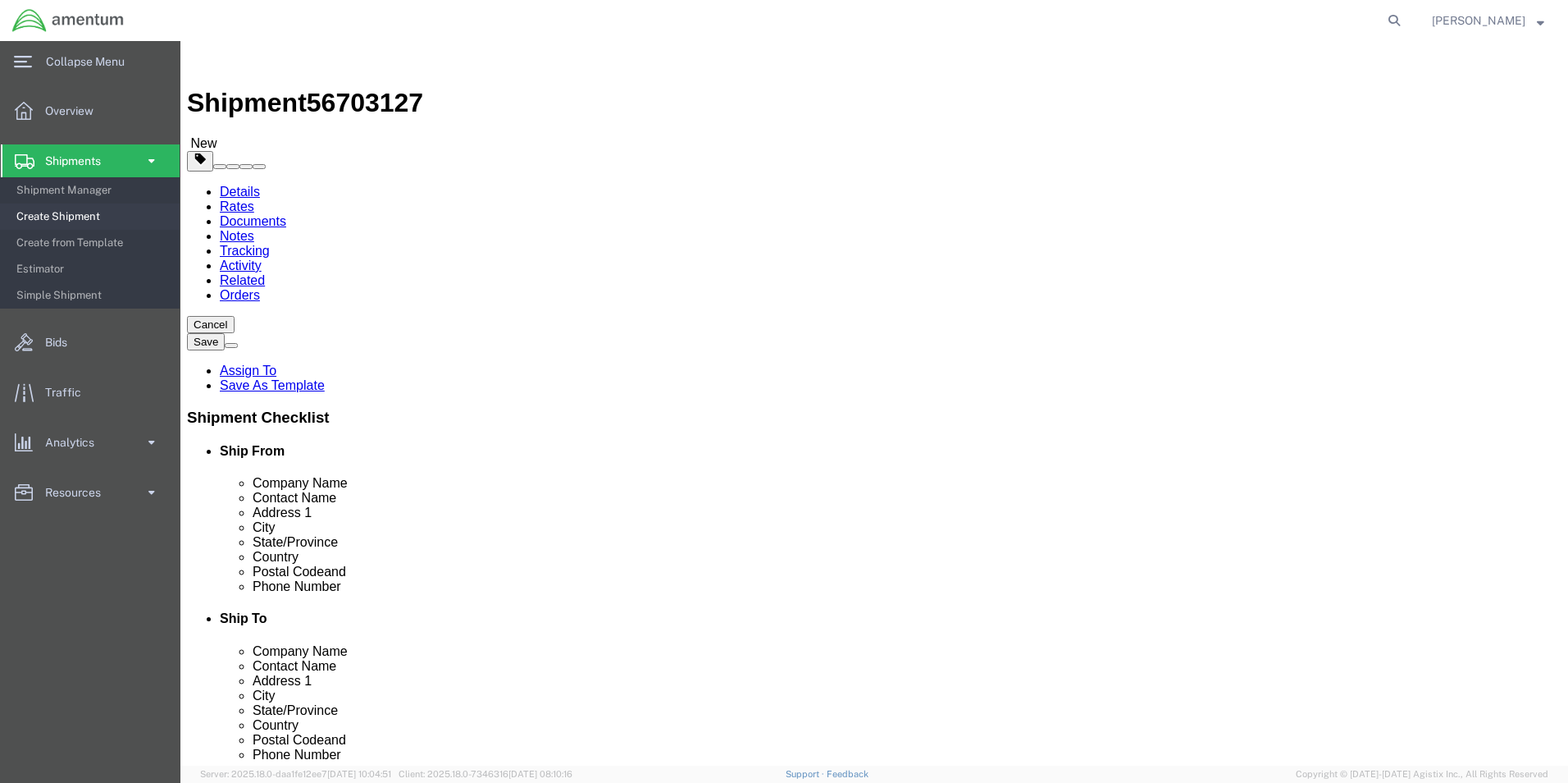
drag, startPoint x: 295, startPoint y: 297, endPoint x: 301, endPoint y: 308, distance: 12.5
click select "Select BCK Boxes Bale(s) Basket(s) Bolt(s) Bottle(s) Buckets Bulk Bundle(s) Can…"
select select "SBX"
click select "Select BCK Boxes Bale(s) Basket(s) Bolt(s) Bottle(s) Buckets Bulk Bundle(s) Can…"
type input "12.25"
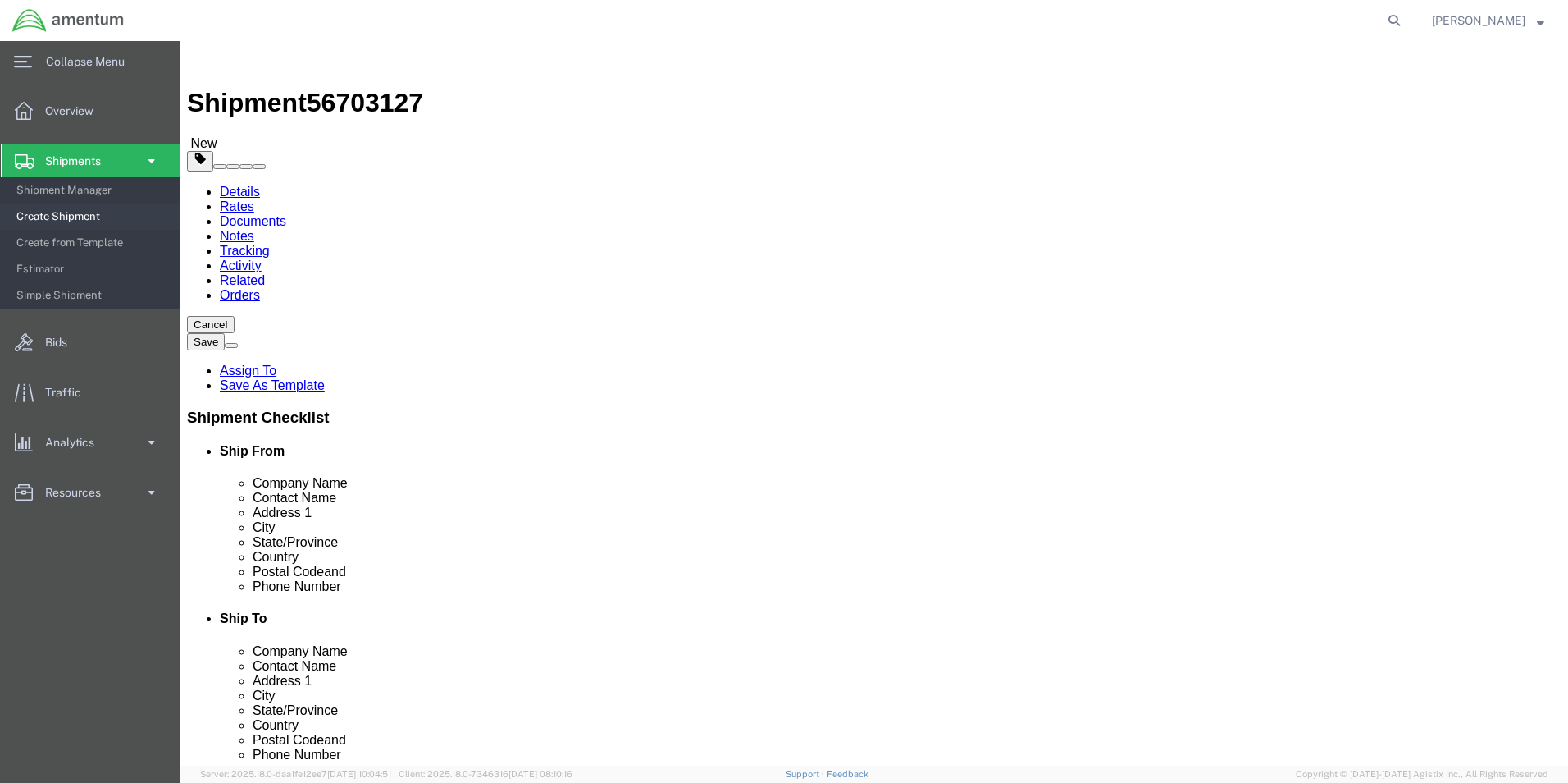
type input "11.00"
type input "1.50"
click input "0.00"
type input "1.00"
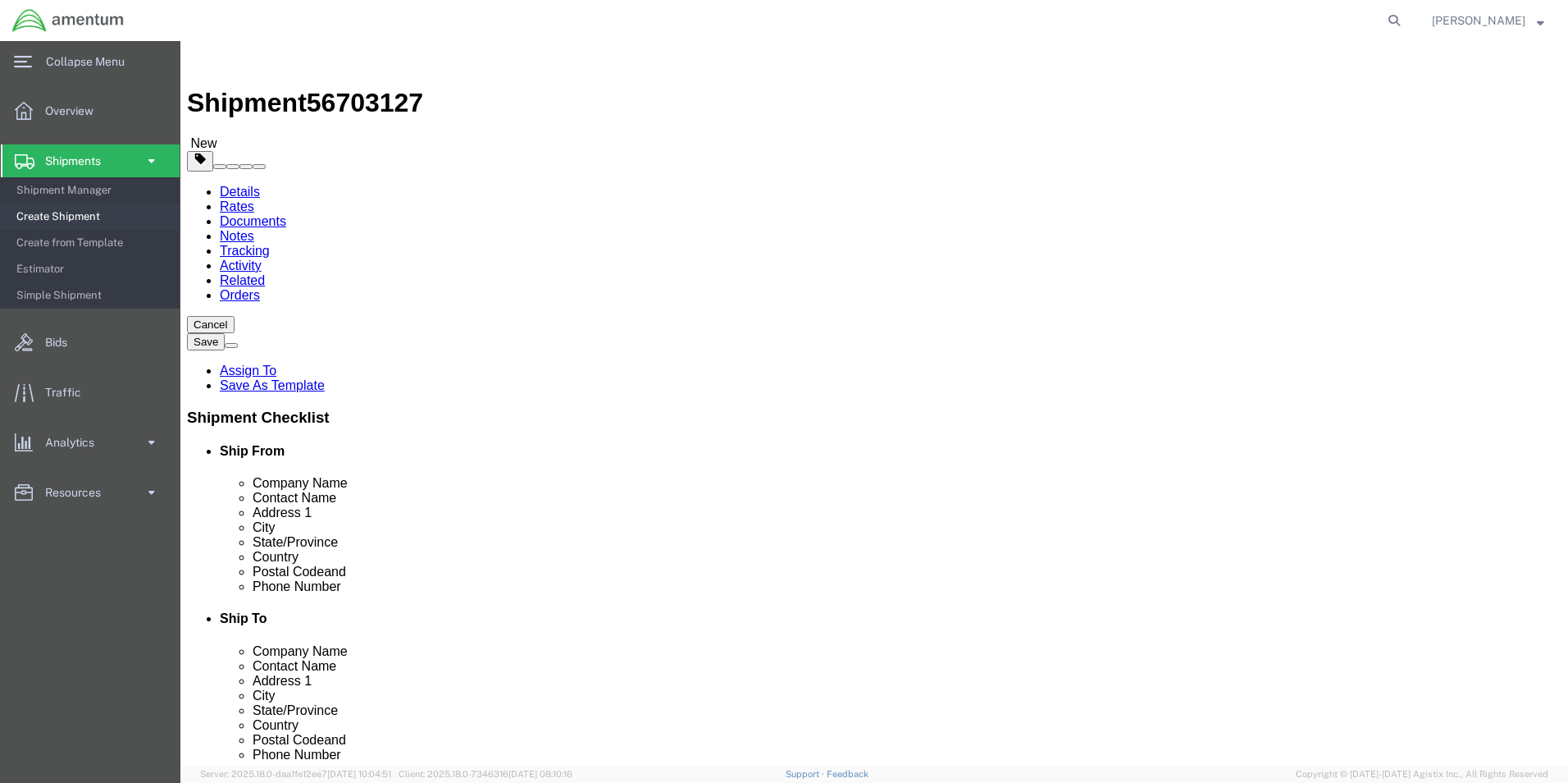
click link "Add Content"
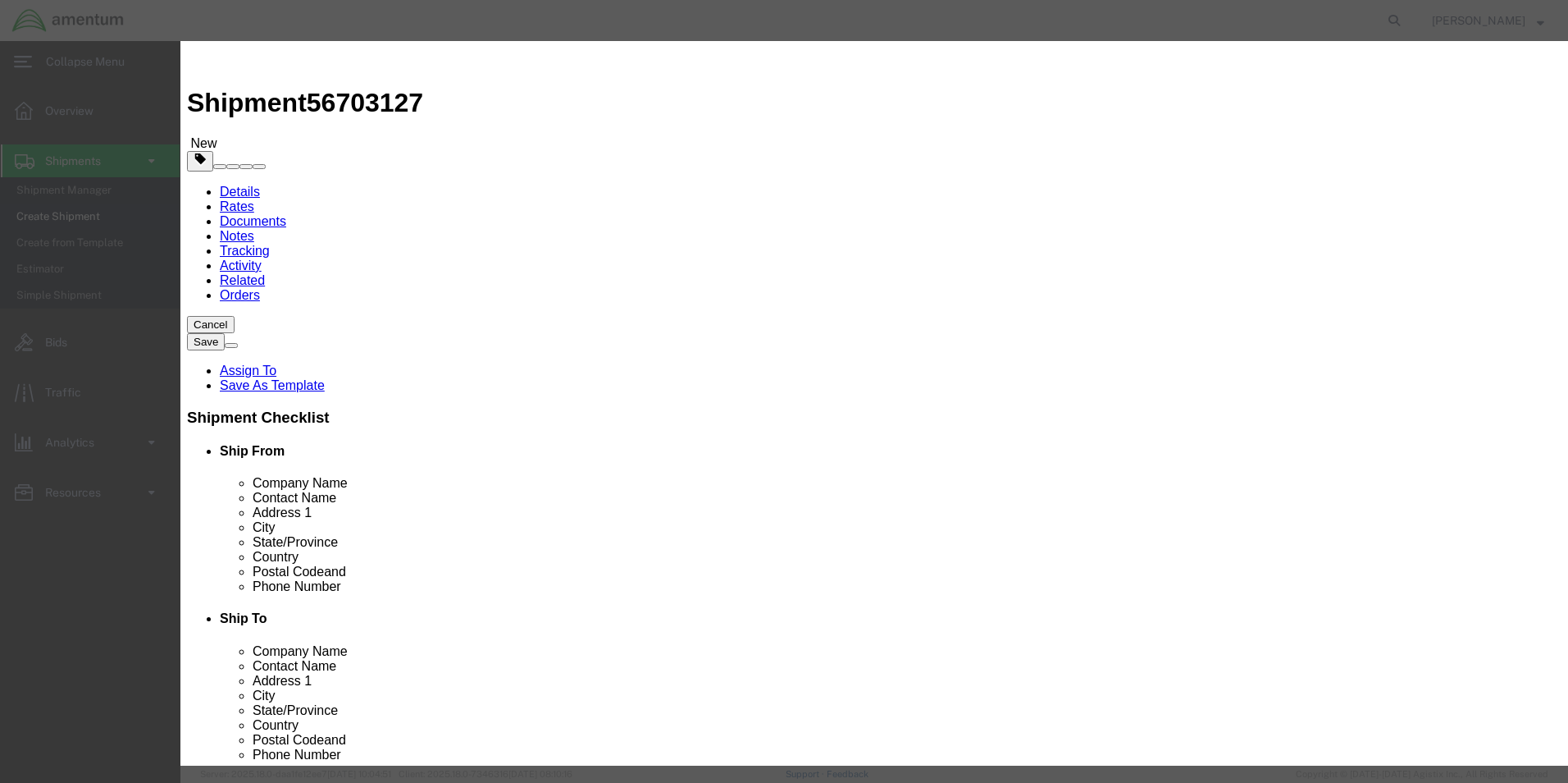
click input "text"
type input "BUSHING"
click div "Product Name BUSHING BUSHING Pieces 0 Select Bag Barrels 100Board Feet Bottle B…"
click input "0"
type input "5.00"
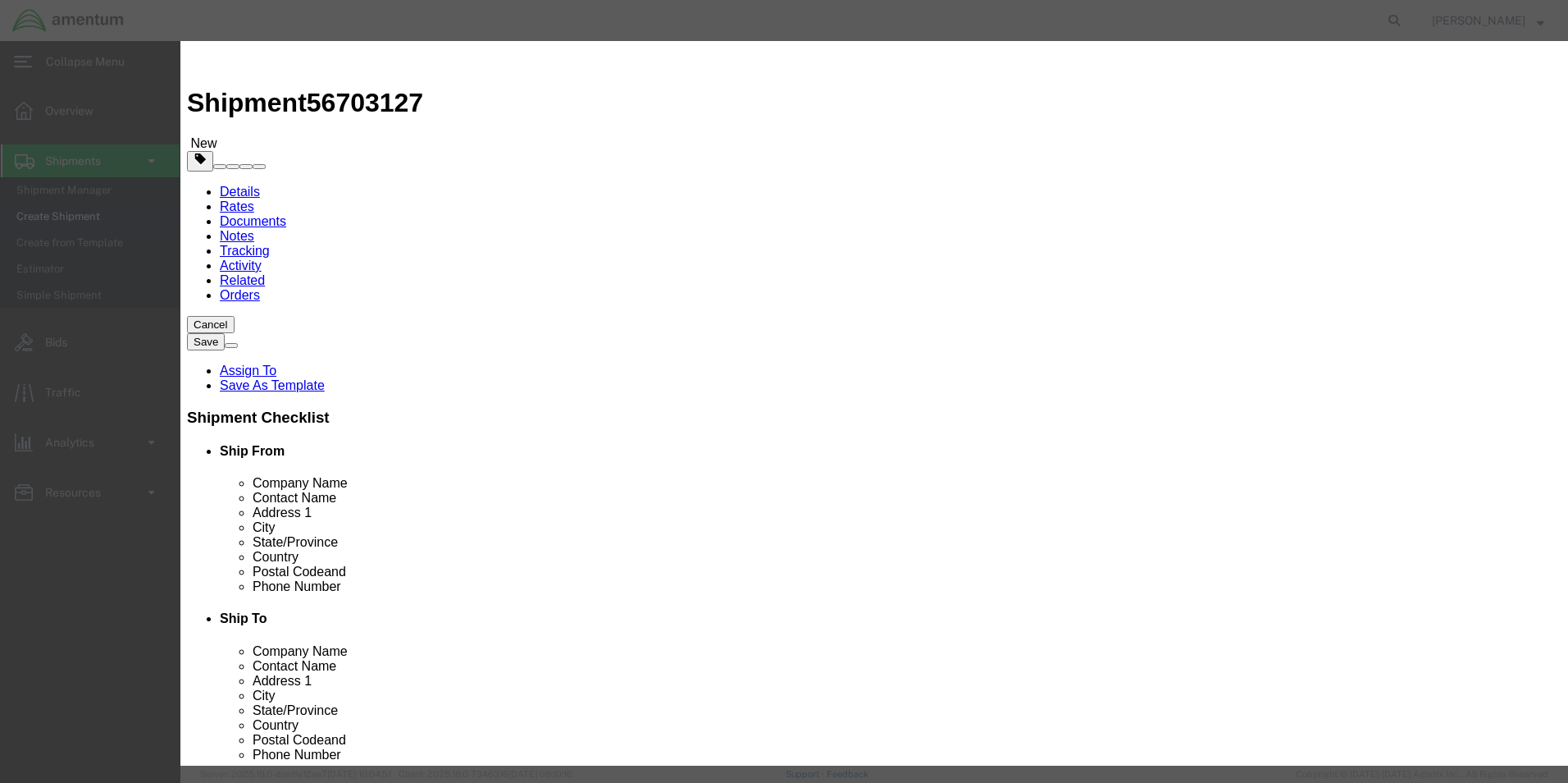
click input "text"
type input "125.00"
click button "Save & Close"
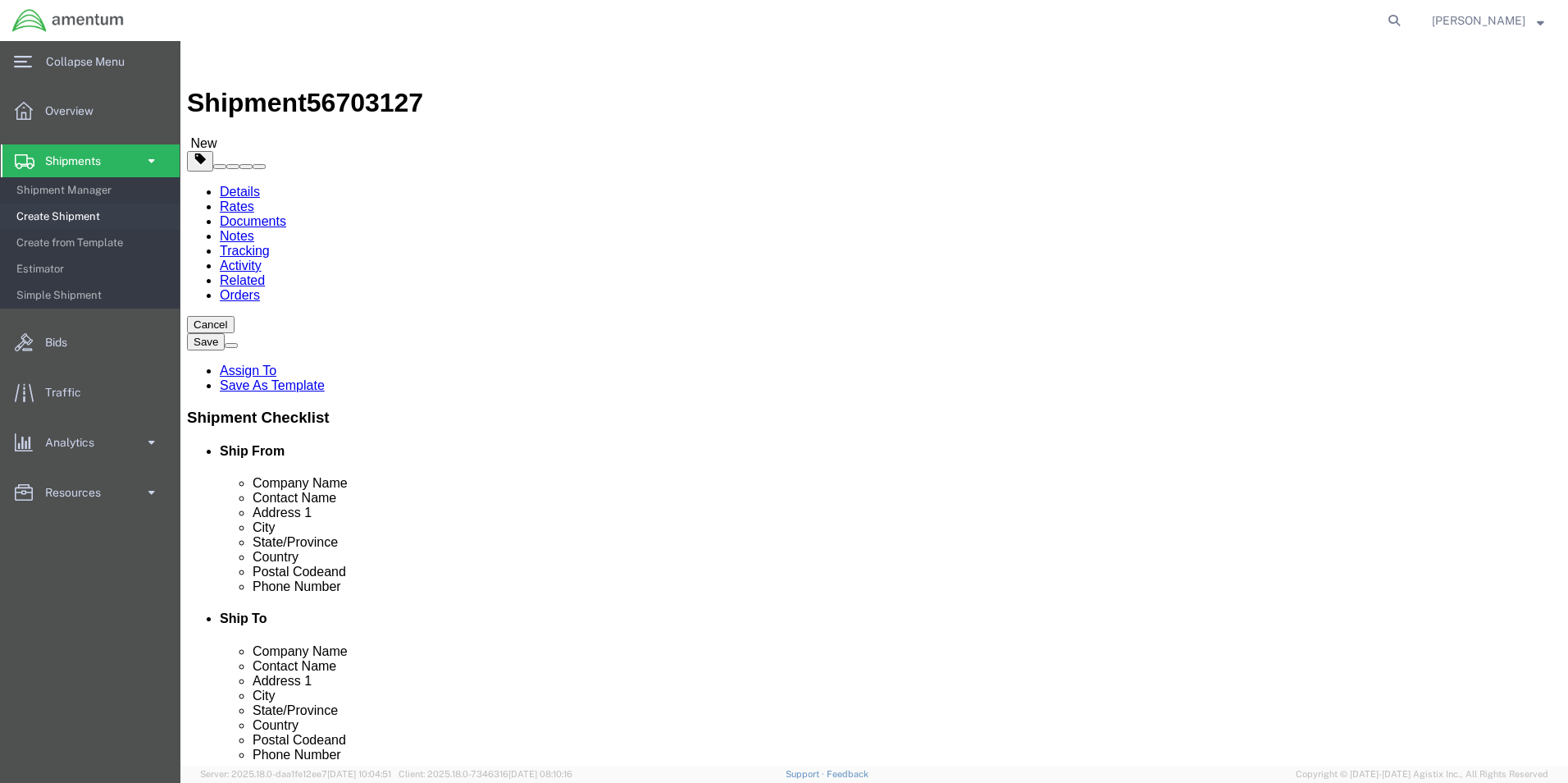
click button "Rate Shipment"
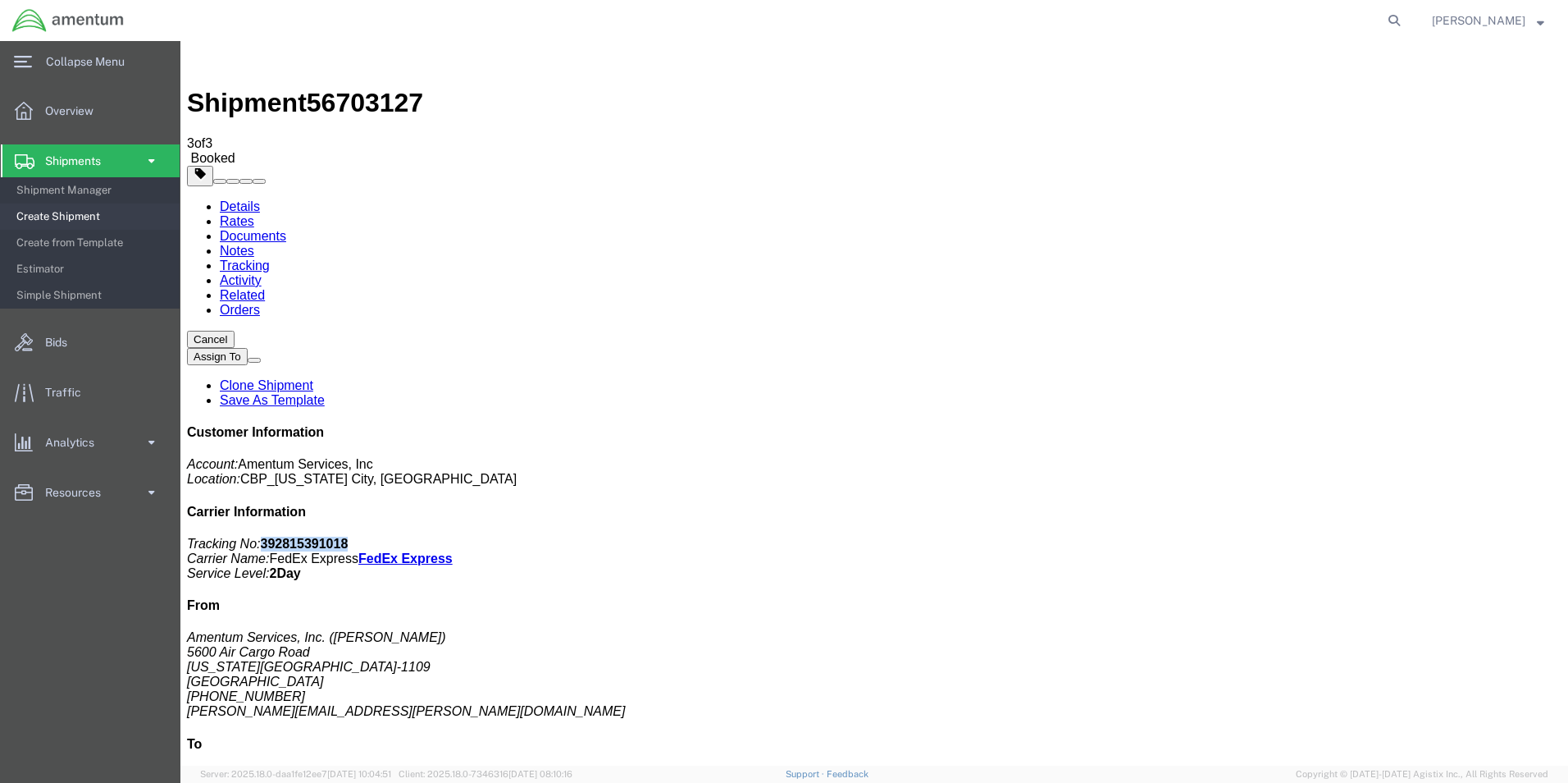
drag, startPoint x: 1422, startPoint y: 250, endPoint x: 1341, endPoint y: 258, distance: 81.4
click at [1341, 537] on p "Tracking No: 392815391018 Carrier Name: FedEx Express FedEx Express Service Lev…" at bounding box center [875, 560] width 1375 height 45
copy b "392815391018"
drag, startPoint x: 1142, startPoint y: 407, endPoint x: 949, endPoint y: 376, distance: 195.5
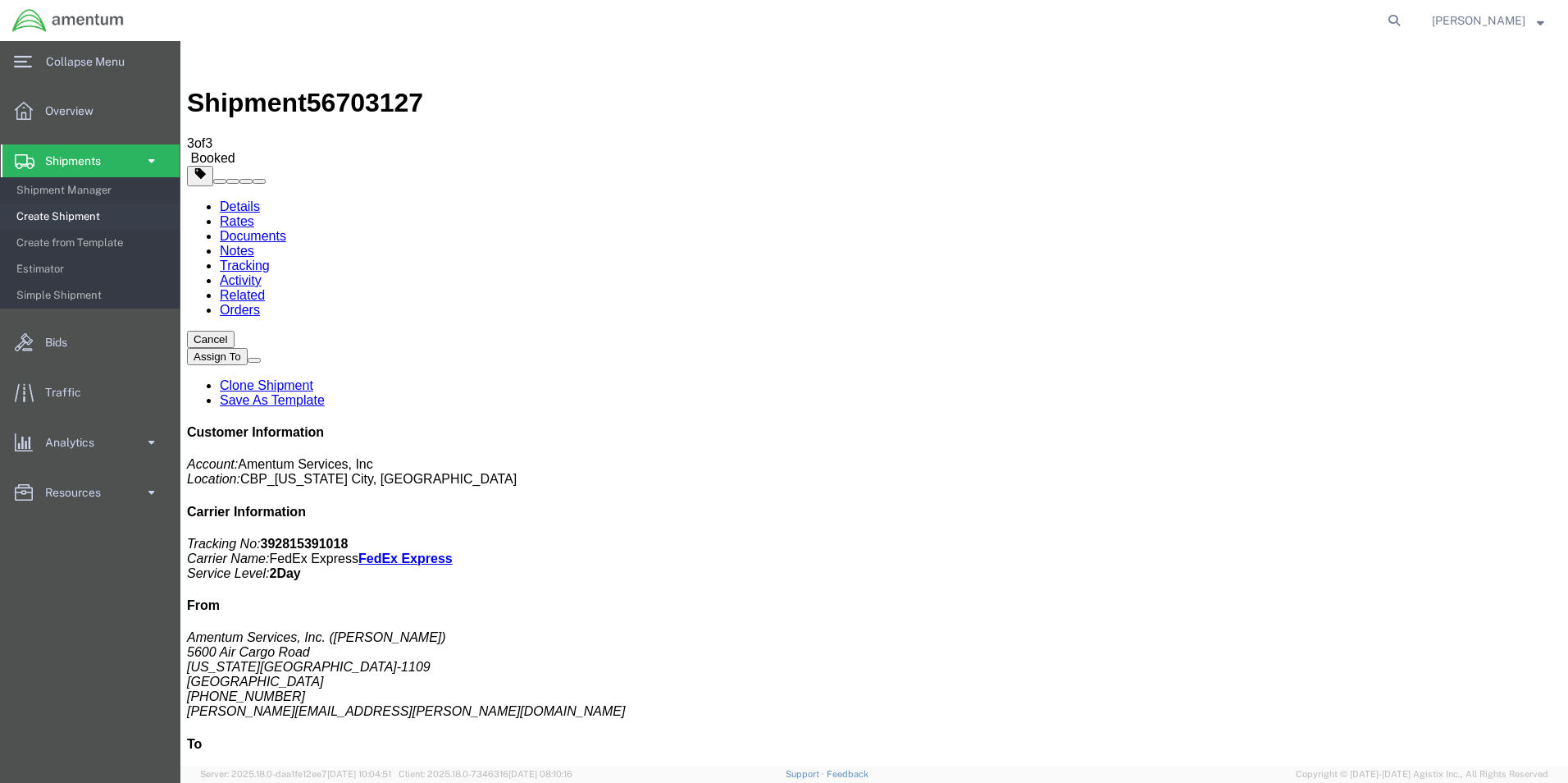
drag, startPoint x: 550, startPoint y: 50, endPoint x: 739, endPoint y: 289, distance: 304.7
click at [252, 199] on link "Details" at bounding box center [239, 206] width 40 height 14
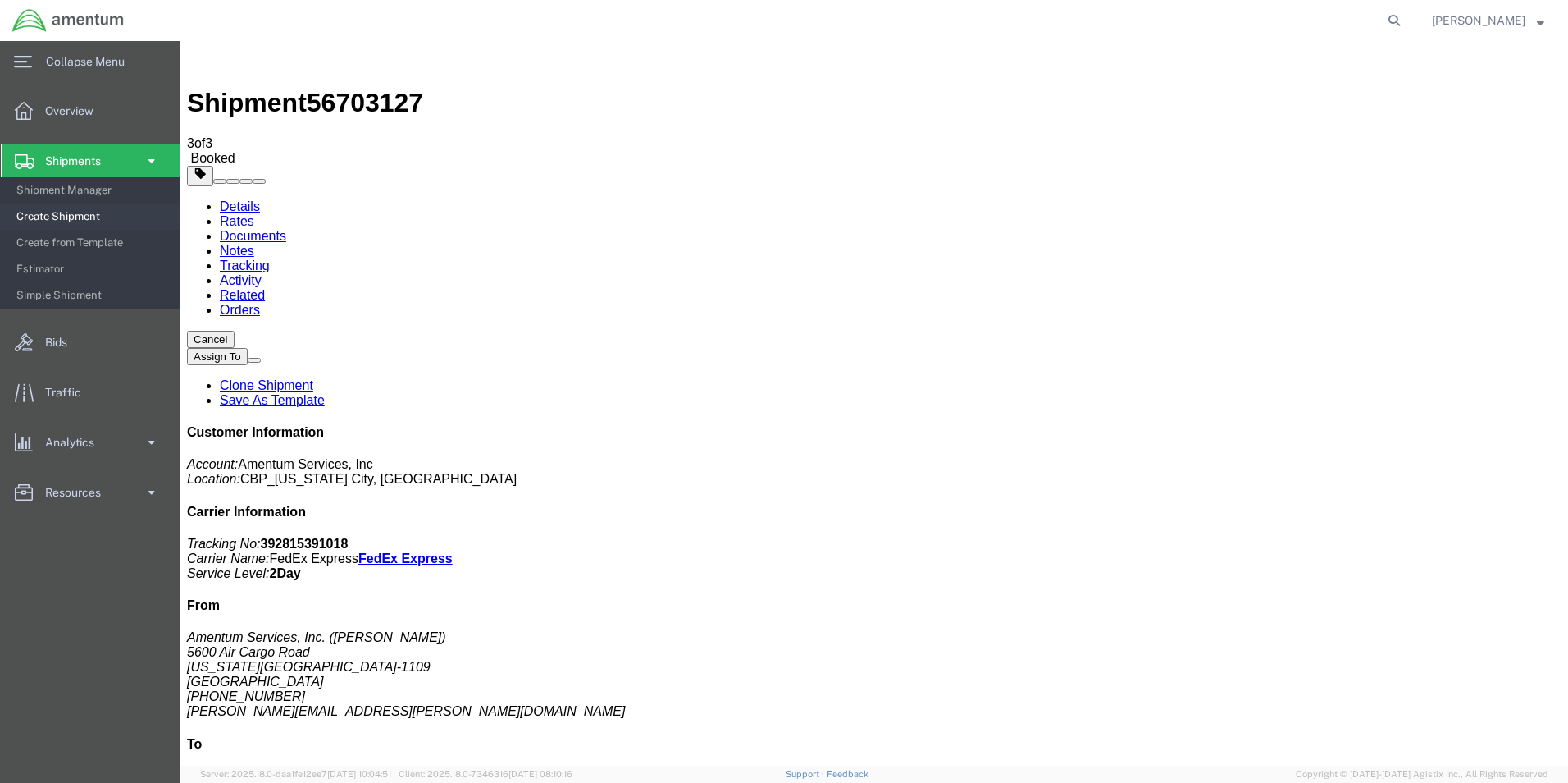
click link "Schedule pickup request"
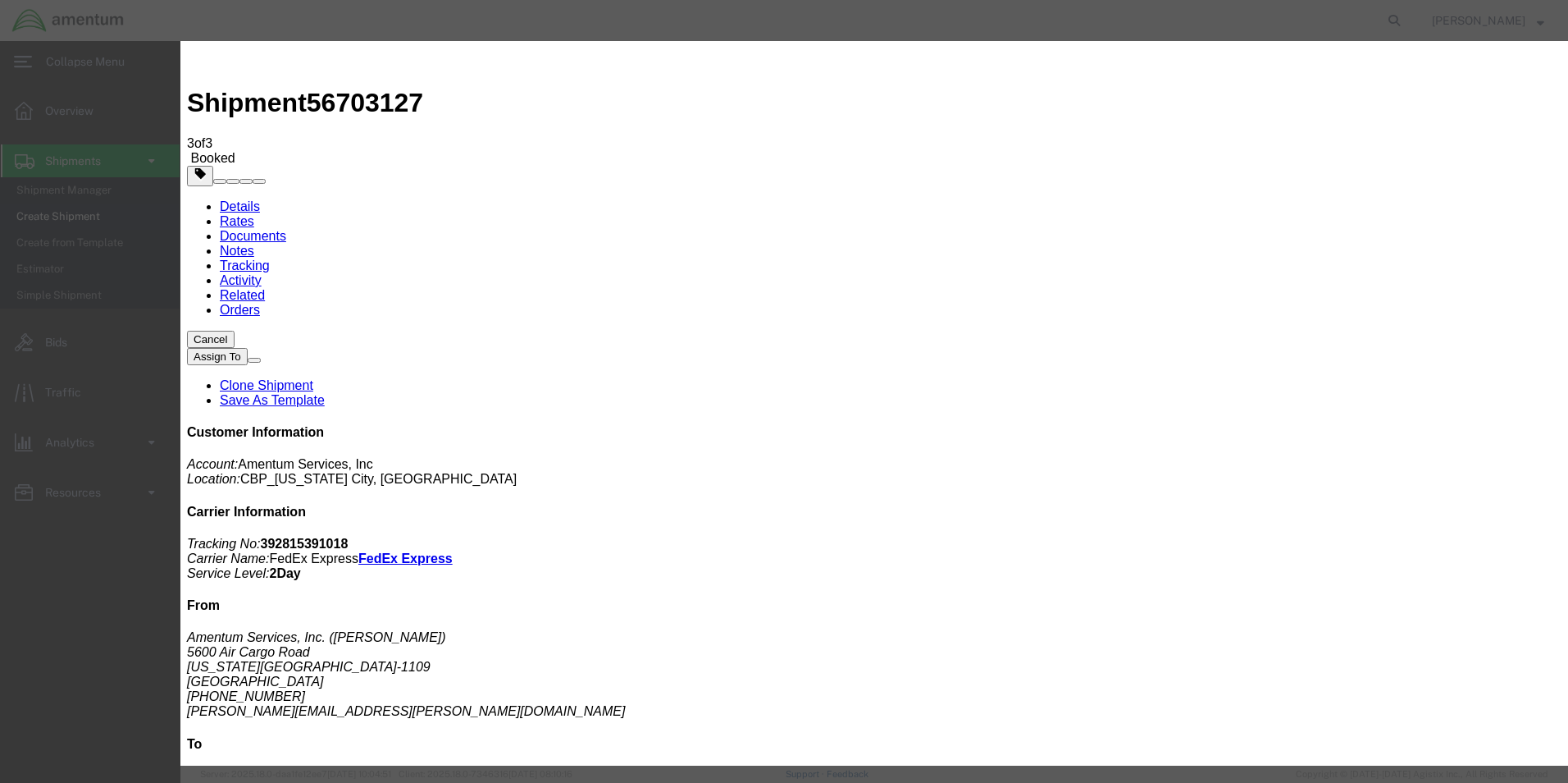
click button "Close"
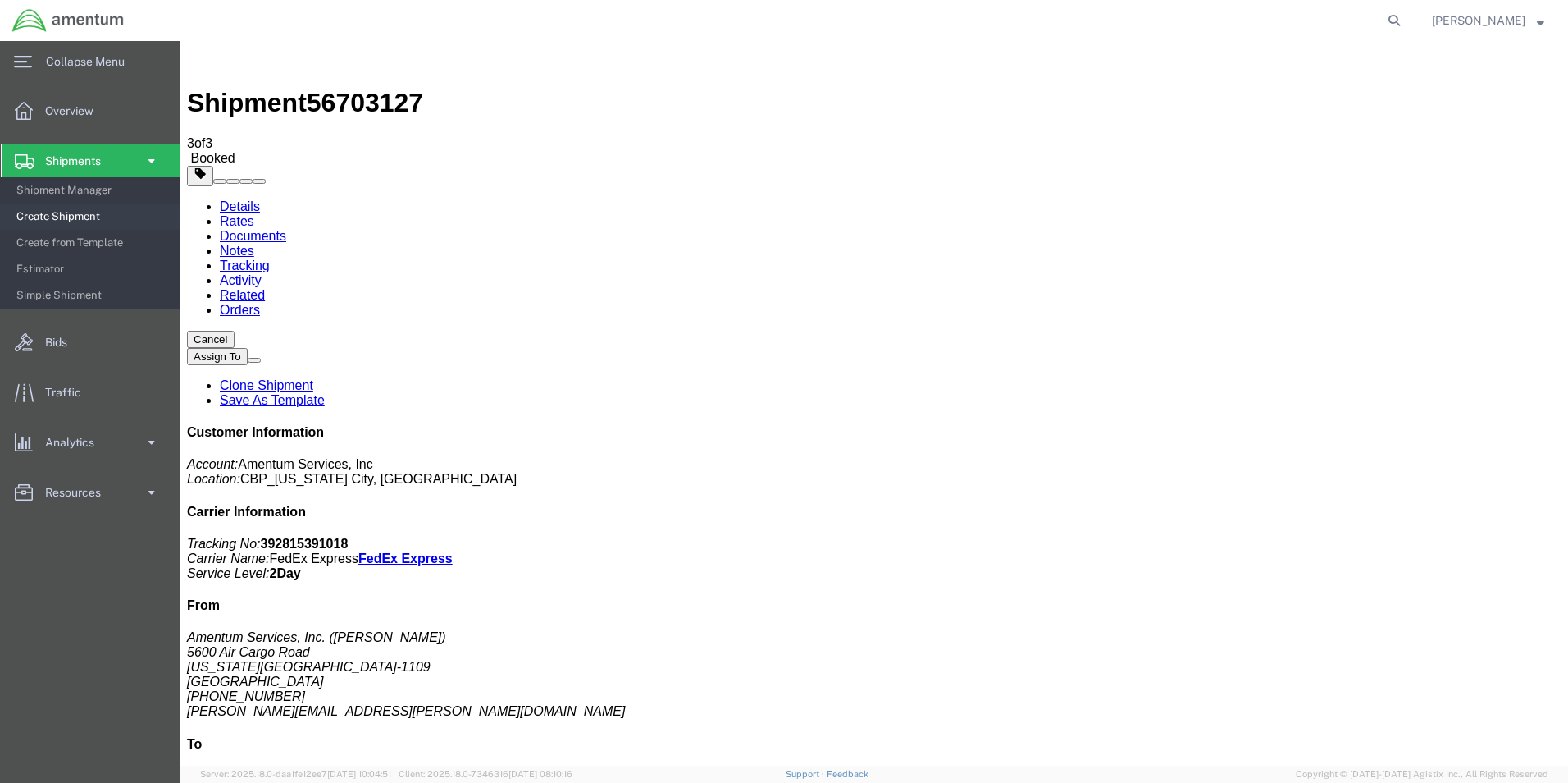
click span "button"
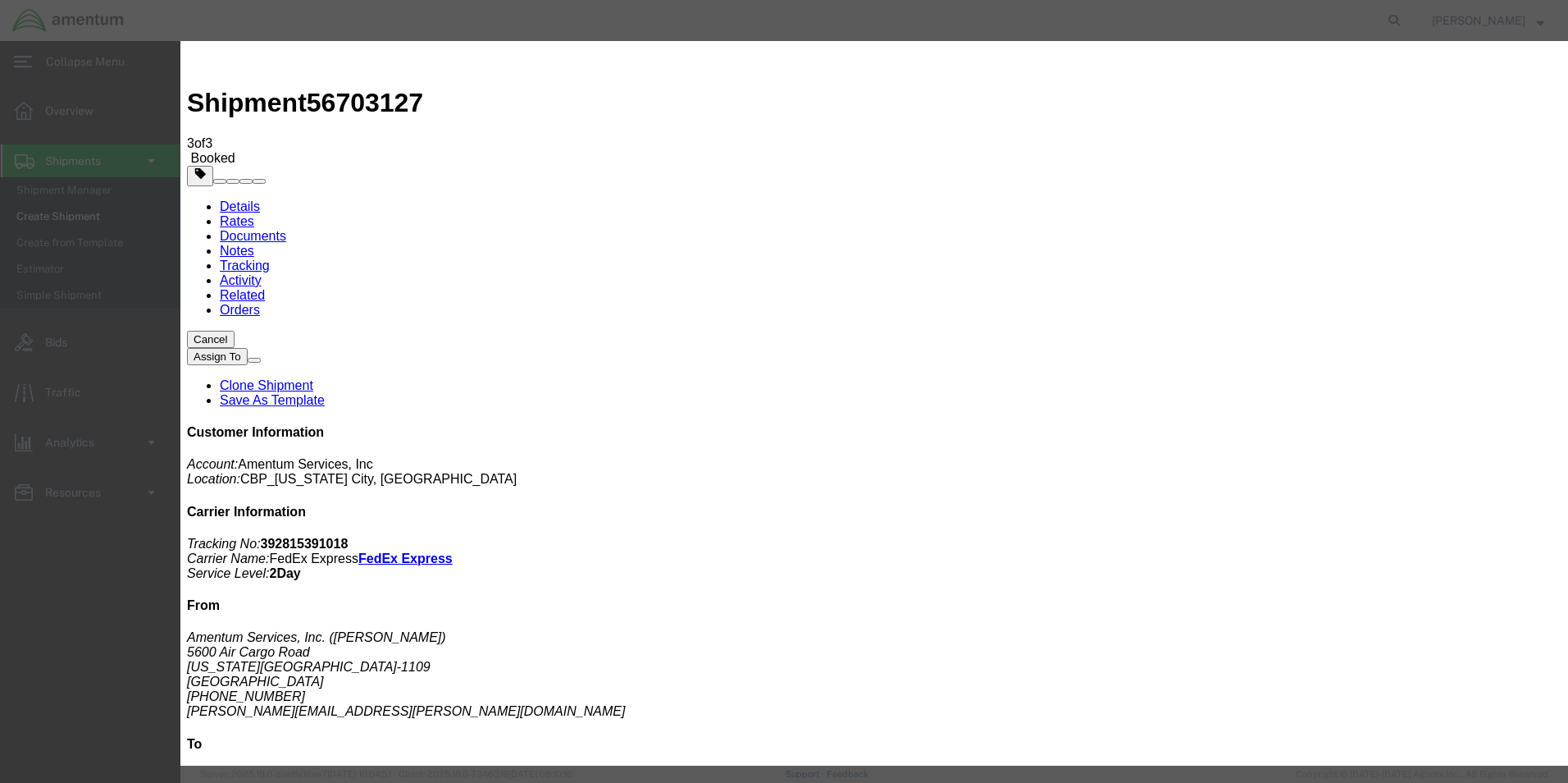
click div "[DATE] 3:00 PM"
type input "4:00 PM"
click button "Apply"
click button "Save"
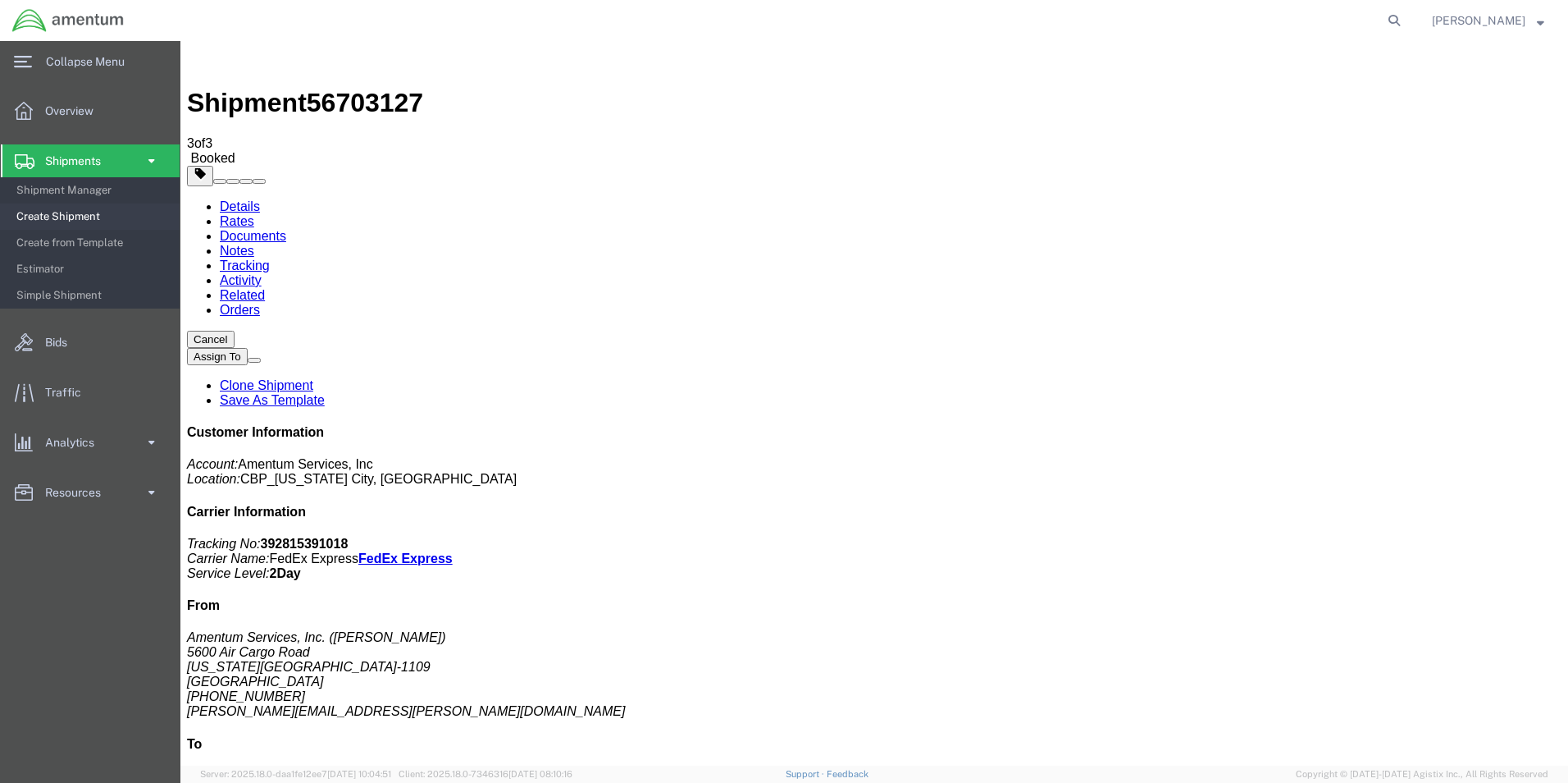
click button "Close"
click link "Schedule pickup request"
